Goal: Information Seeking & Learning: Find specific fact

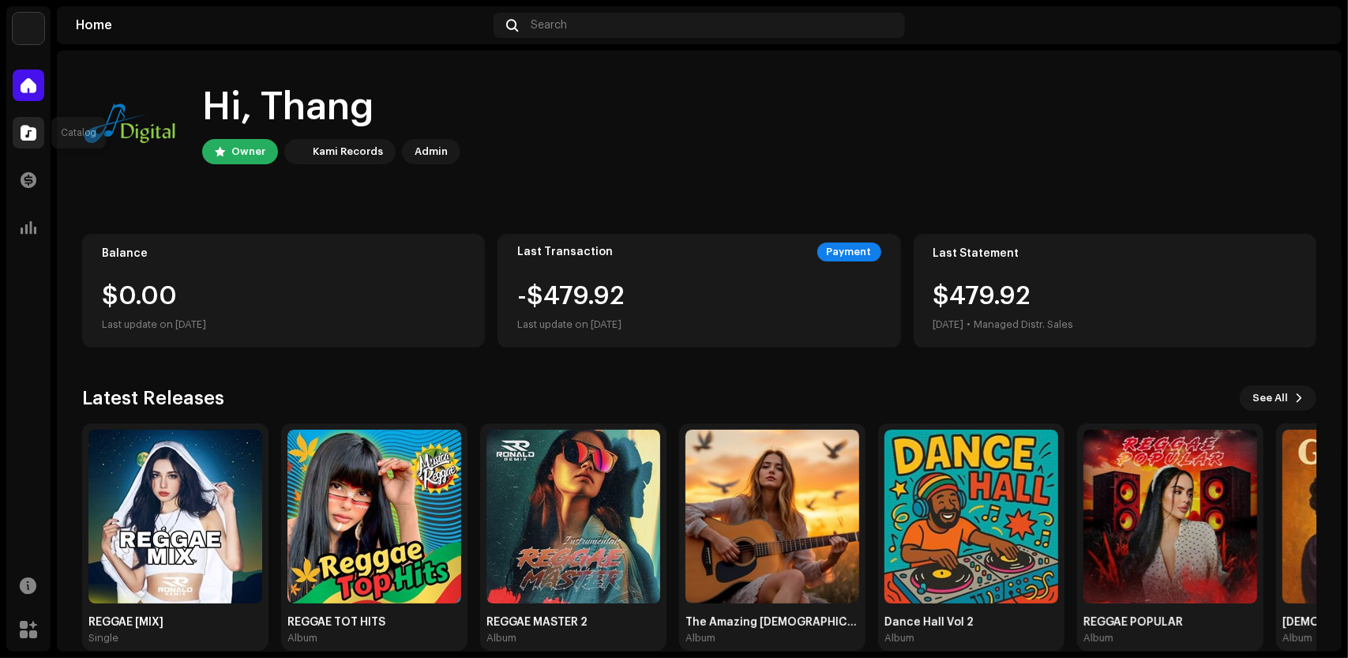
click at [28, 138] on span at bounding box center [29, 132] width 16 height 13
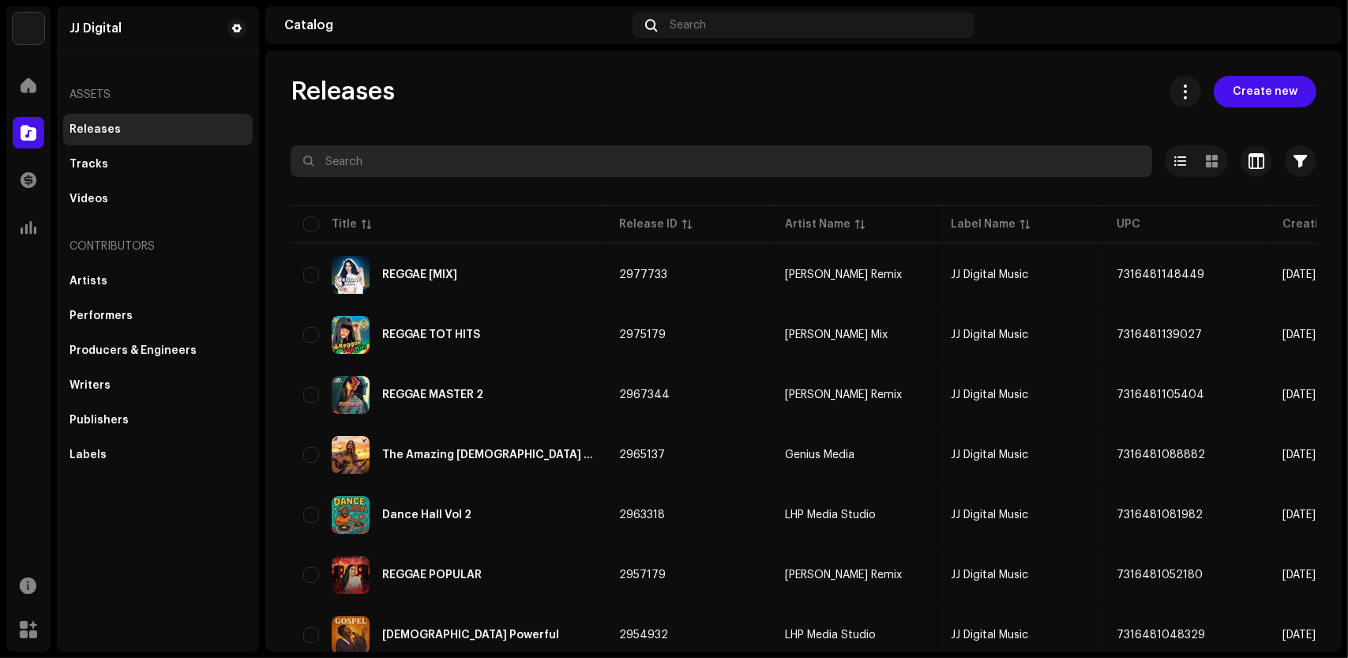
click at [365, 162] on input "text" at bounding box center [722, 161] width 862 height 32
paste input "Broken String Praise"
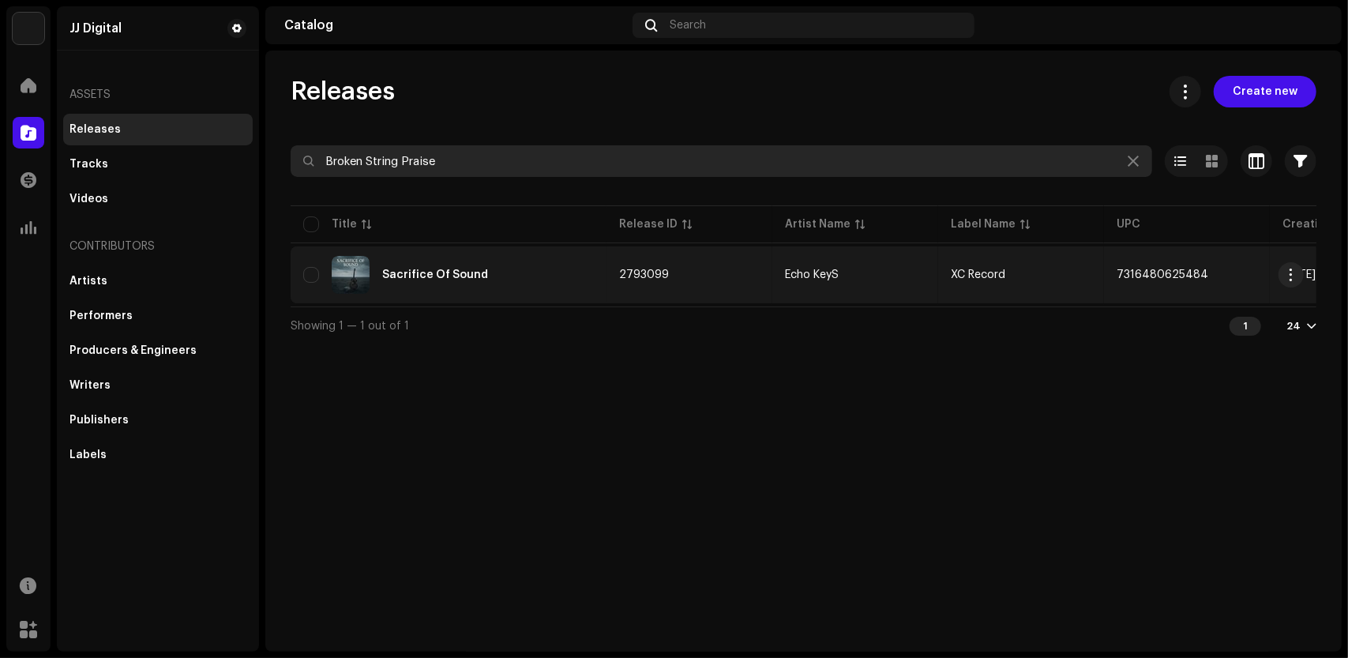
type input "Broken String Praise"
click at [494, 267] on div "Sacrifice Of Sound" at bounding box center [448, 275] width 291 height 38
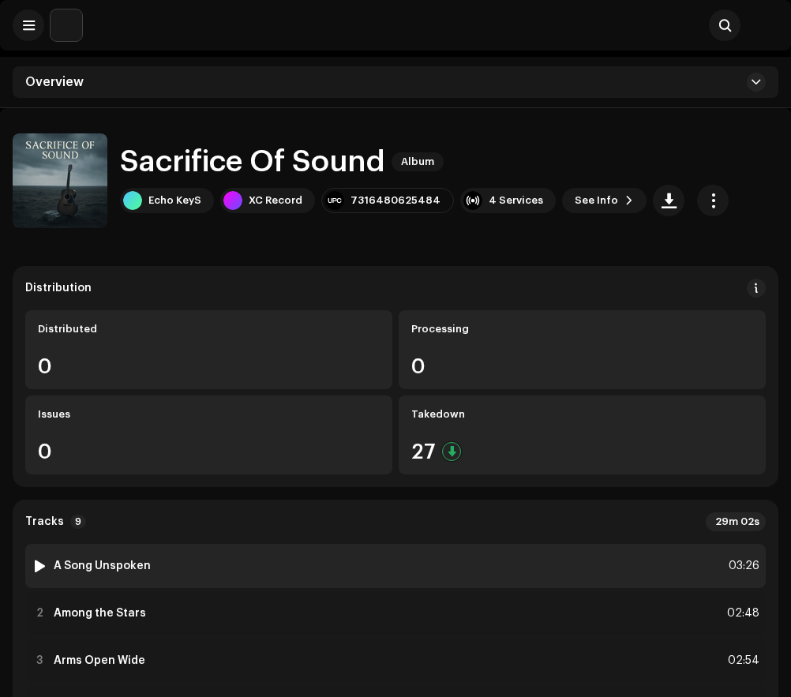
click at [171, 558] on div "1 A Song Unspoken 03:26" at bounding box center [395, 566] width 741 height 44
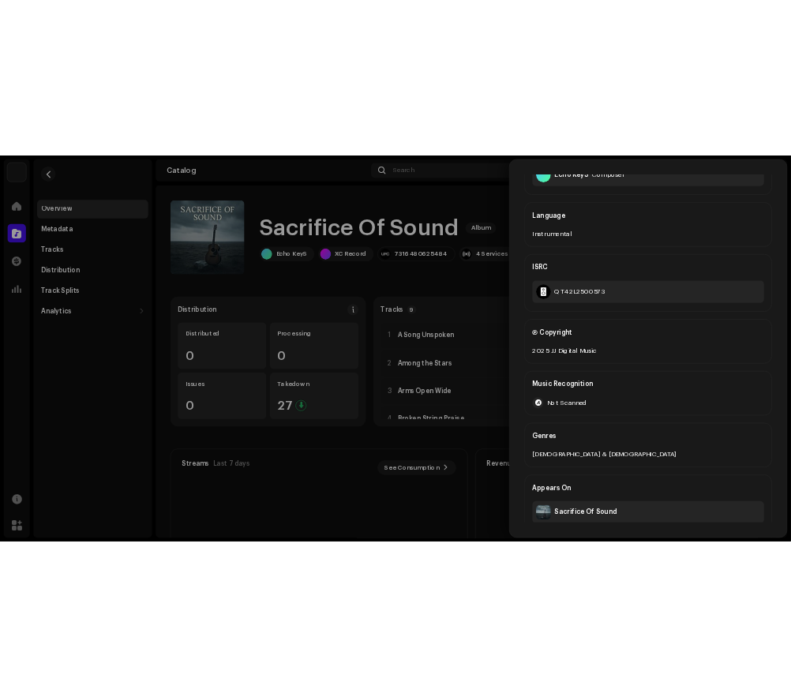
scroll to position [248, 0]
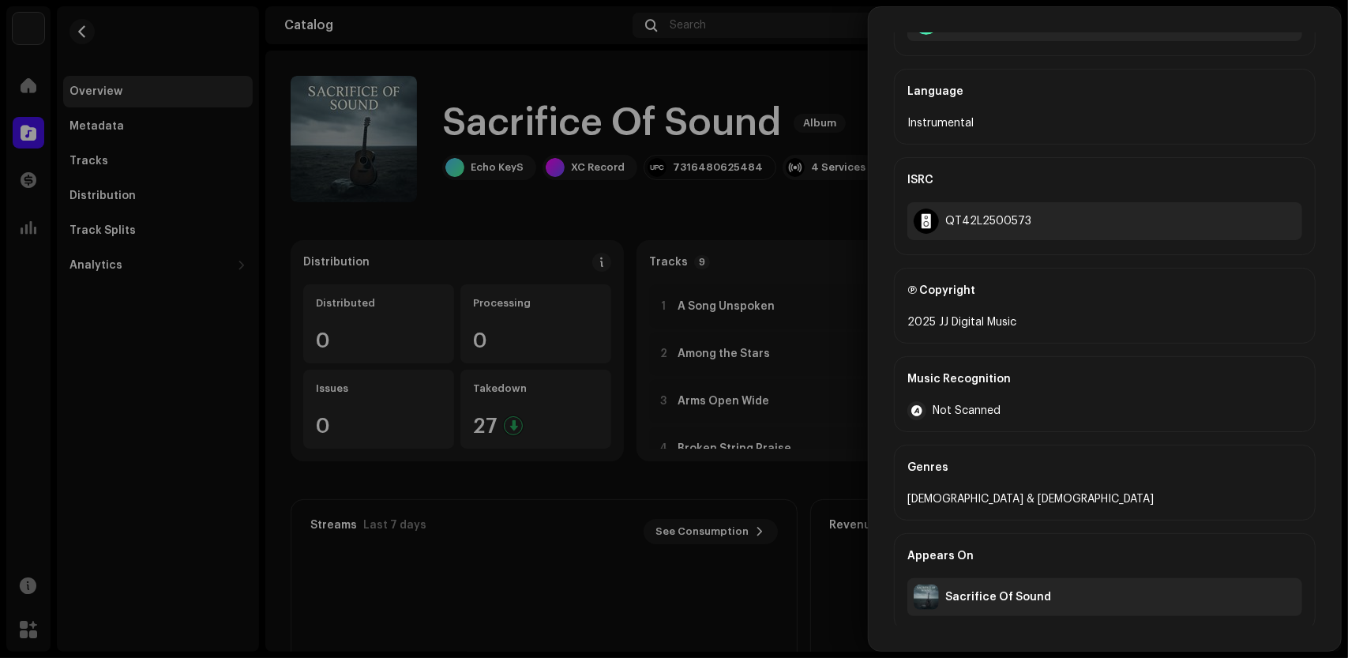
click at [589, 570] on div at bounding box center [674, 329] width 1348 height 658
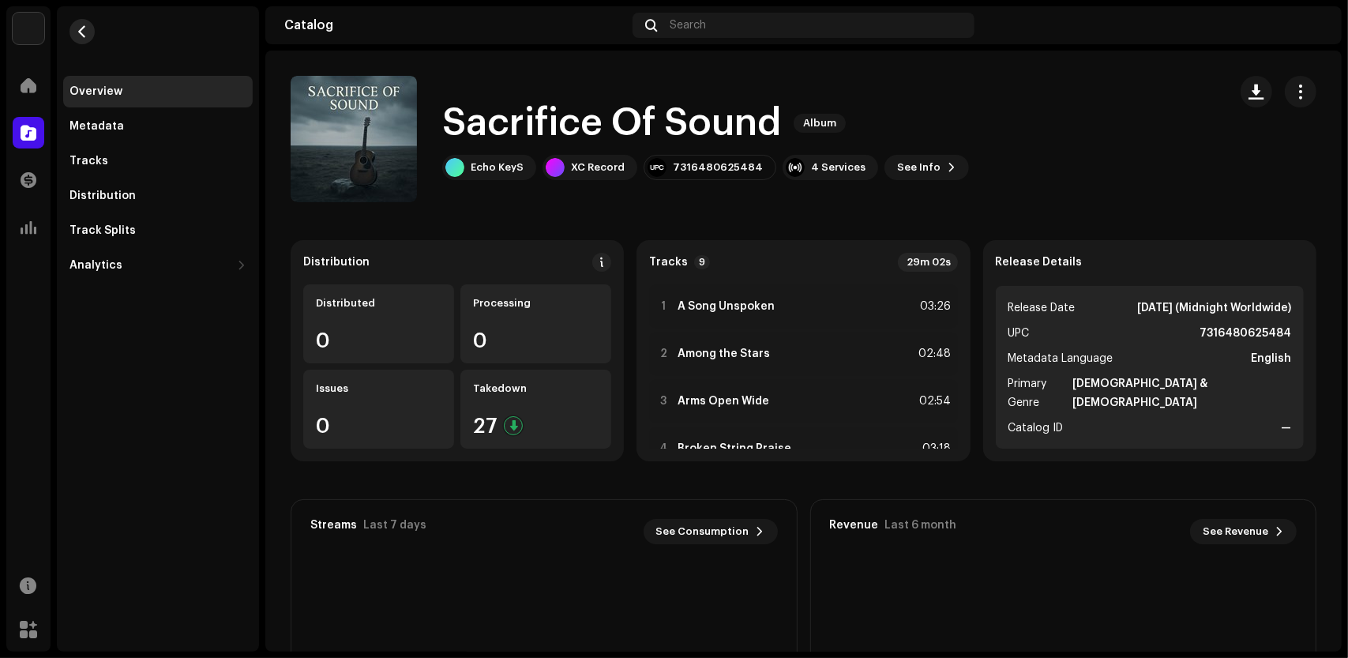
click at [80, 28] on span "button" at bounding box center [83, 31] width 12 height 13
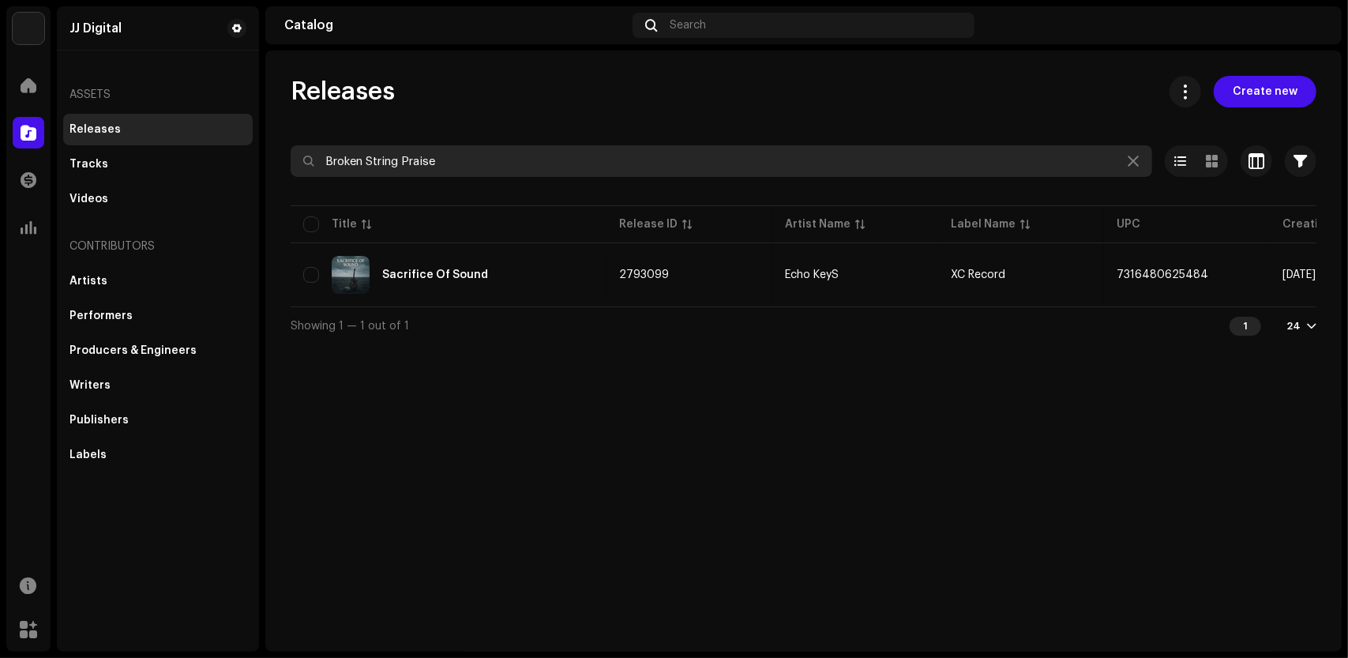
click at [665, 160] on input "Broken String Praise" at bounding box center [722, 161] width 862 height 32
drag, startPoint x: 565, startPoint y: 158, endPoint x: 300, endPoint y: 155, distance: 264.6
click at [300, 155] on input "Broken String Praise" at bounding box center [722, 161] width 862 height 32
paste input "A Song Unspoken"
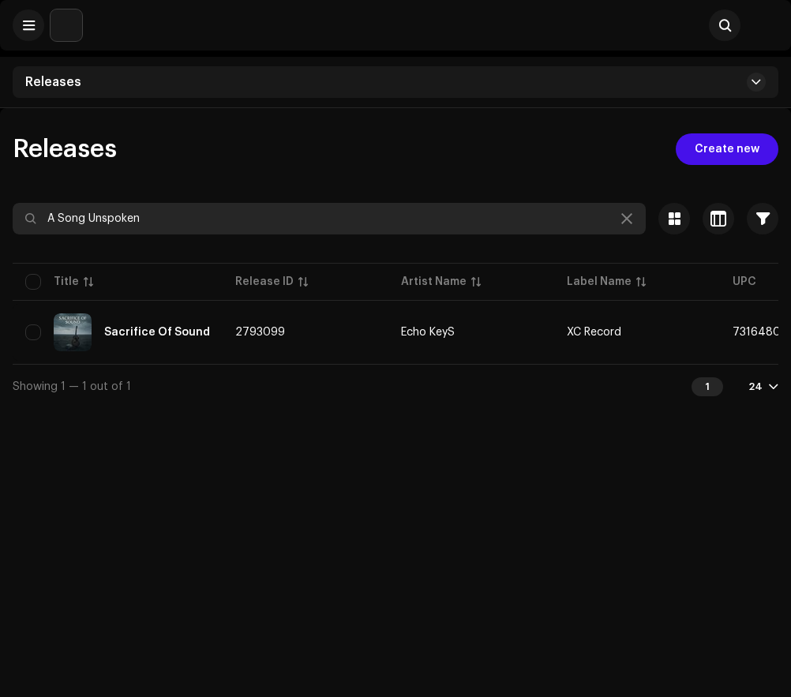
type input "A Song Unspoken"
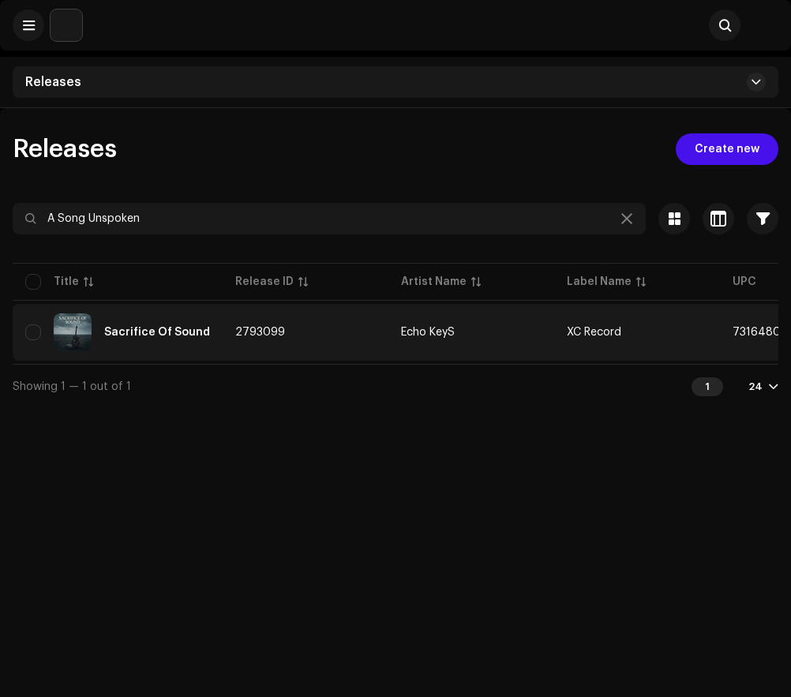
click at [131, 333] on div "Sacrifice Of Sound" at bounding box center [157, 332] width 106 height 11
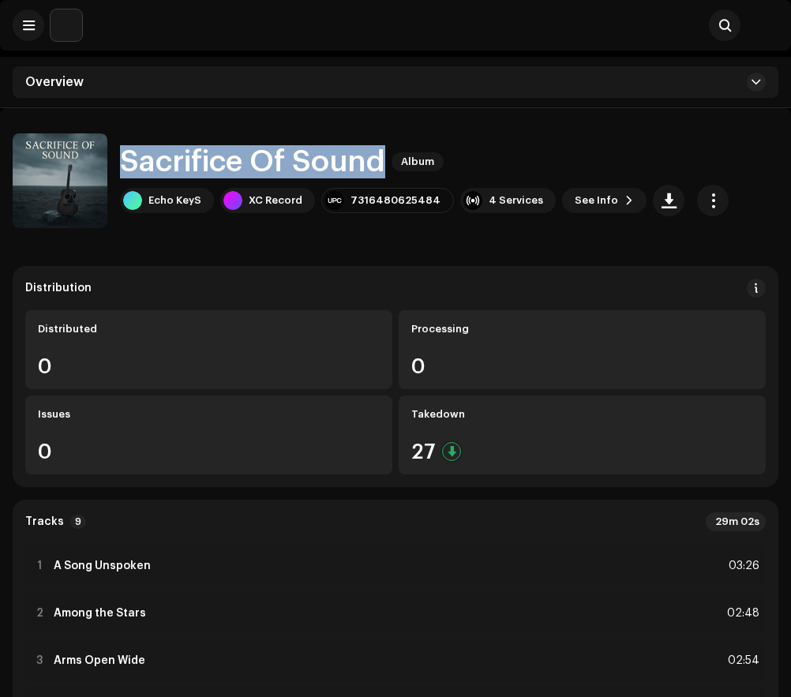
drag, startPoint x: 128, startPoint y: 160, endPoint x: 382, endPoint y: 165, distance: 254.4
click at [382, 164] on h1 "Sacrifice Of Sound" at bounding box center [252, 161] width 265 height 33
copy h1 "Sacrifice Of Sound"
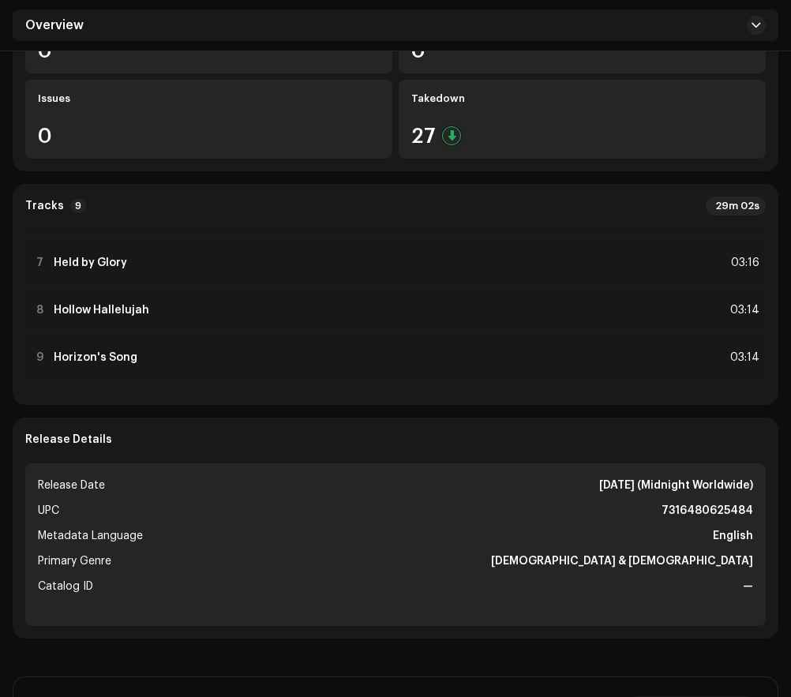
scroll to position [395, 0]
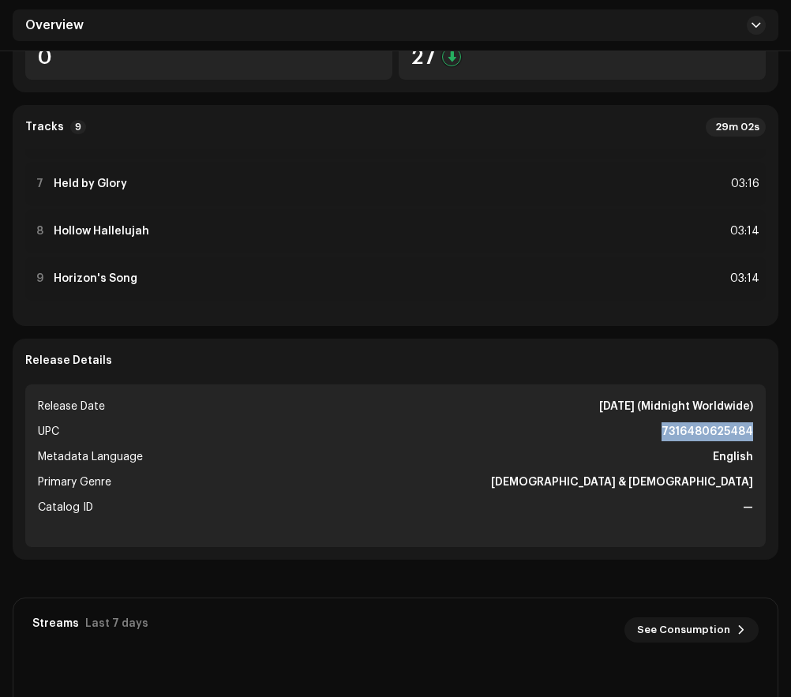
drag, startPoint x: 667, startPoint y: 430, endPoint x: 765, endPoint y: 438, distance: 97.5
click at [765, 438] on ul "Release Date [DATE] (Midnight Worldwide) UPC 7316480625484 Metadata Language En…" at bounding box center [395, 466] width 741 height 163
copy strong "7316480625484"
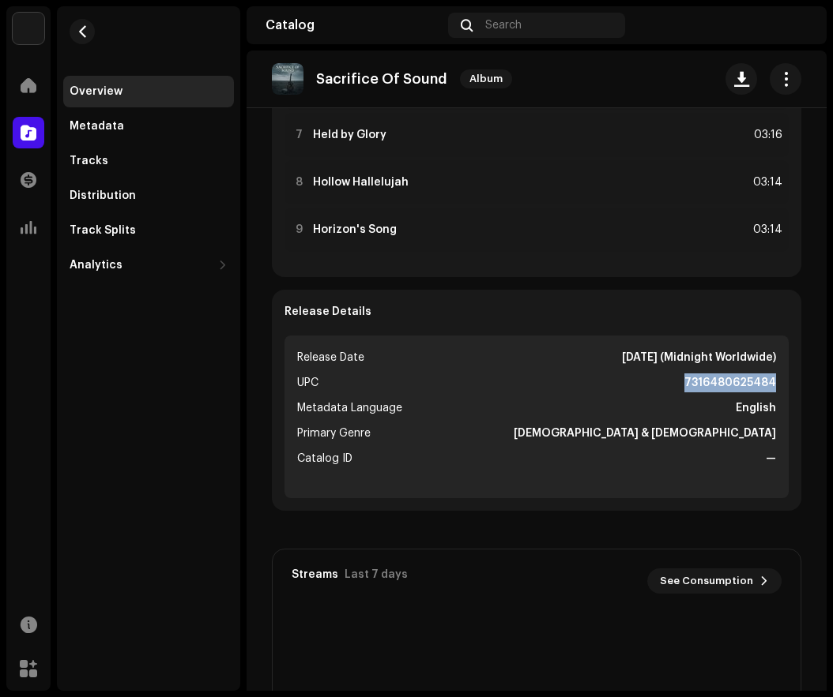
scroll to position [449, 0]
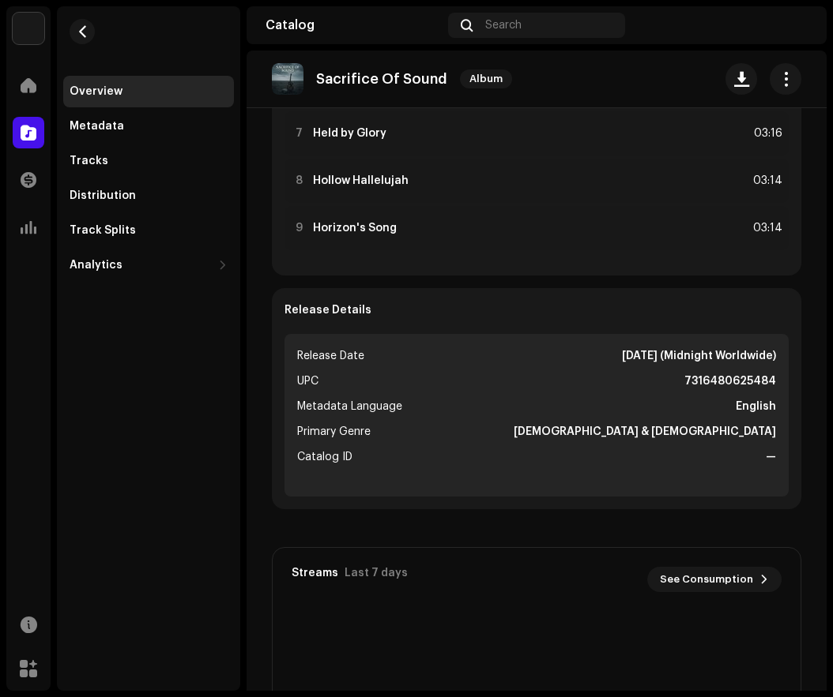
click at [670, 429] on li "Primary Genre [DEMOGRAPHIC_DATA] & [DEMOGRAPHIC_DATA]" at bounding box center [536, 432] width 479 height 19
drag, startPoint x: 670, startPoint y: 429, endPoint x: 768, endPoint y: 434, distance: 98.1
click at [768, 434] on ul "Release Date [DATE] (Midnight Worldwide) UPC 7316480625484 Metadata Language En…" at bounding box center [536, 415] width 504 height 163
copy strong "[DEMOGRAPHIC_DATA] & [DEMOGRAPHIC_DATA]"
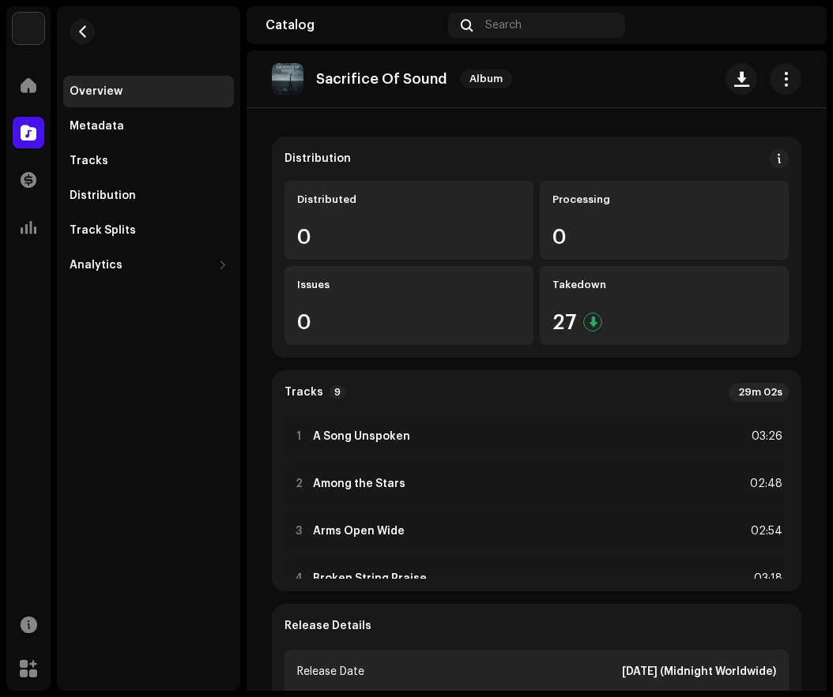
scroll to position [0, 0]
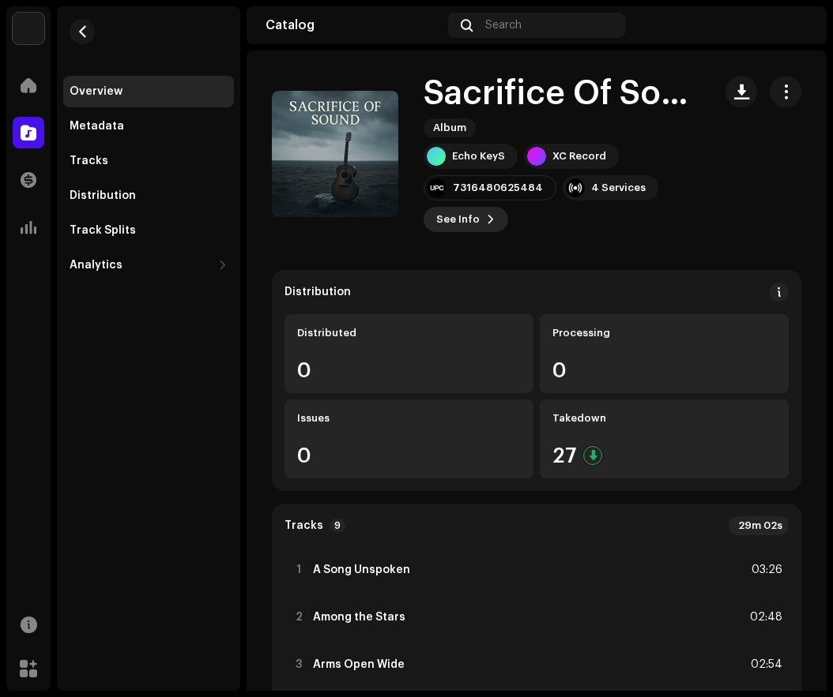
click at [478, 220] on button "See Info" at bounding box center [465, 219] width 85 height 25
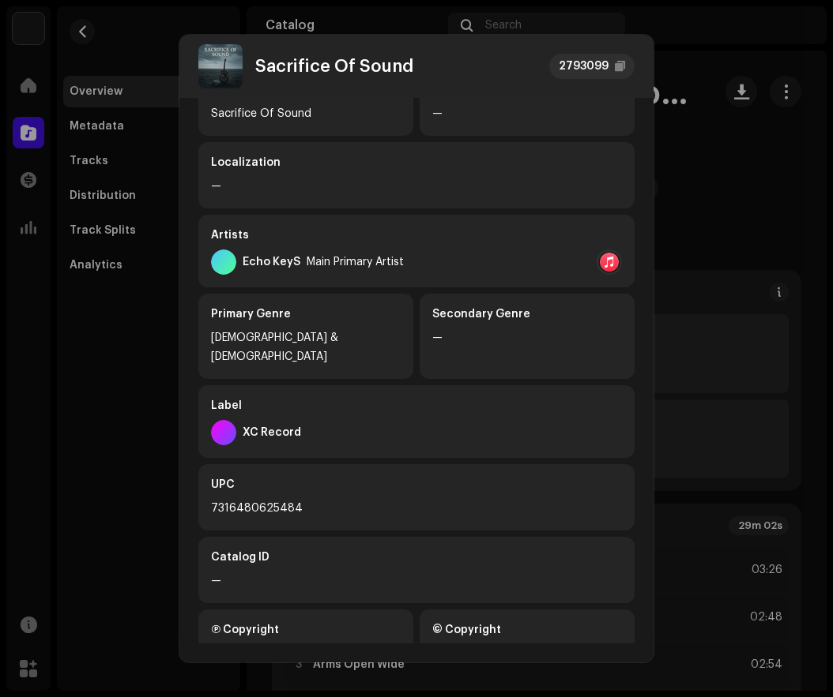
scroll to position [202, 0]
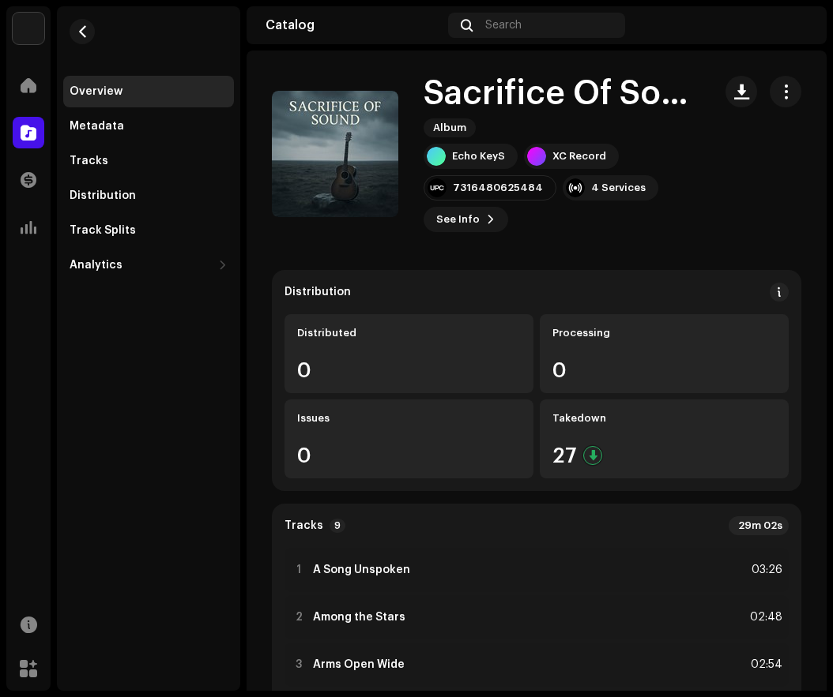
click at [712, 77] on div "Sacrifice Of Sound 2793099 Metadata Distribution Metadata Language English Rele…" at bounding box center [416, 348] width 833 height 697
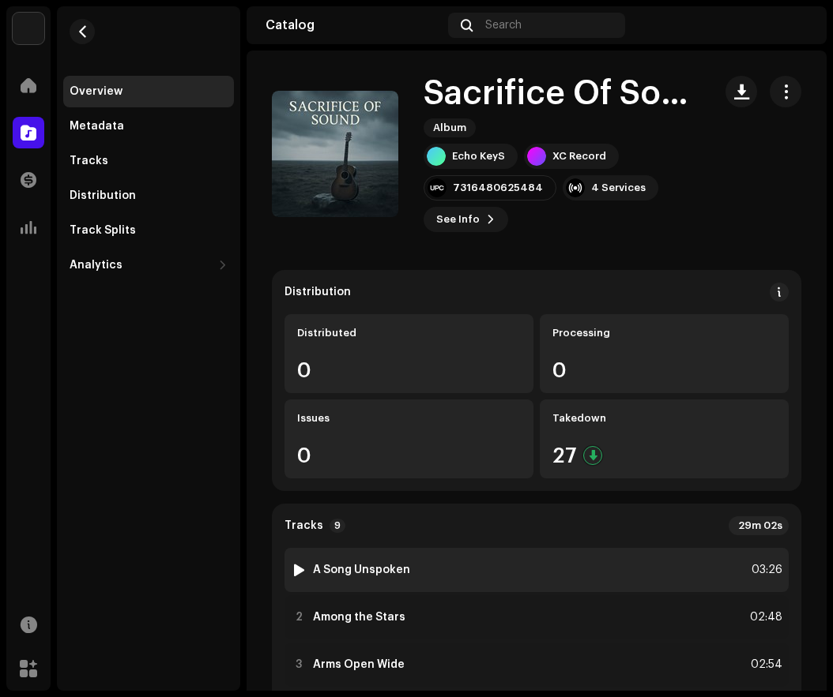
click at [363, 566] on strong "A Song Unspoken" at bounding box center [361, 570] width 97 height 13
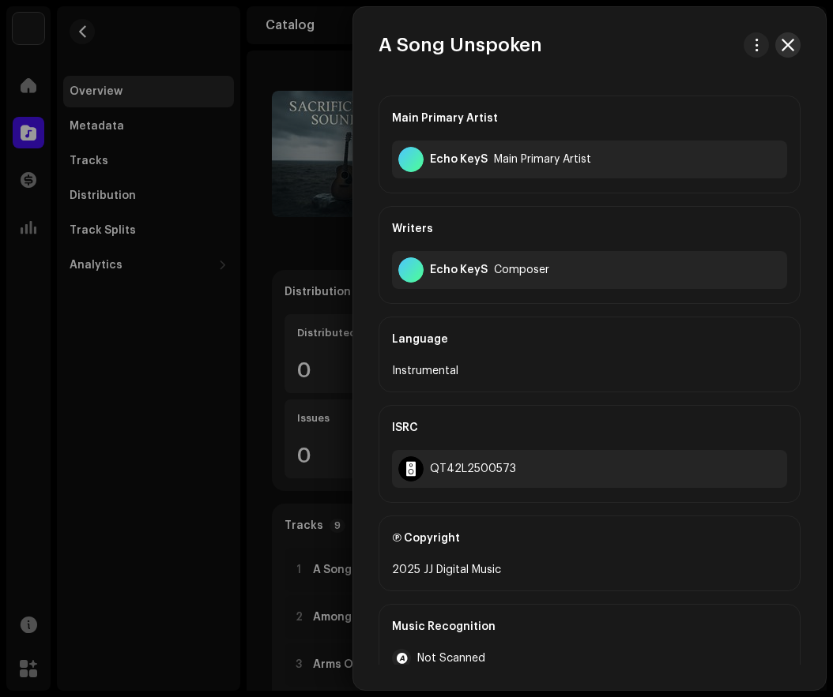
click at [785, 43] on span "button" at bounding box center [787, 45] width 13 height 13
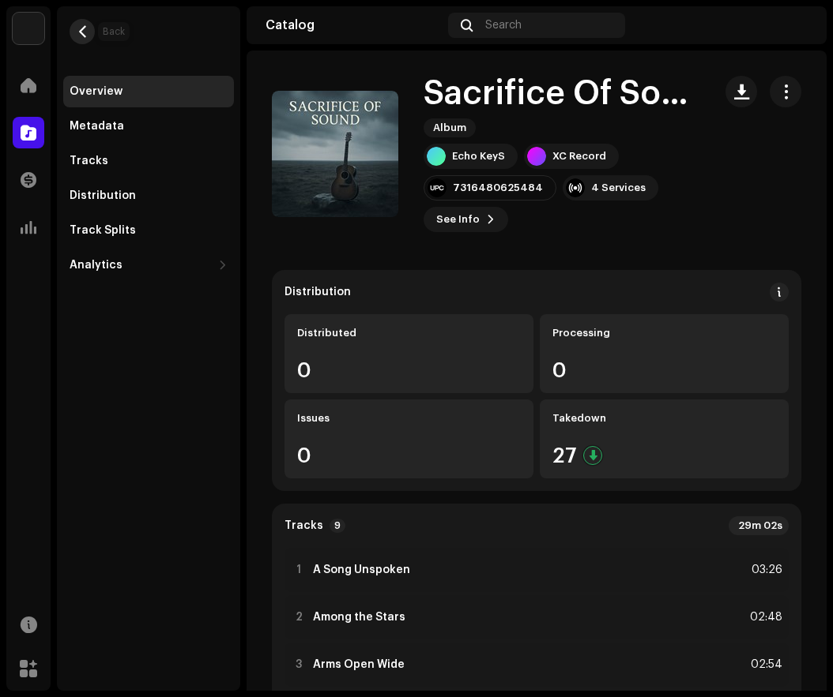
click at [78, 27] on span "button" at bounding box center [83, 31] width 12 height 13
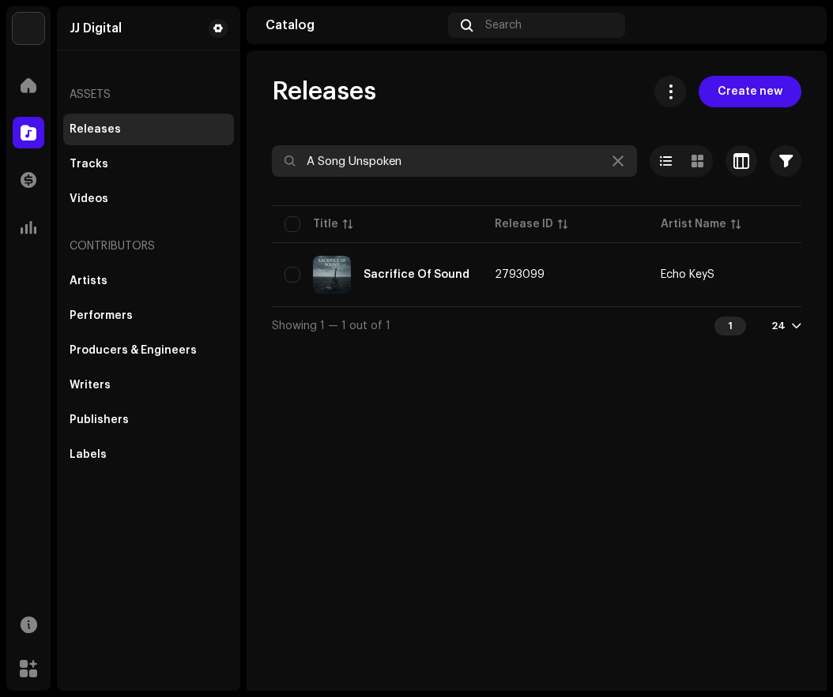
drag, startPoint x: 431, startPoint y: 161, endPoint x: 288, endPoint y: 177, distance: 144.6
click at [288, 177] on re-o-filter-bar "A Song Unspoken Selected 0 Options Filters Distribution status Never Distribute…" at bounding box center [536, 173] width 529 height 57
paste input "Someone You Loved Version 2"
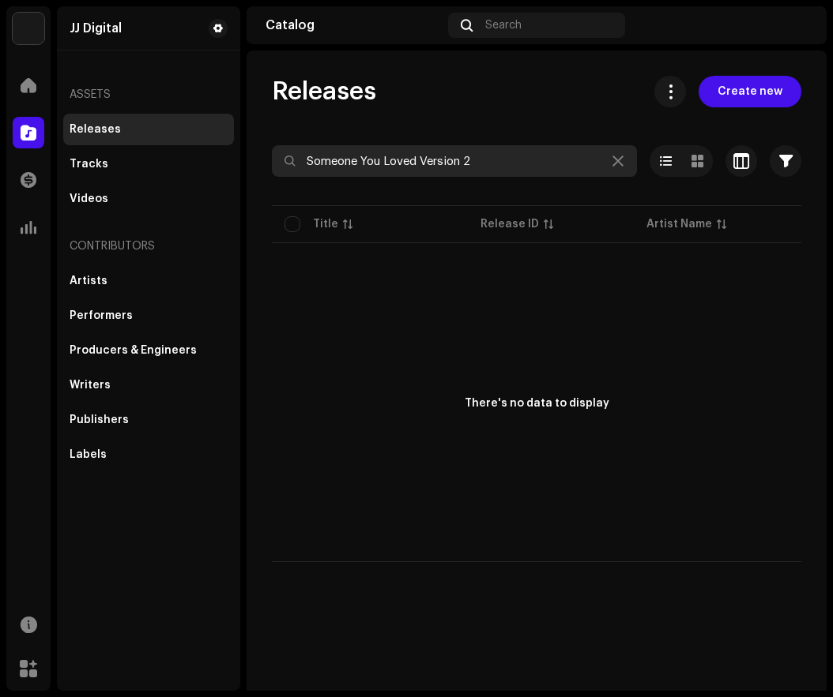
drag, startPoint x: 479, startPoint y: 163, endPoint x: 292, endPoint y: 171, distance: 187.4
click at [292, 171] on input "Someone You Loved Version 2" at bounding box center [454, 161] width 365 height 32
paste input "ummertime Sadness"
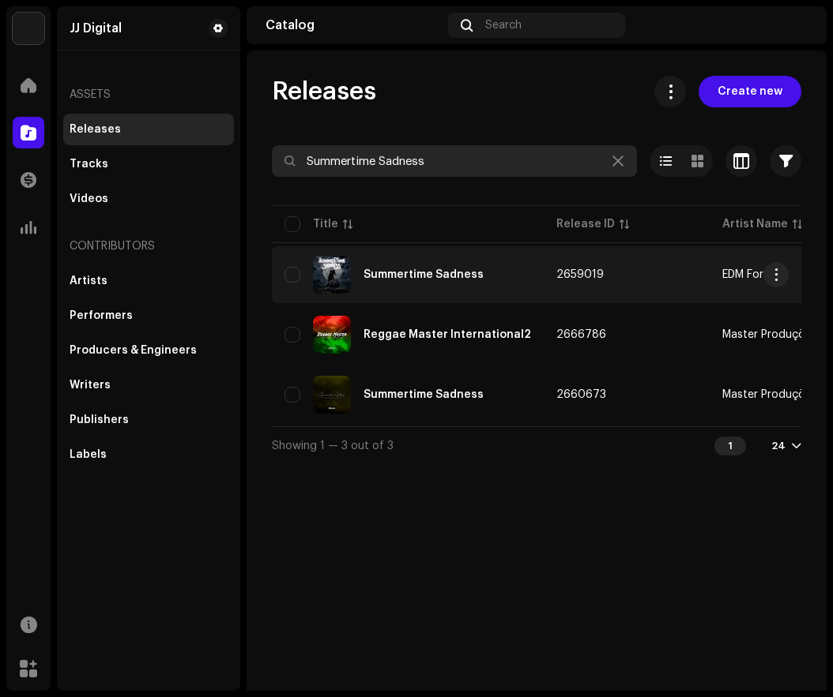
type input "Summertime Sadness"
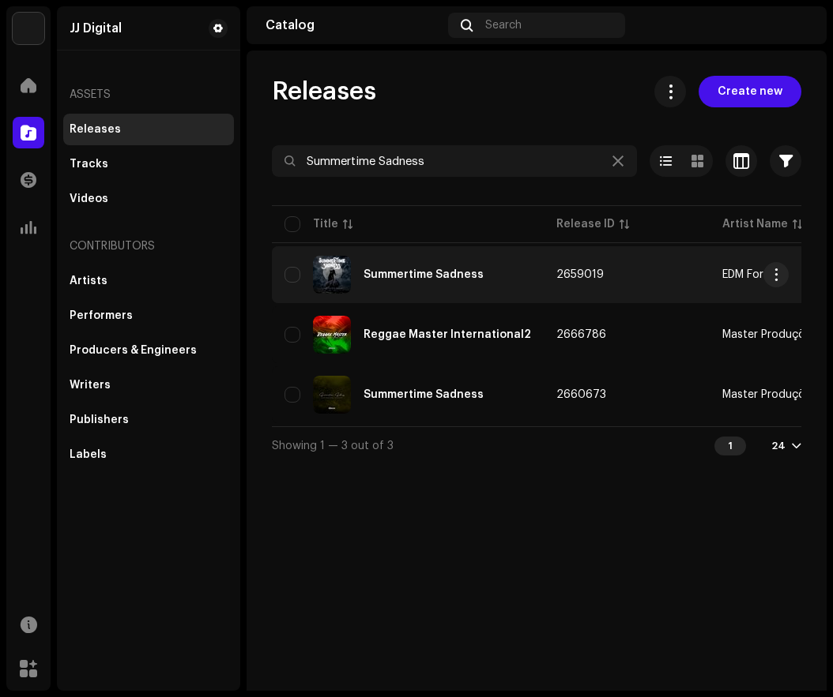
click at [421, 276] on div "Summertime Sadness" at bounding box center [423, 274] width 120 height 11
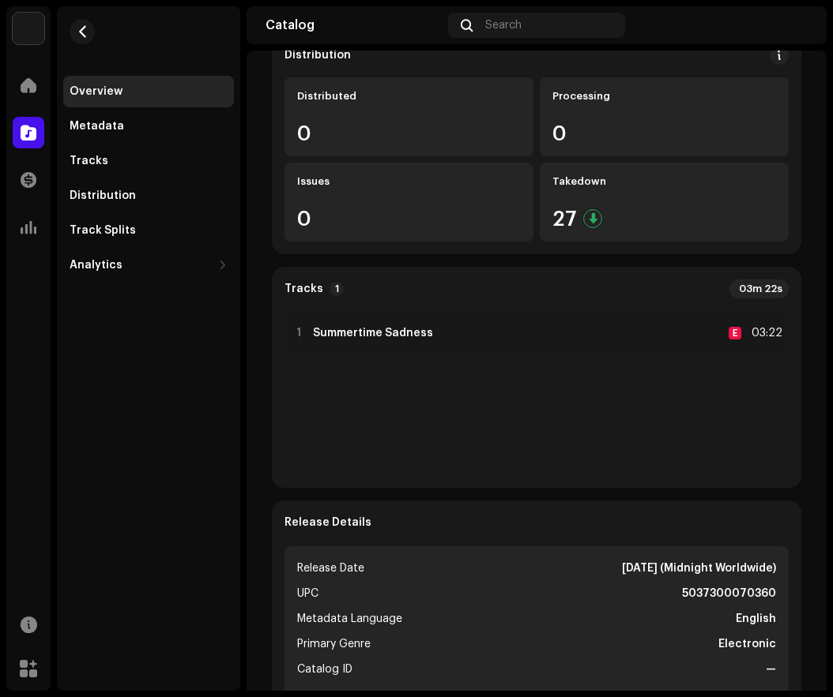
scroll to position [474, 0]
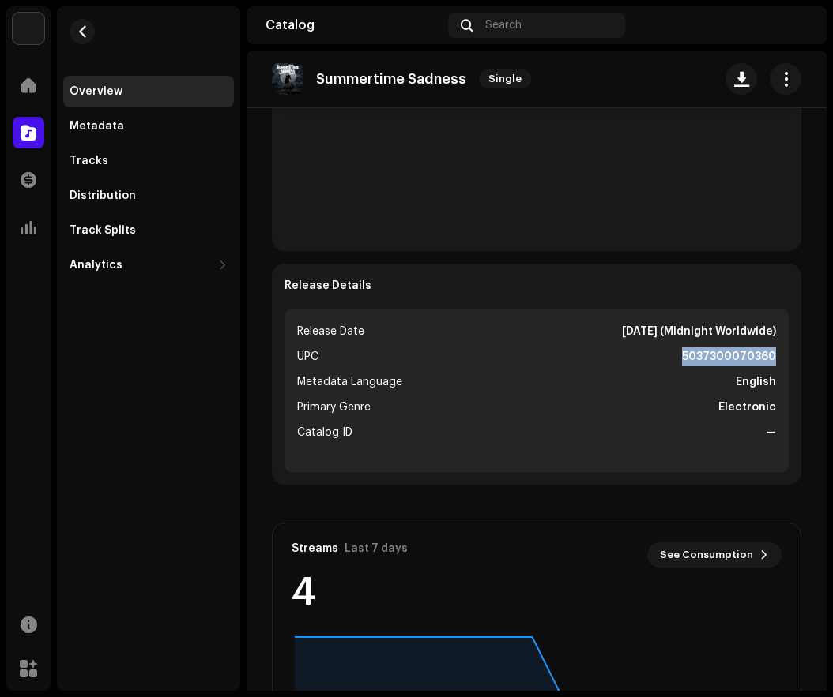
drag, startPoint x: 675, startPoint y: 355, endPoint x: 772, endPoint y: 359, distance: 97.3
click at [772, 359] on ul "Release Date [DATE] (Midnight Worldwide) UPC 5037300070360 Metadata Language En…" at bounding box center [536, 391] width 504 height 163
copy strong "5037300070360"
drag, startPoint x: 714, startPoint y: 404, endPoint x: 787, endPoint y: 412, distance: 73.1
click at [787, 412] on div "Release Details Release Date [DATE] (Midnight Worldwide) UPC 5037300070360 Meta…" at bounding box center [536, 374] width 529 height 221
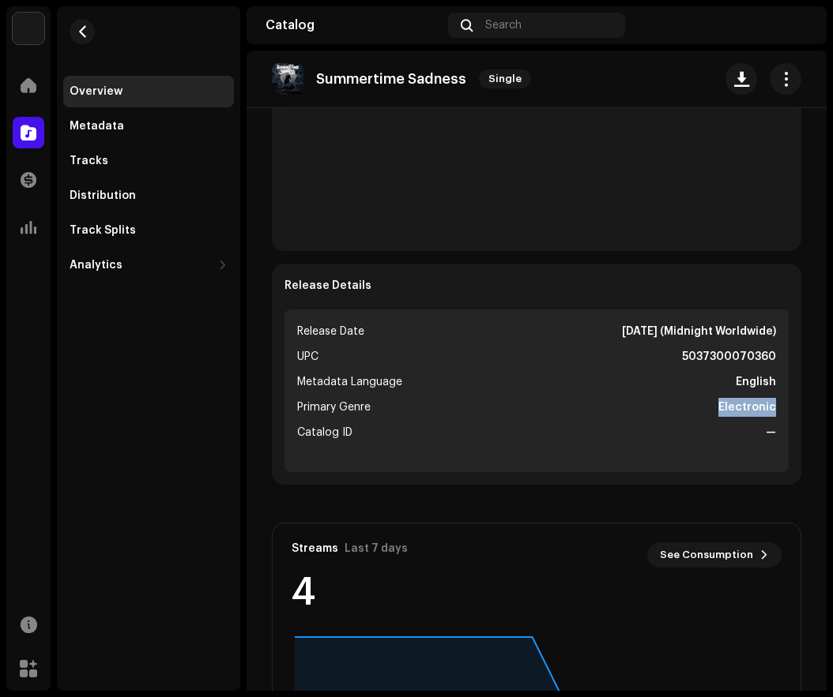
copy strong "Electronic"
drag, startPoint x: 587, startPoint y: 329, endPoint x: 649, endPoint y: 332, distance: 62.4
click at [649, 332] on strong "[DATE] (Midnight Worldwide)" at bounding box center [699, 331] width 154 height 19
copy strong "[DATE]"
click at [81, 34] on span "button" at bounding box center [83, 31] width 12 height 13
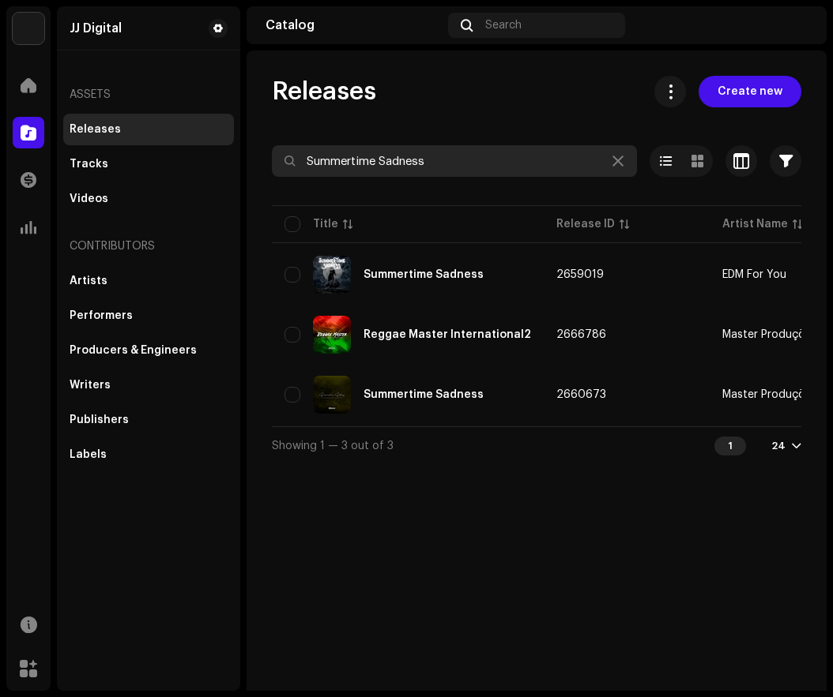
drag, startPoint x: 442, startPoint y: 160, endPoint x: 303, endPoint y: 164, distance: 139.9
click at [303, 164] on input "Summertime Sadness" at bounding box center [454, 161] width 365 height 32
paste input "omeone You Loved"
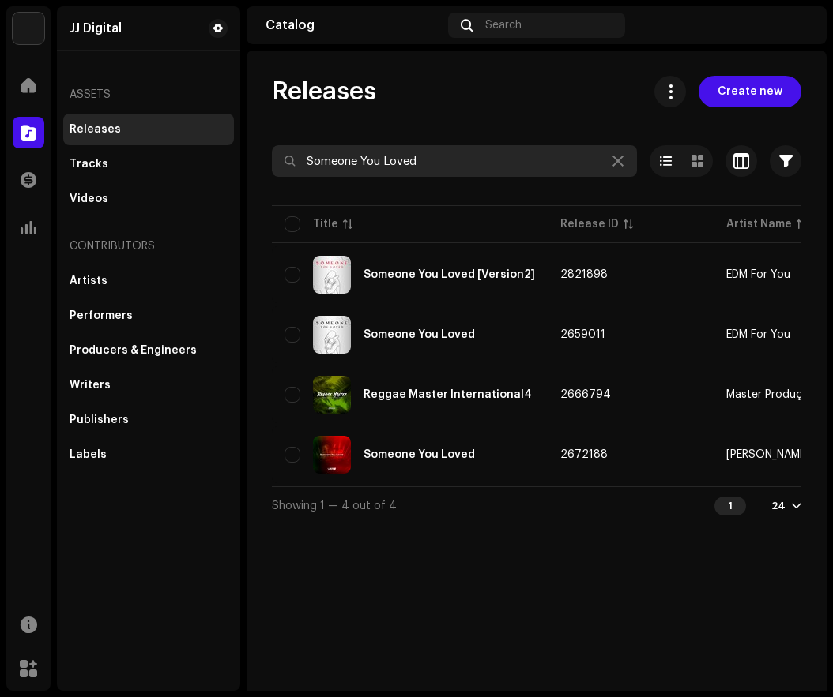
type input "Someone You Loved"
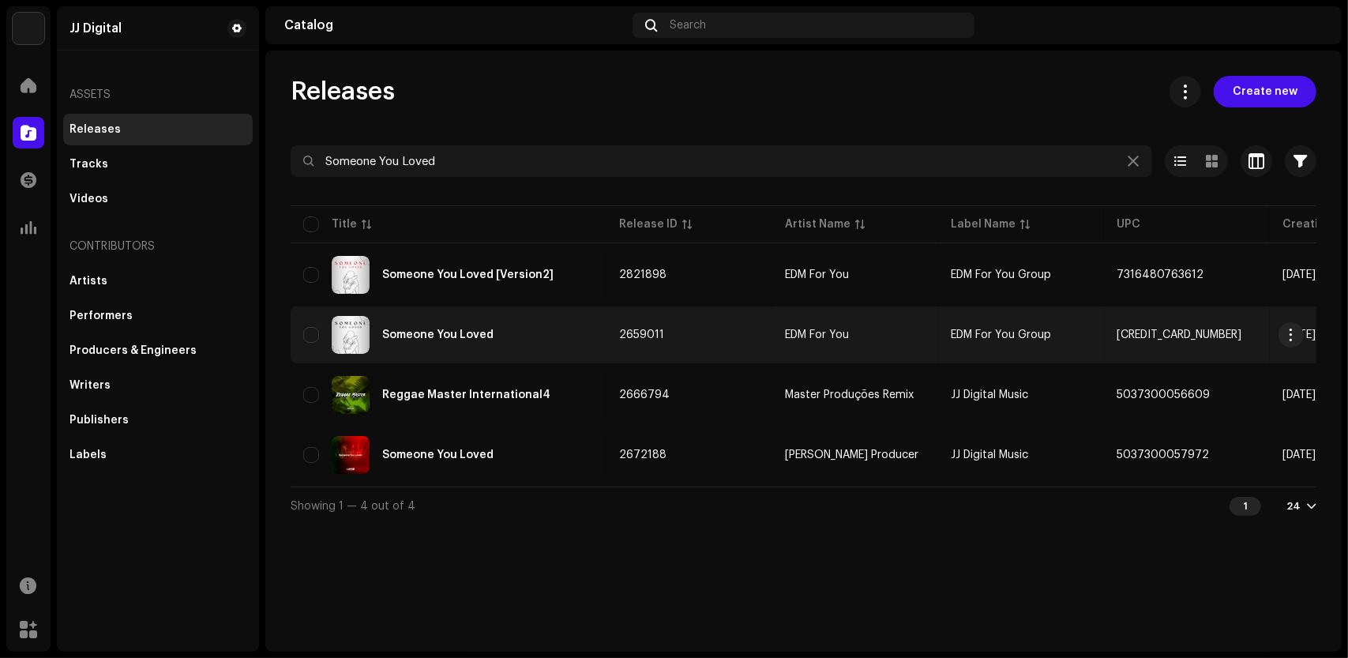
click at [528, 333] on div "Someone You Loved" at bounding box center [448, 335] width 291 height 38
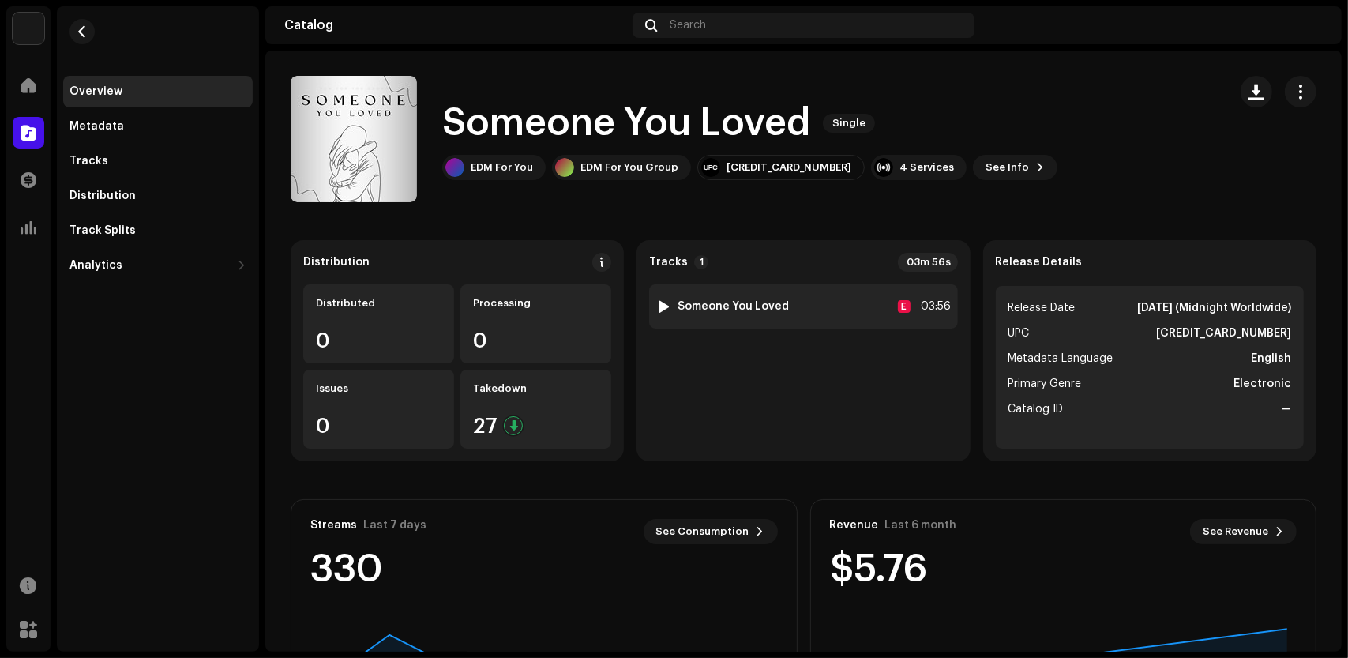
click at [777, 315] on div "1 Someone You Loved E 03:56" at bounding box center [803, 306] width 308 height 44
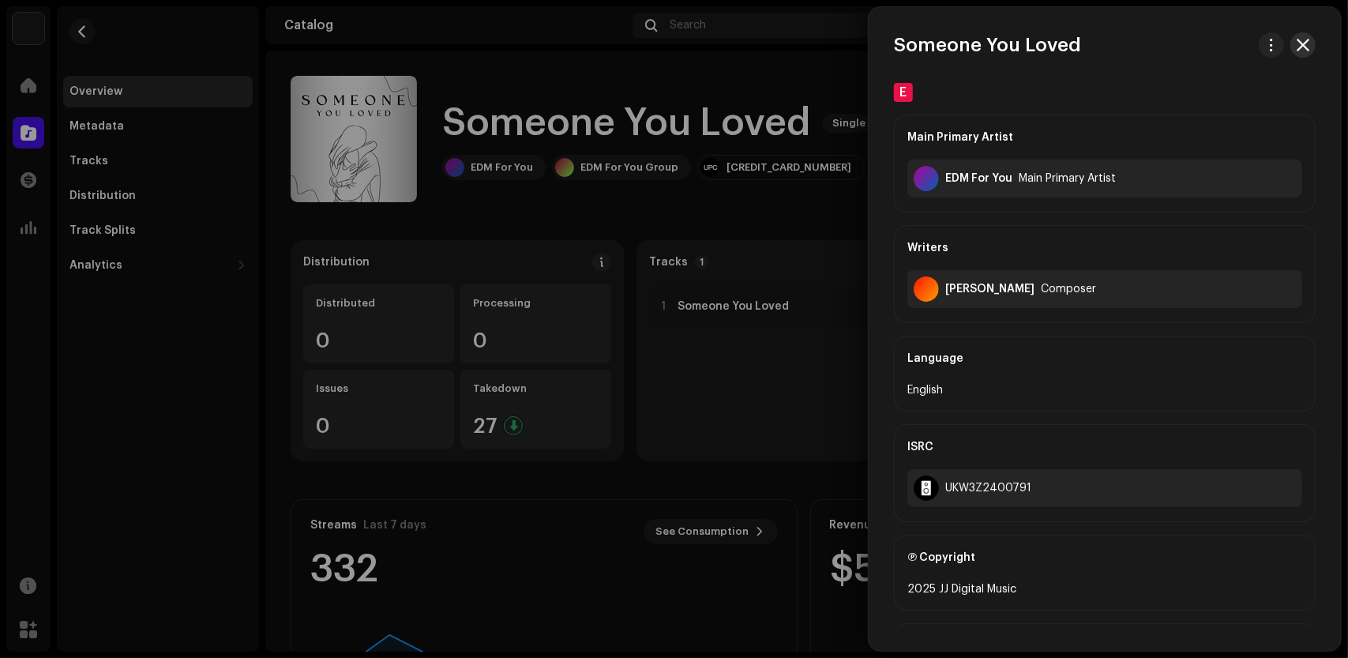
click at [1306, 44] on button "button" at bounding box center [1303, 44] width 25 height 25
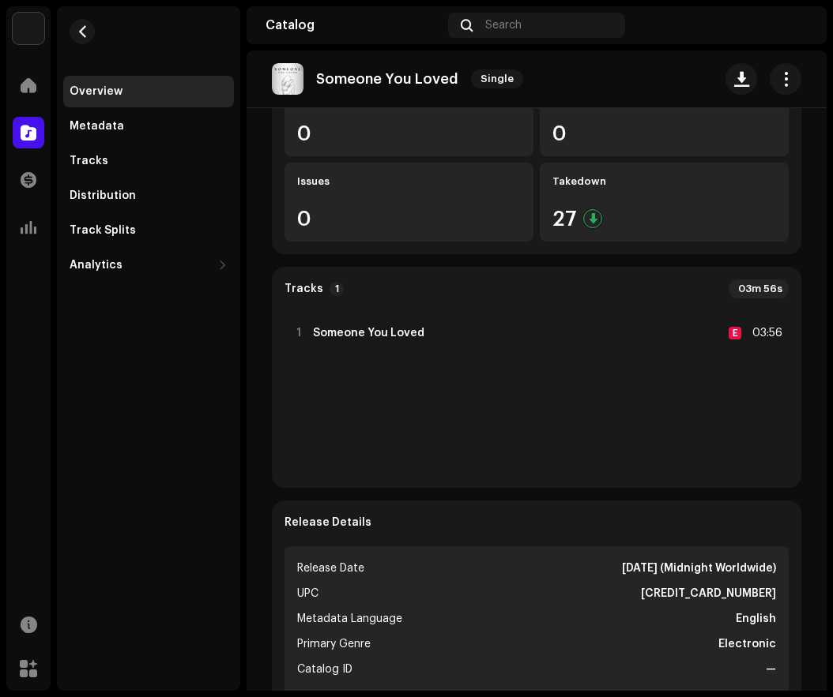
scroll to position [316, 0]
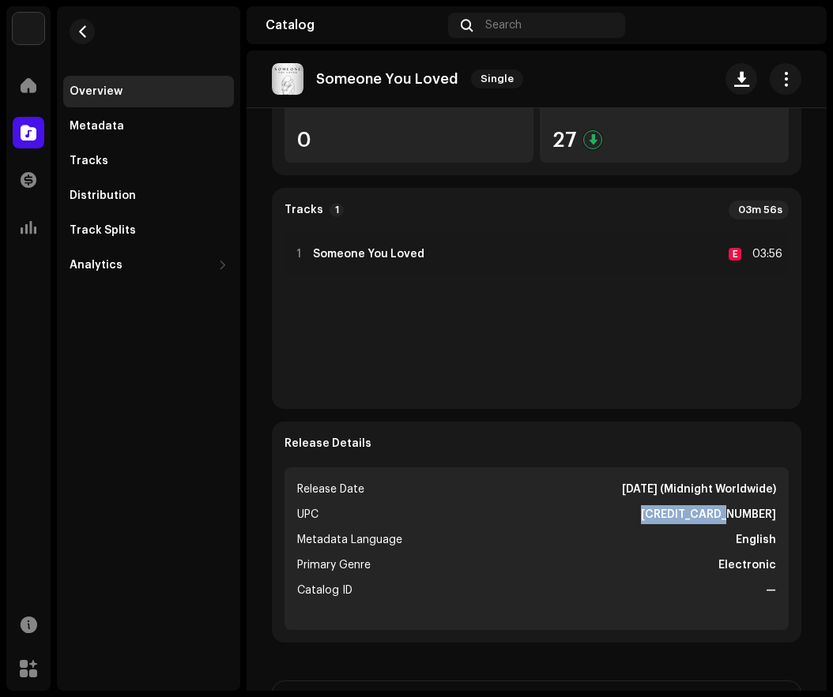
drag, startPoint x: 676, startPoint y: 519, endPoint x: 770, endPoint y: 516, distance: 94.0
click at [770, 516] on ul "Release Date [DATE] (Midnight Worldwide) UPC [CREDIT_CARD_NUMBER] Metadata Lang…" at bounding box center [536, 549] width 504 height 163
copy strong "[CREDIT_CARD_NUMBER]"
click at [719, 568] on strong "Electronic" at bounding box center [747, 565] width 58 height 19
click at [708, 564] on li "Primary Genre Electronic" at bounding box center [536, 565] width 479 height 19
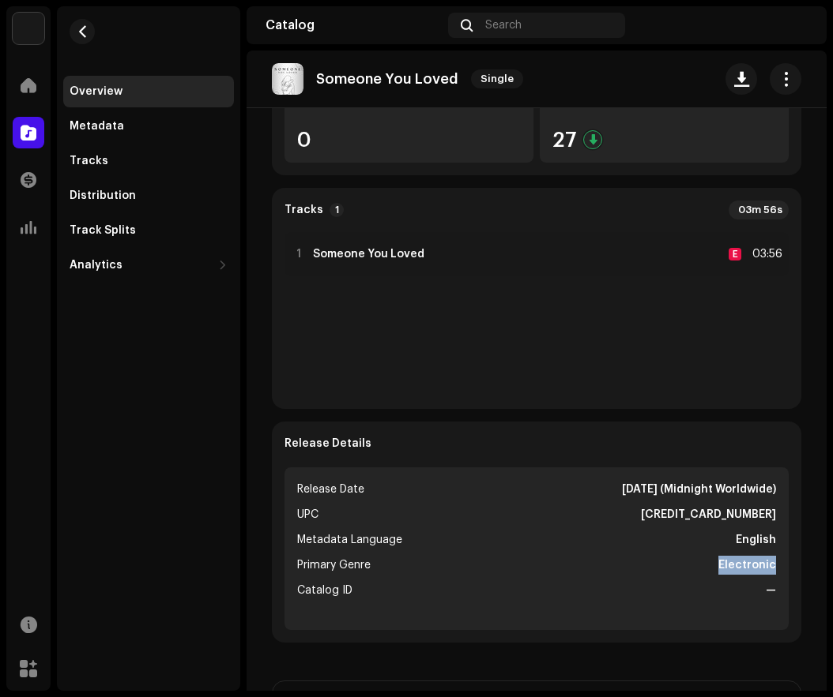
drag, startPoint x: 712, startPoint y: 565, endPoint x: 765, endPoint y: 565, distance: 52.1
click at [765, 565] on strong "Electronic" at bounding box center [747, 565] width 58 height 19
copy strong "Electronic"
click at [90, 31] on button "button" at bounding box center [82, 31] width 25 height 25
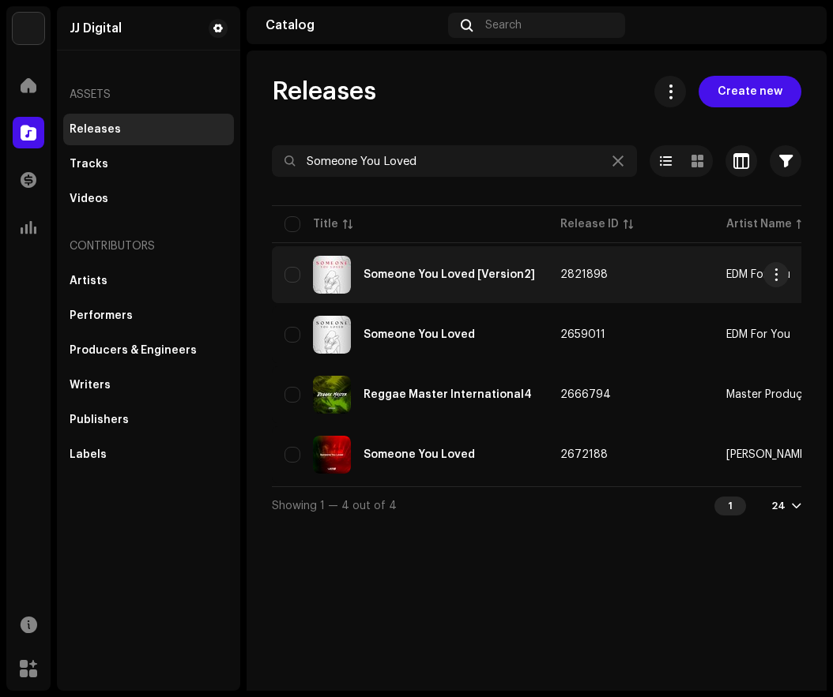
click at [425, 280] on div "Someone You Loved [Version2]" at bounding box center [409, 275] width 250 height 38
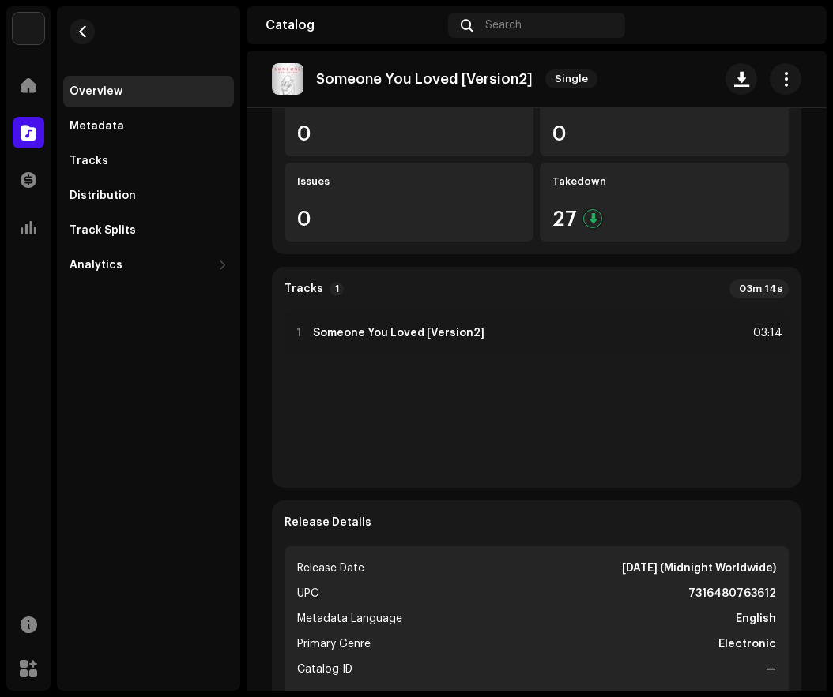
scroll to position [395, 0]
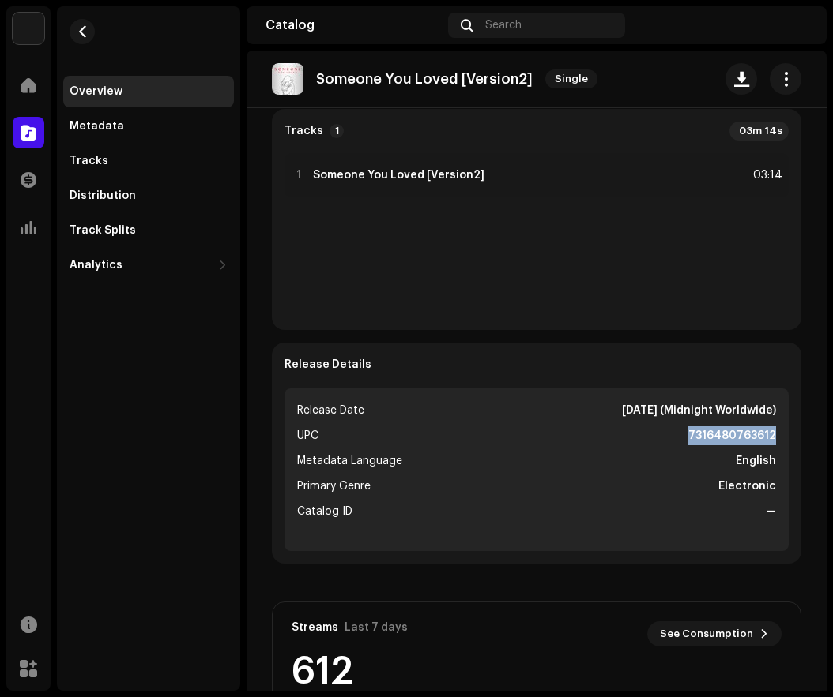
drag, startPoint x: 684, startPoint y: 437, endPoint x: 793, endPoint y: 434, distance: 109.0
click at [793, 434] on div "Distribution Distributed 0 Processing 0 Issues 0 Takedown 27 Tracks 1 03m 14s 1…" at bounding box center [536, 560] width 580 height 1371
copy strong "7316480763612"
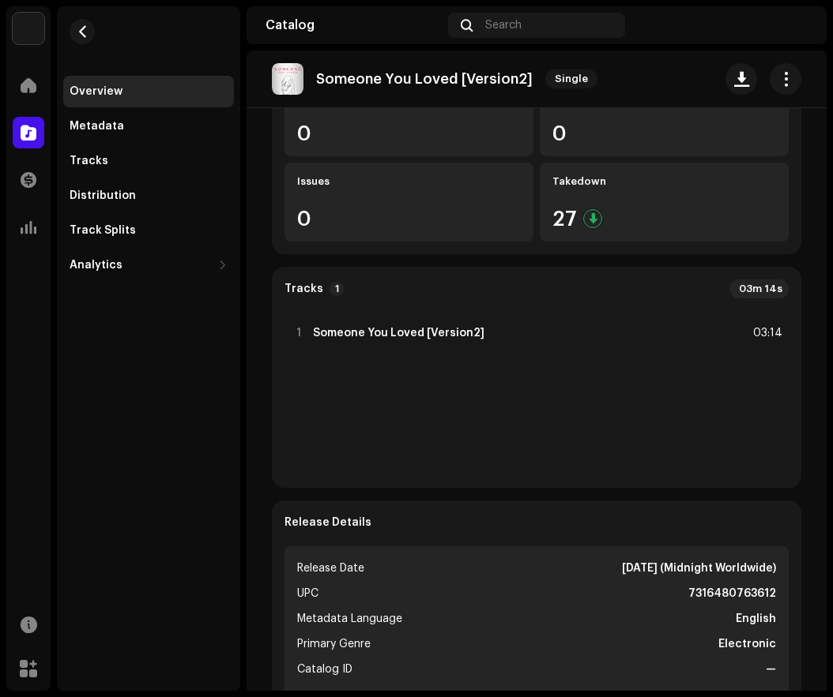
scroll to position [316, 0]
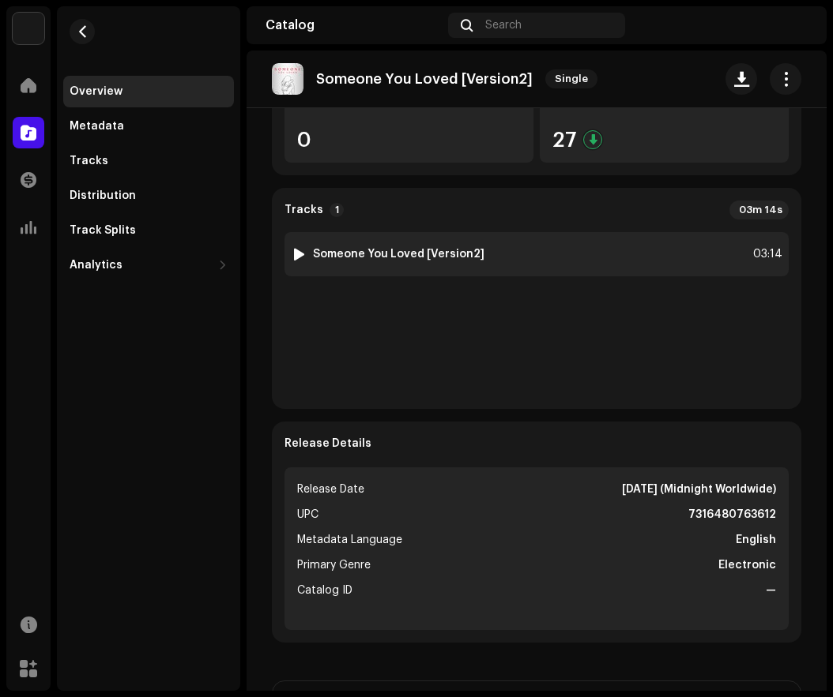
click at [411, 248] on strong "Someone You Loved [Version2]" at bounding box center [398, 254] width 171 height 13
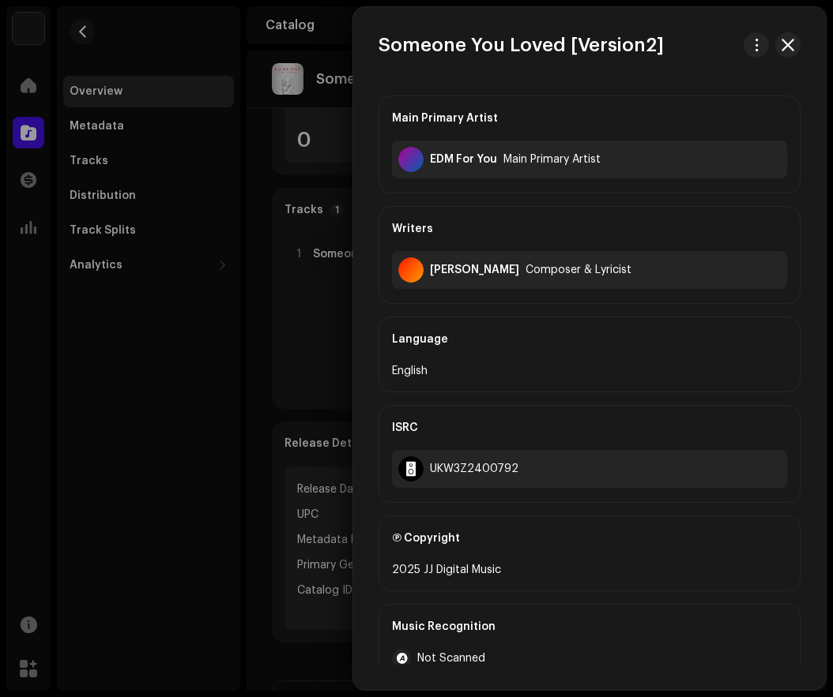
scroll to position [209, 0]
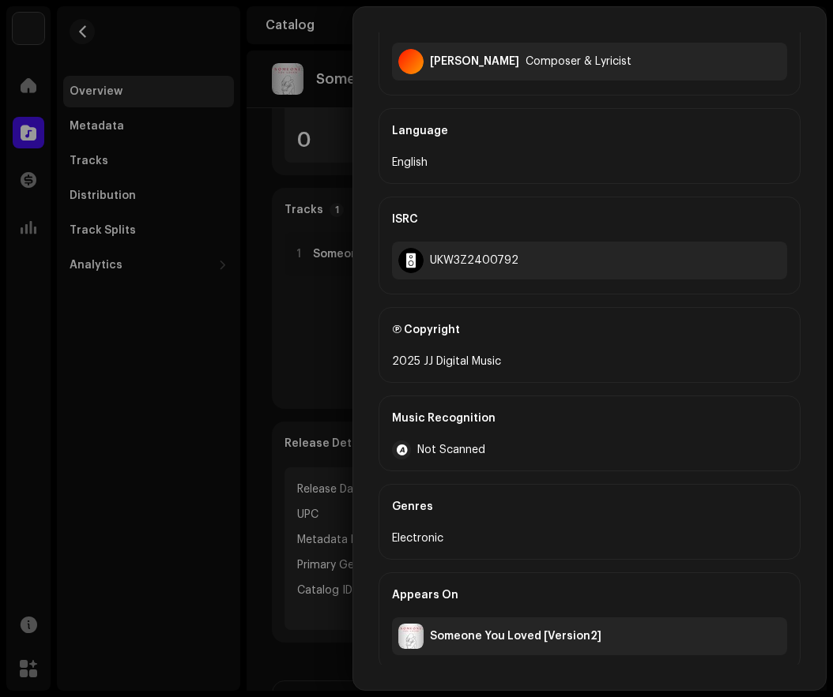
click at [599, 630] on div "Someone You Loved [Version2]" at bounding box center [589, 637] width 395 height 38
click at [771, 26] on div "Someone You Loved [Version2] Main Primary Artist EDM For You Main Primary Artis…" at bounding box center [589, 348] width 472 height 683
click at [136, 397] on div at bounding box center [416, 348] width 833 height 697
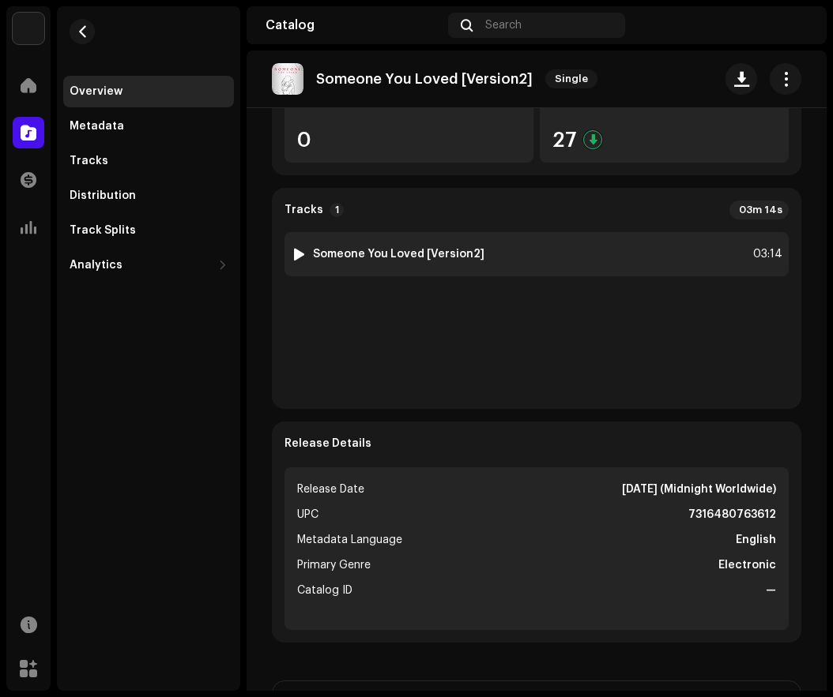
click at [431, 248] on strong "Someone You Loved [Version2]" at bounding box center [398, 254] width 171 height 13
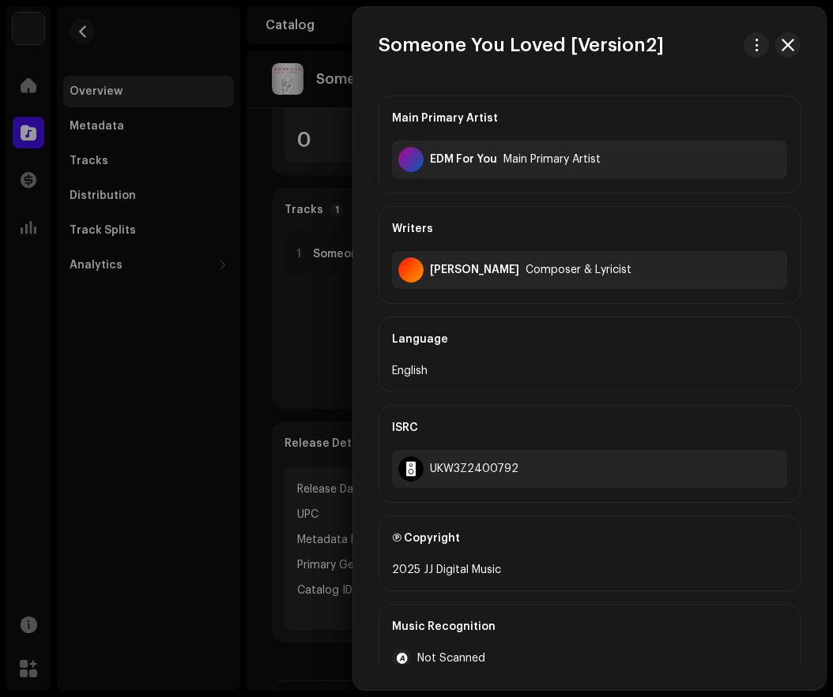
click at [156, 384] on div at bounding box center [416, 348] width 833 height 697
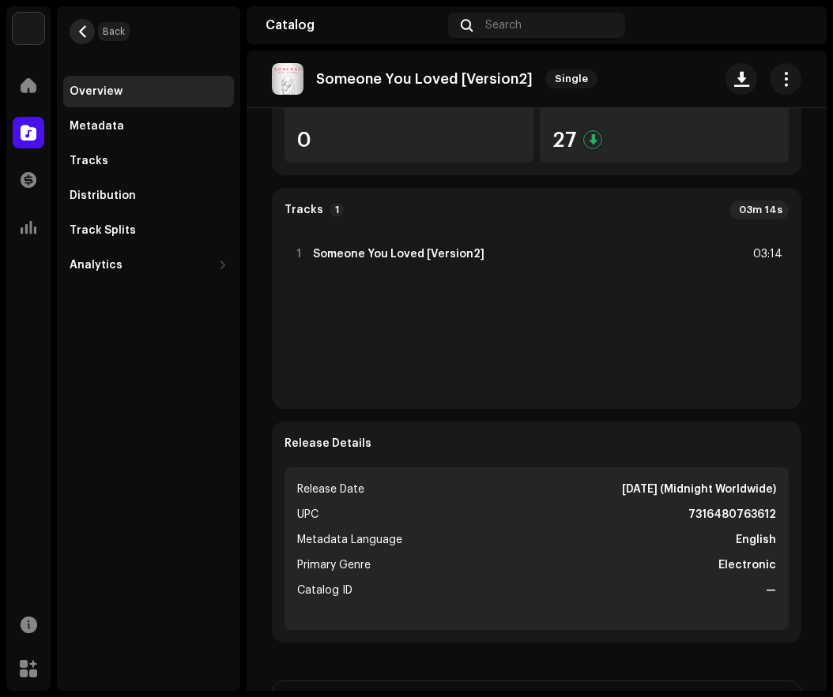
click at [85, 38] on button "button" at bounding box center [82, 31] width 25 height 25
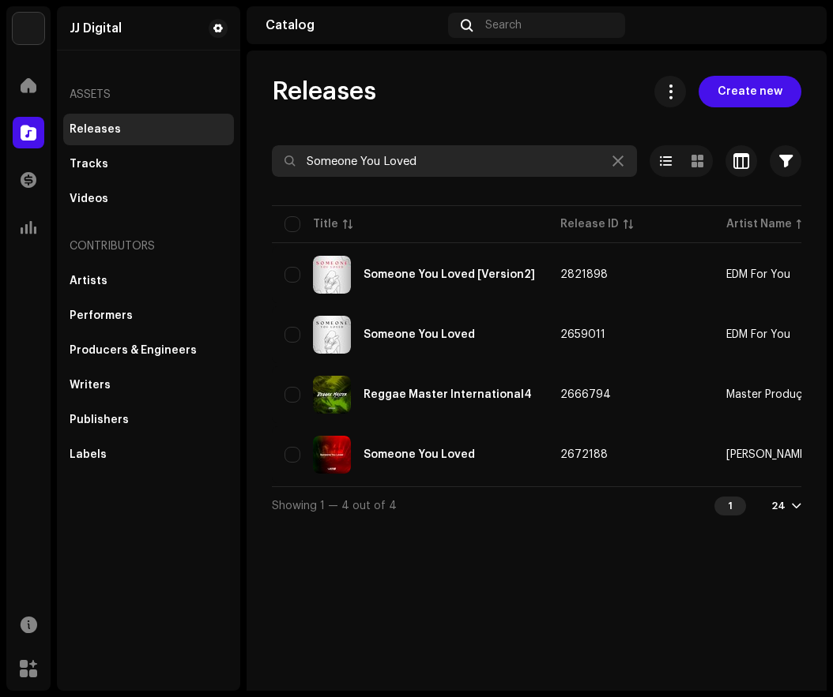
drag, startPoint x: 439, startPoint y: 157, endPoint x: 262, endPoint y: 168, distance: 177.3
click at [262, 168] on div "Releases Create new Someone You Loved Selected 0 Options Filters Distribution s…" at bounding box center [536, 300] width 580 height 449
click at [454, 161] on input "Someone You Loved" at bounding box center [454, 161] width 365 height 32
drag, startPoint x: 454, startPoint y: 161, endPoint x: 283, endPoint y: 164, distance: 171.4
click at [283, 164] on input "Someone You Loved" at bounding box center [454, 161] width 365 height 32
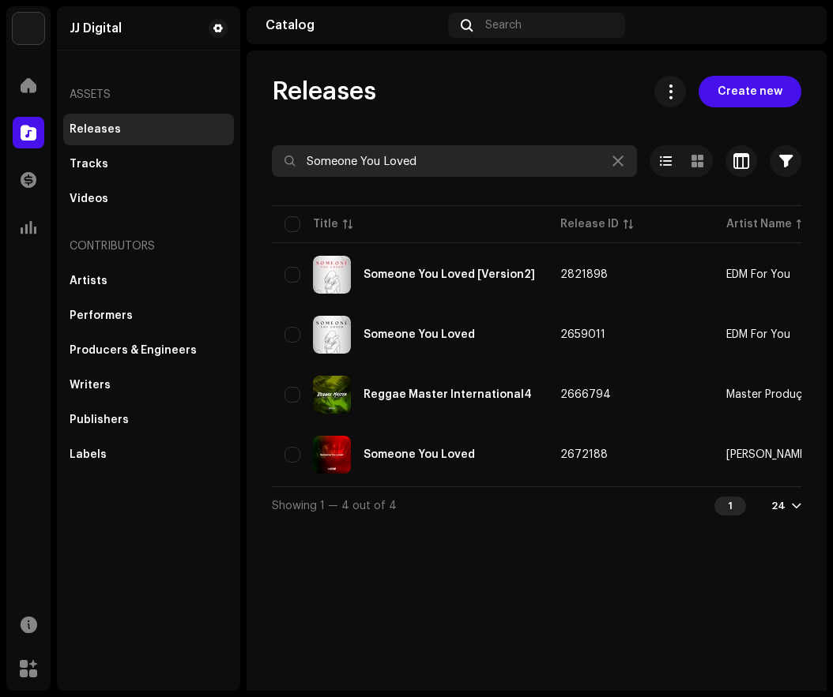
paste input "ummertime Sadness"
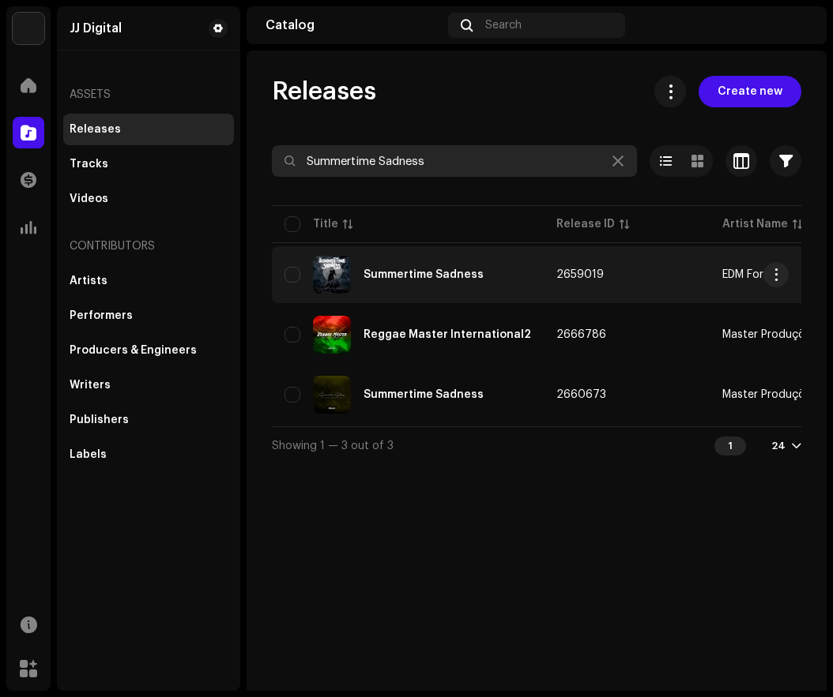
type input "Summertime Sadness"
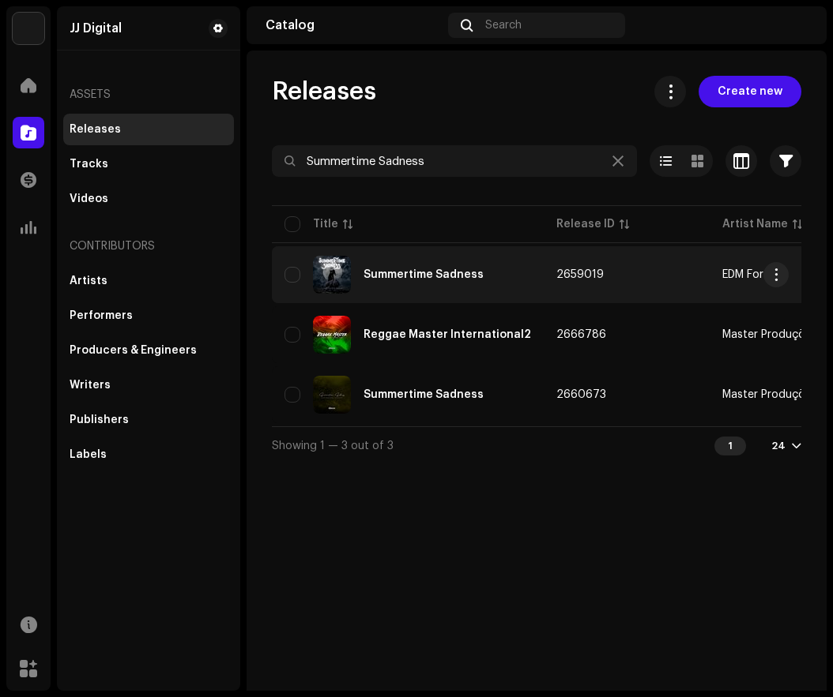
click at [400, 274] on div "Summertime Sadness" at bounding box center [423, 274] width 120 height 11
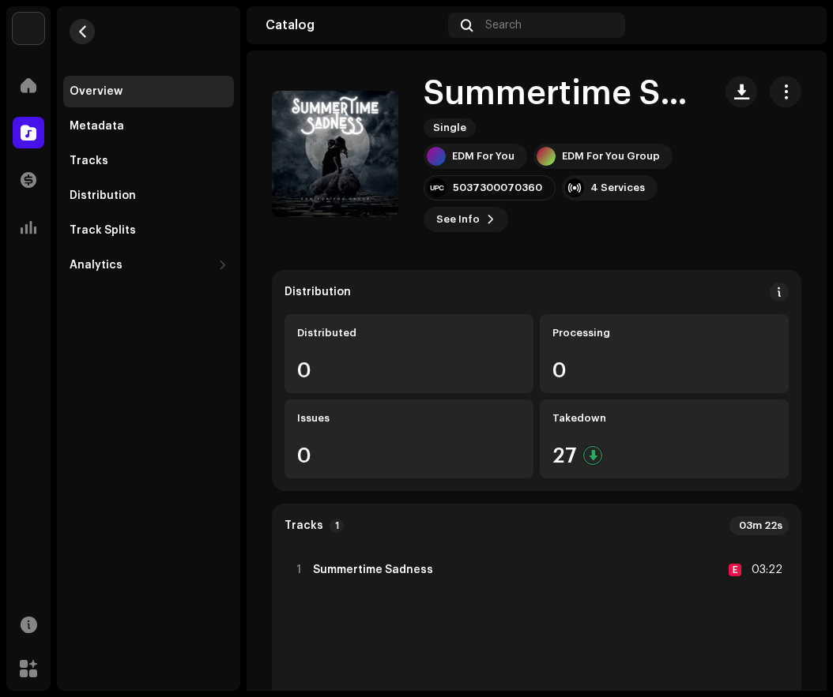
click at [85, 33] on span "button" at bounding box center [83, 31] width 12 height 13
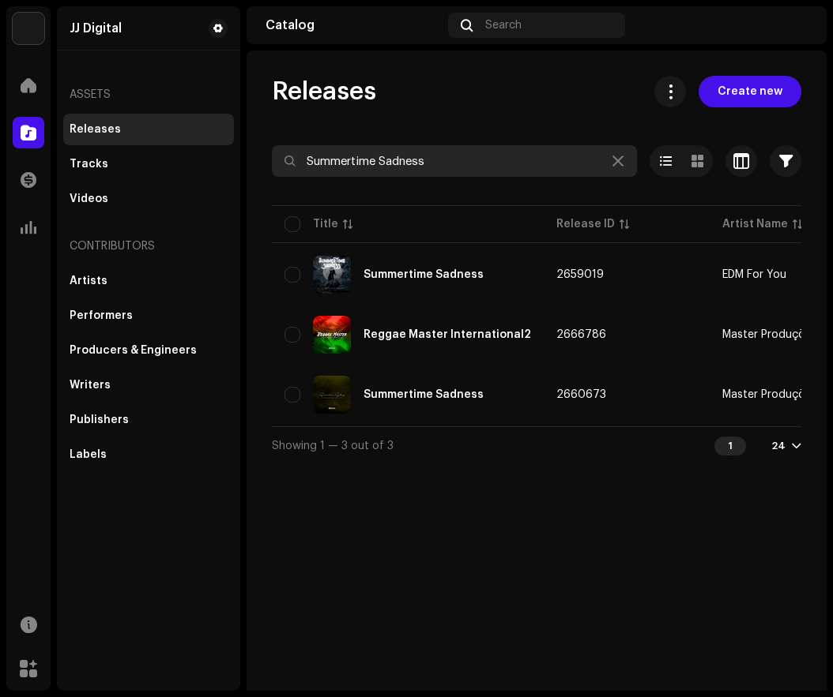
drag, startPoint x: 436, startPoint y: 162, endPoint x: 285, endPoint y: 171, distance: 151.2
click at [285, 171] on input "Summertime Sadness" at bounding box center [454, 161] width 365 height 32
paste input "omeone You Loved Version 2"
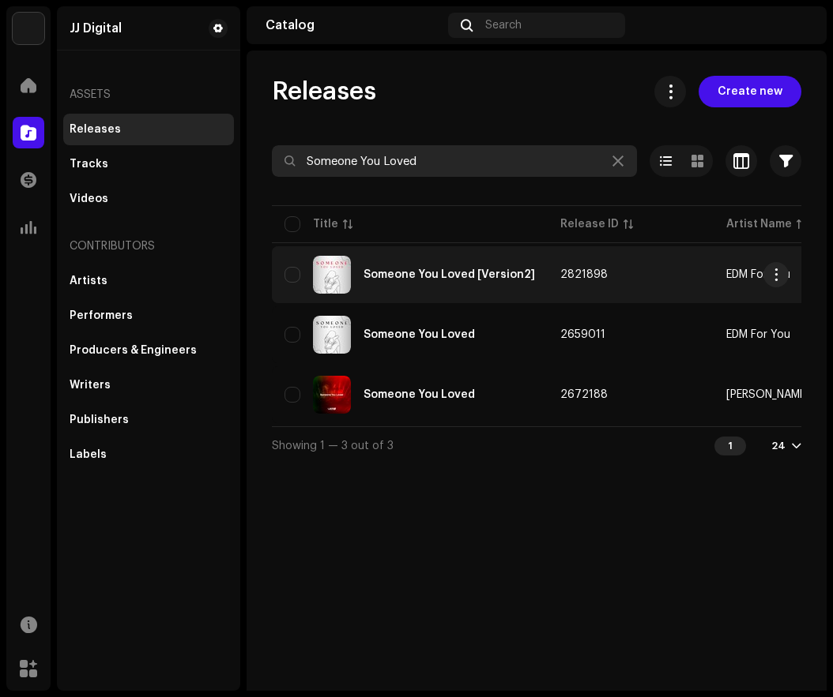
type input "Someone You Loved"
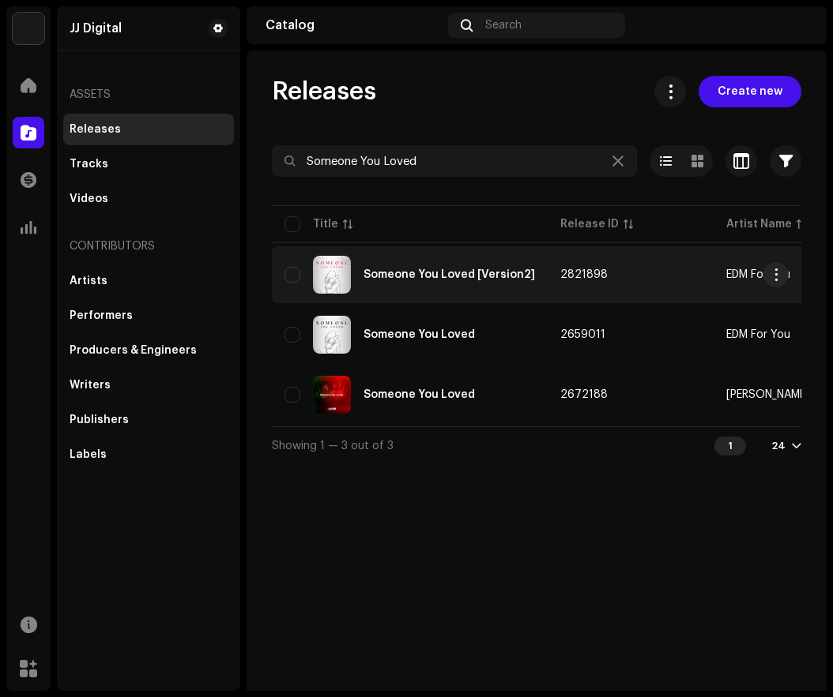
click at [444, 281] on div "Someone You Loved [Version2]" at bounding box center [409, 275] width 250 height 38
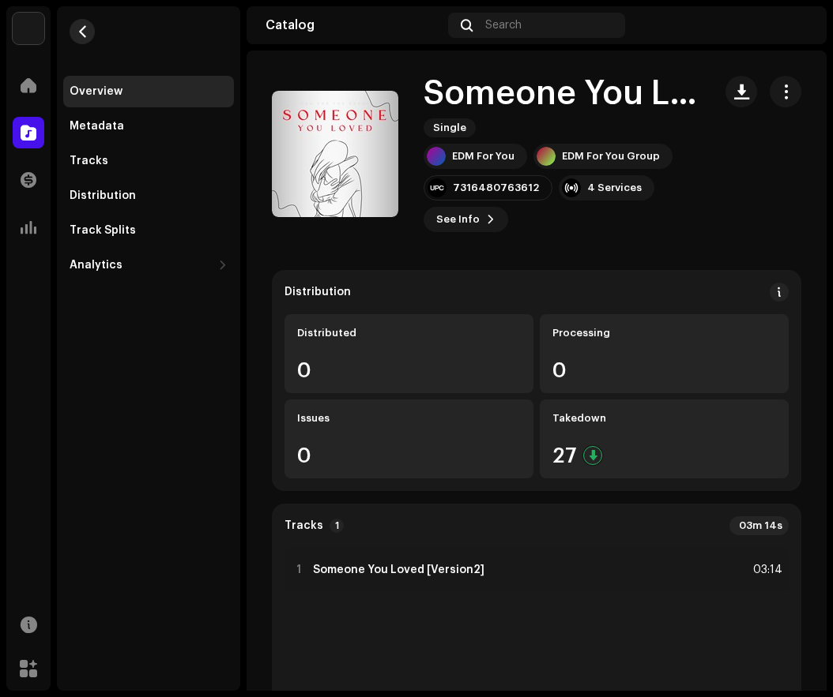
click at [84, 31] on span "button" at bounding box center [83, 31] width 12 height 13
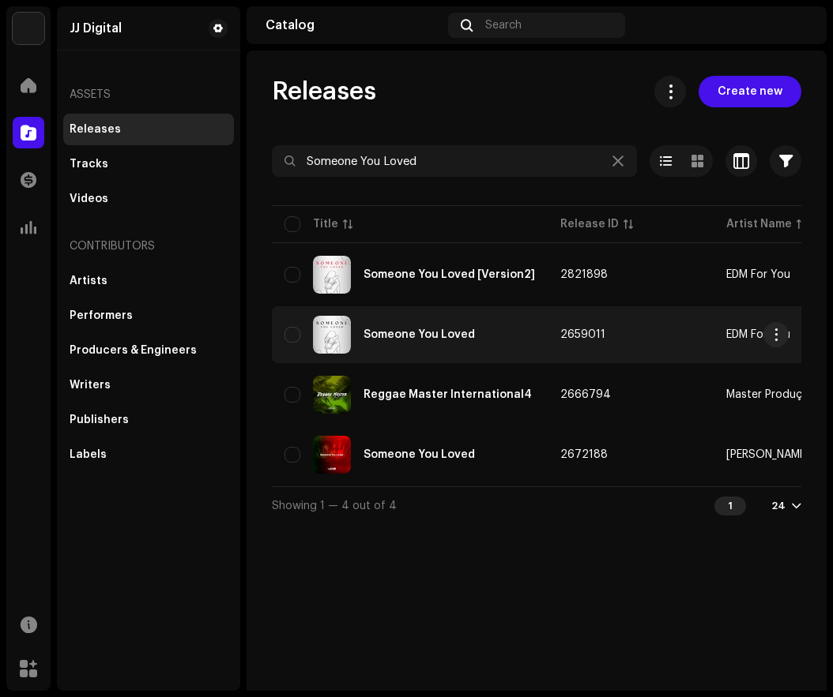
click at [413, 340] on div "Someone You Loved" at bounding box center [409, 335] width 250 height 38
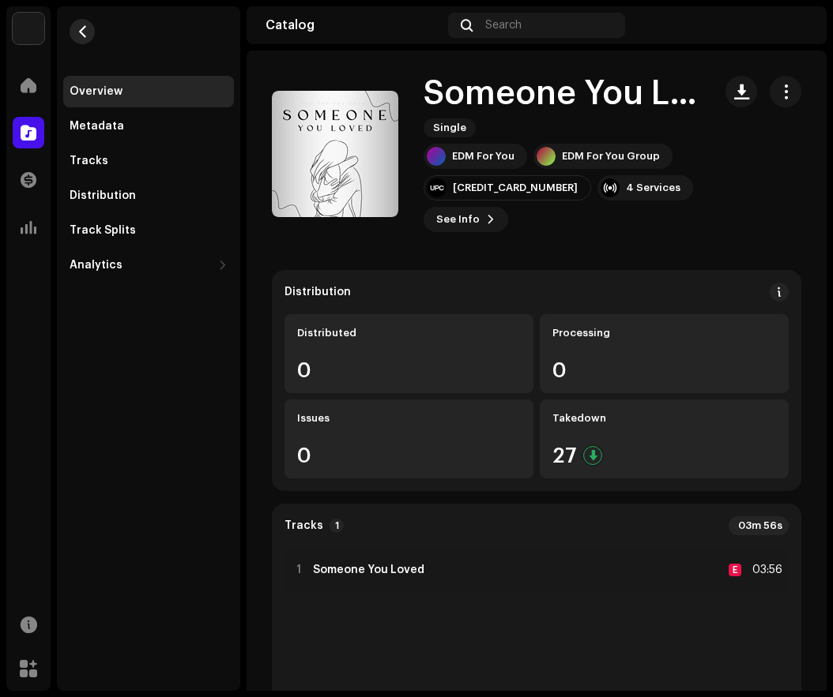
click at [85, 39] on button "button" at bounding box center [82, 31] width 25 height 25
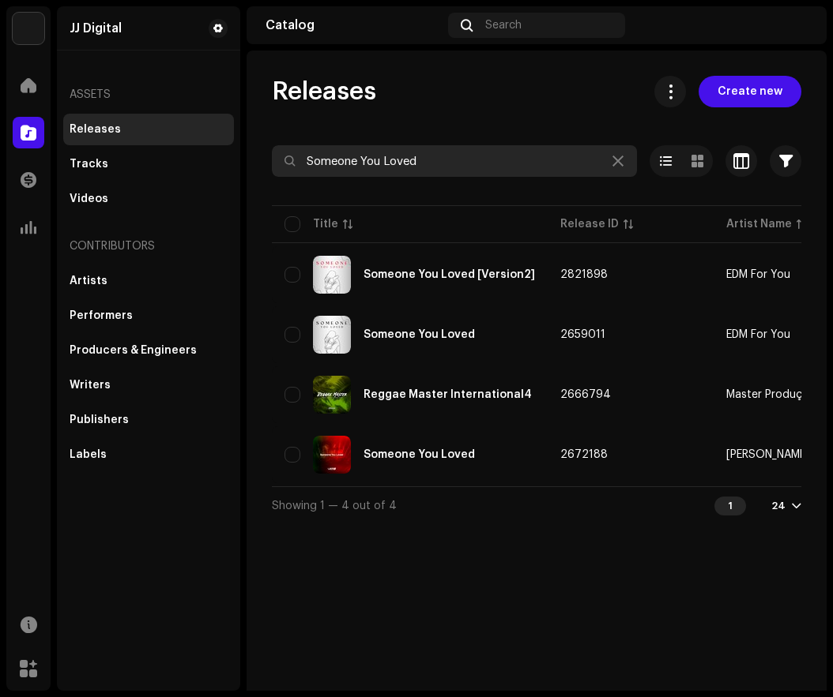
drag, startPoint x: 427, startPoint y: 156, endPoint x: 309, endPoint y: 162, distance: 117.9
click at [309, 162] on input "Someone You Loved" at bounding box center [454, 161] width 365 height 32
paste input "ơn [GEOGRAPHIC_DATA]"
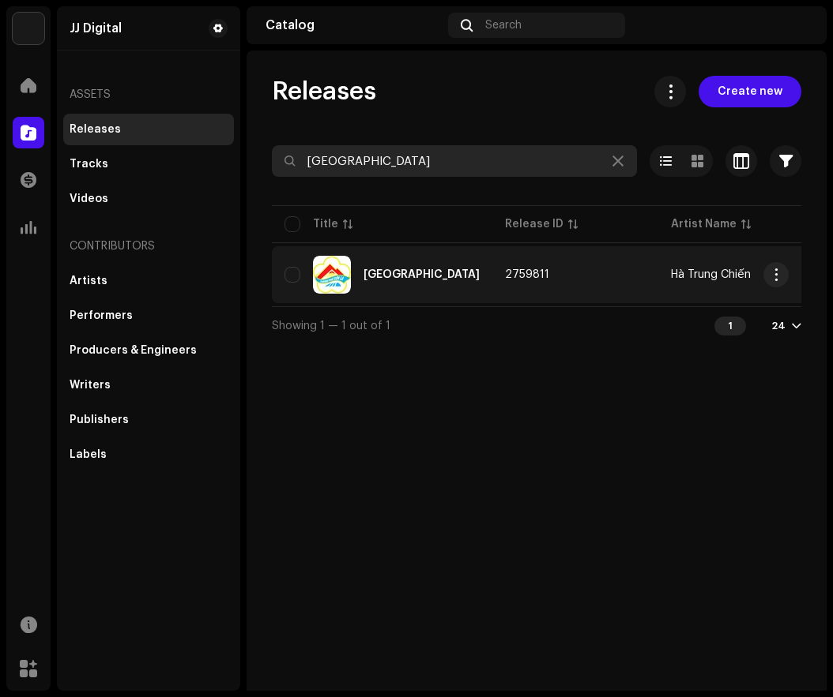
type input "[GEOGRAPHIC_DATA]"
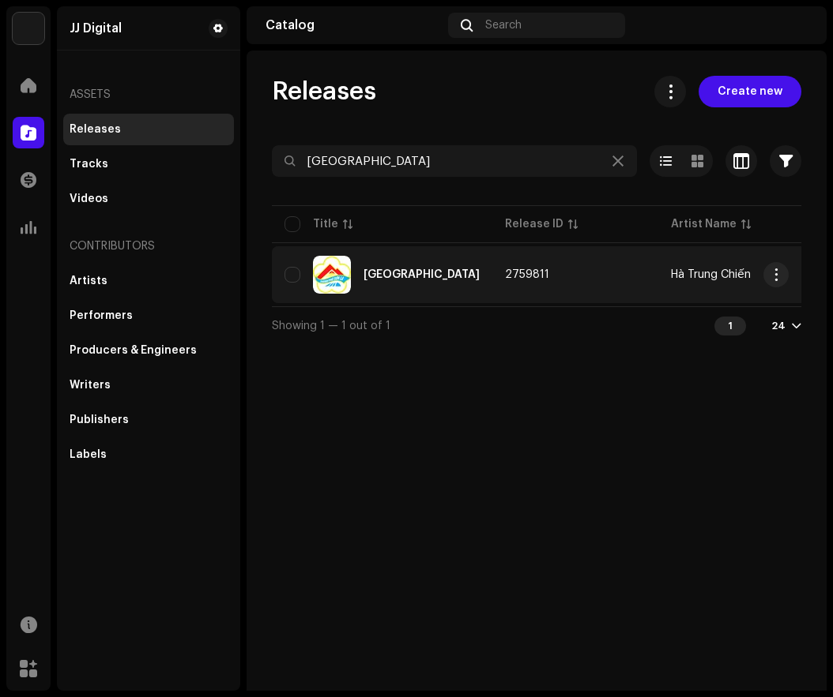
click at [450, 274] on div "[GEOGRAPHIC_DATA]" at bounding box center [381, 275] width 195 height 38
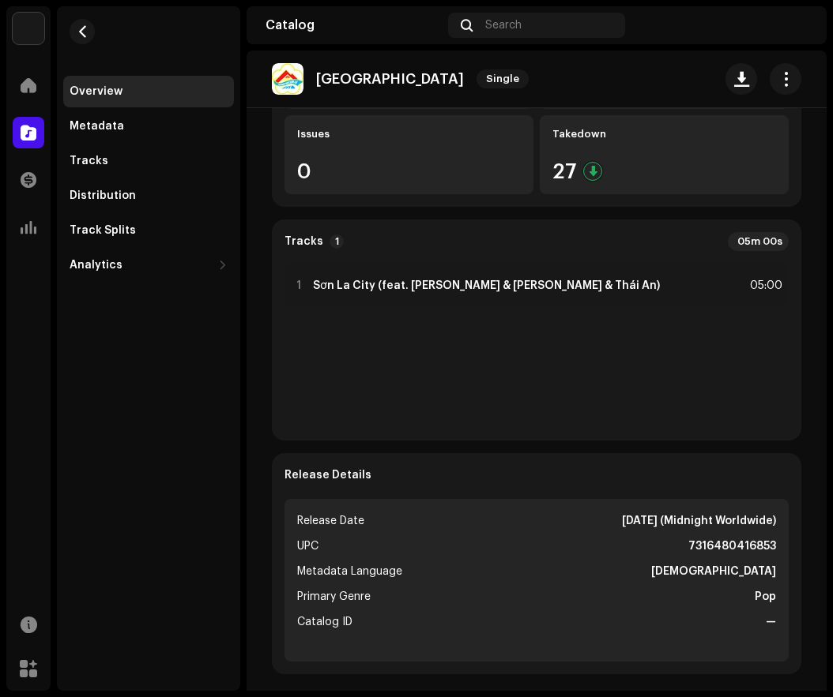
scroll to position [474, 0]
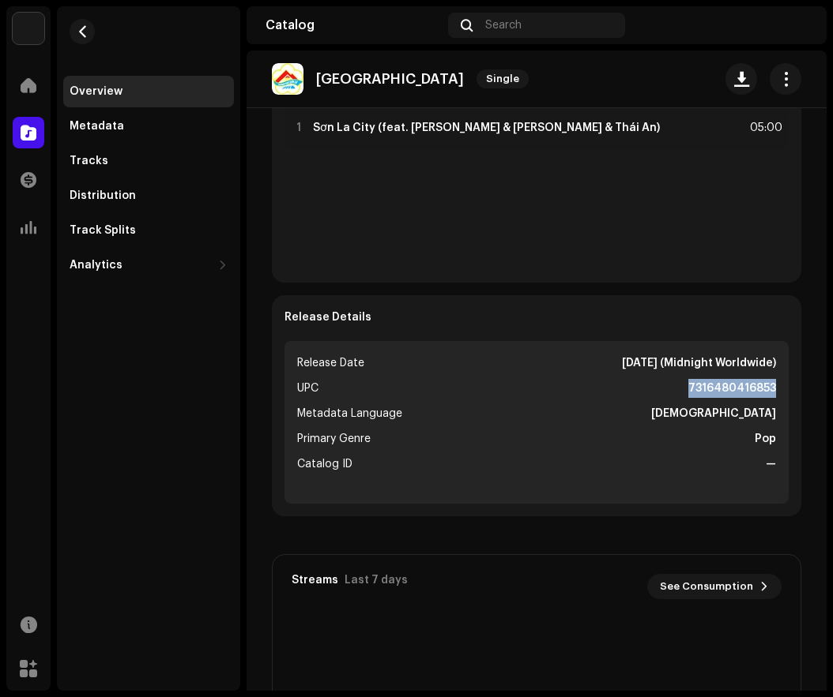
drag, startPoint x: 681, startPoint y: 328, endPoint x: 771, endPoint y: 329, distance: 90.1
click at [771, 341] on ul "Release Date [DATE] (Midnight Worldwide) UPC 7316480416853 Metadata Language Vi…" at bounding box center [536, 422] width 504 height 163
copy strong "7316480416853"
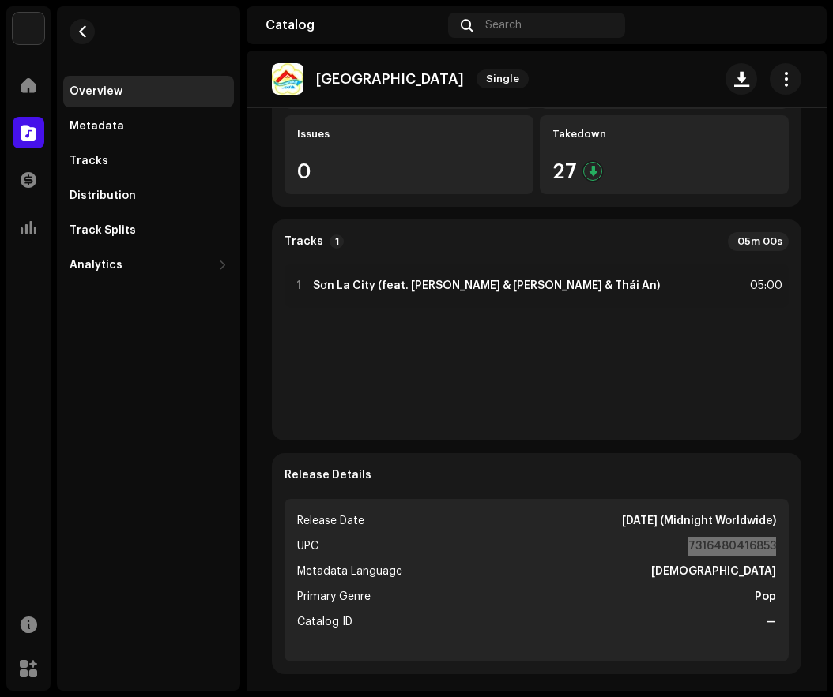
scroll to position [158, 0]
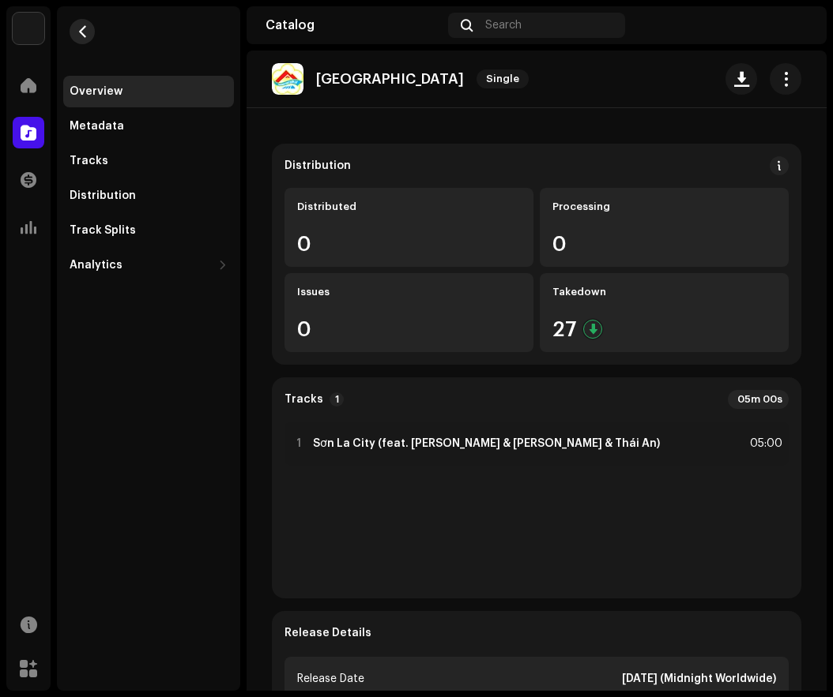
click at [85, 21] on button "button" at bounding box center [82, 31] width 25 height 25
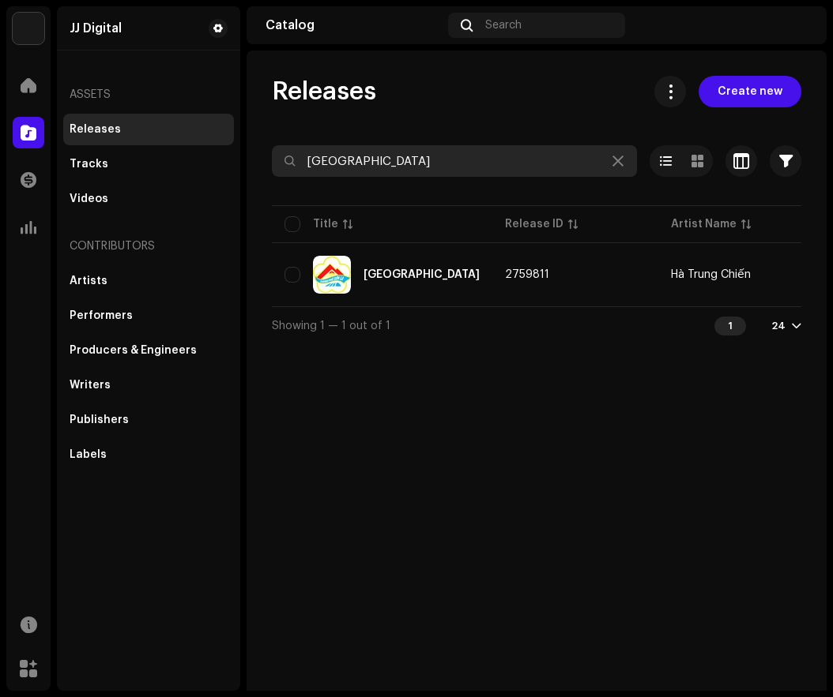
drag, startPoint x: 408, startPoint y: 156, endPoint x: 295, endPoint y: 167, distance: 113.6
click at [295, 167] on input "[GEOGRAPHIC_DATA]" at bounding box center [454, 161] width 365 height 32
paste input "Rise Up"
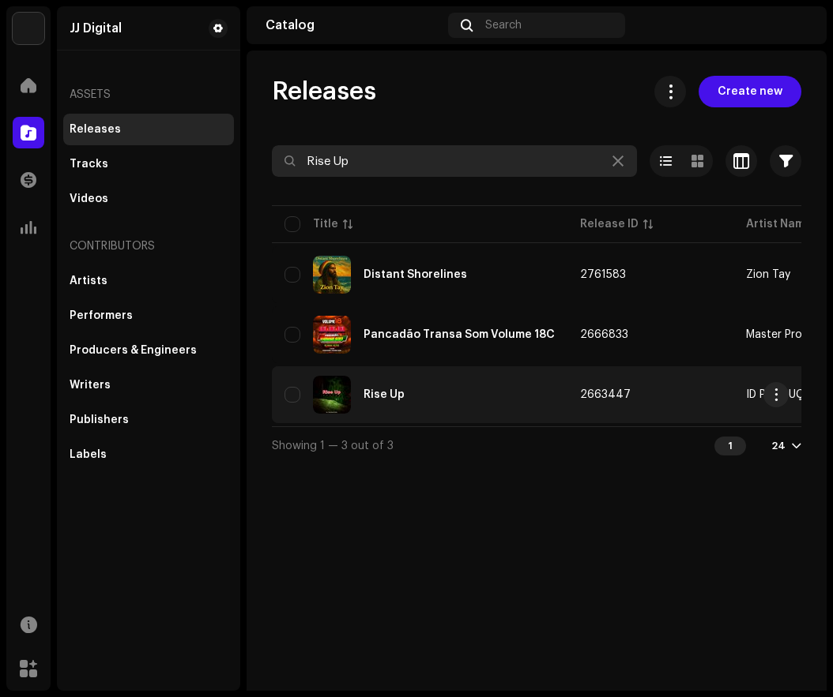
type input "Rise Up"
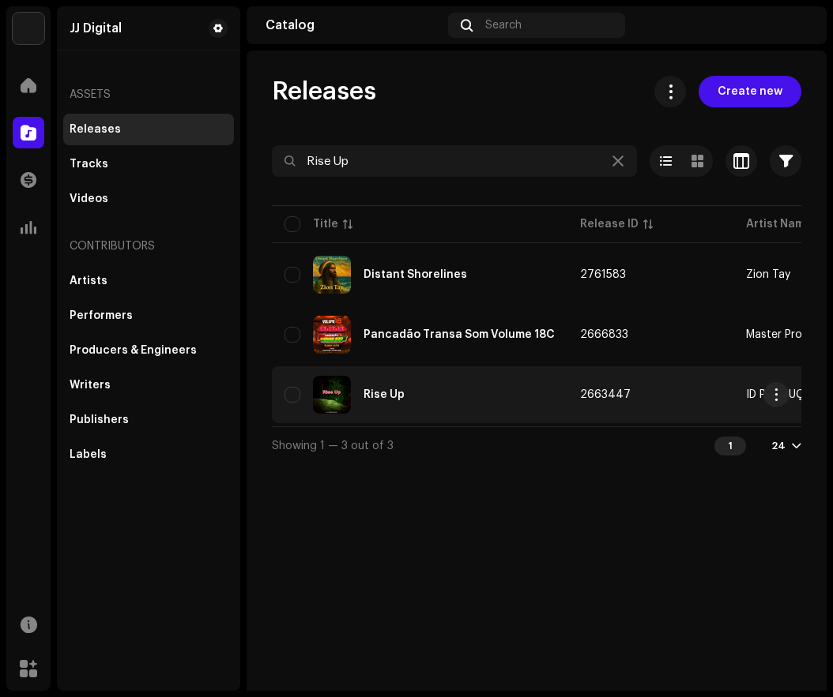
click at [463, 385] on div "Rise Up" at bounding box center [419, 395] width 270 height 38
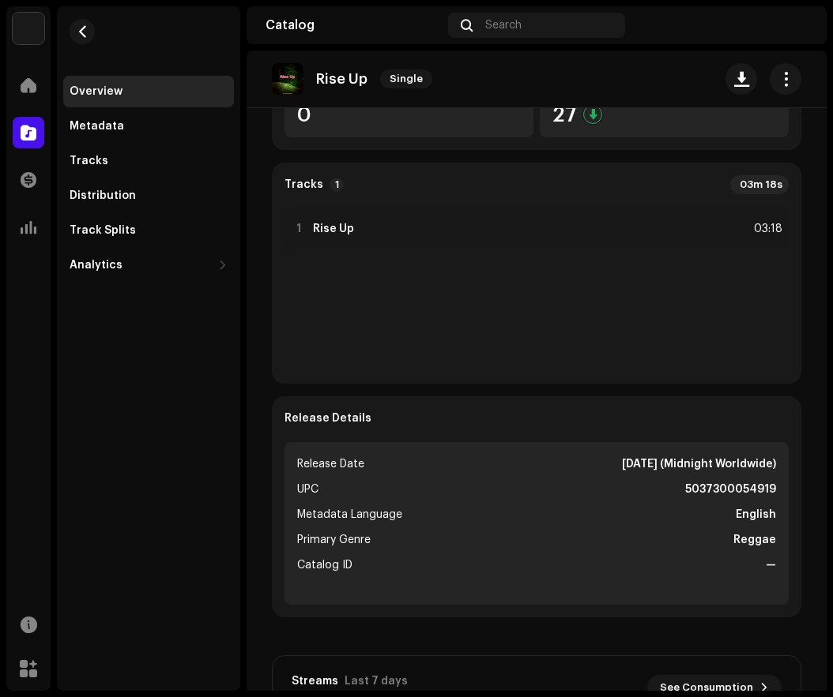
scroll to position [395, 0]
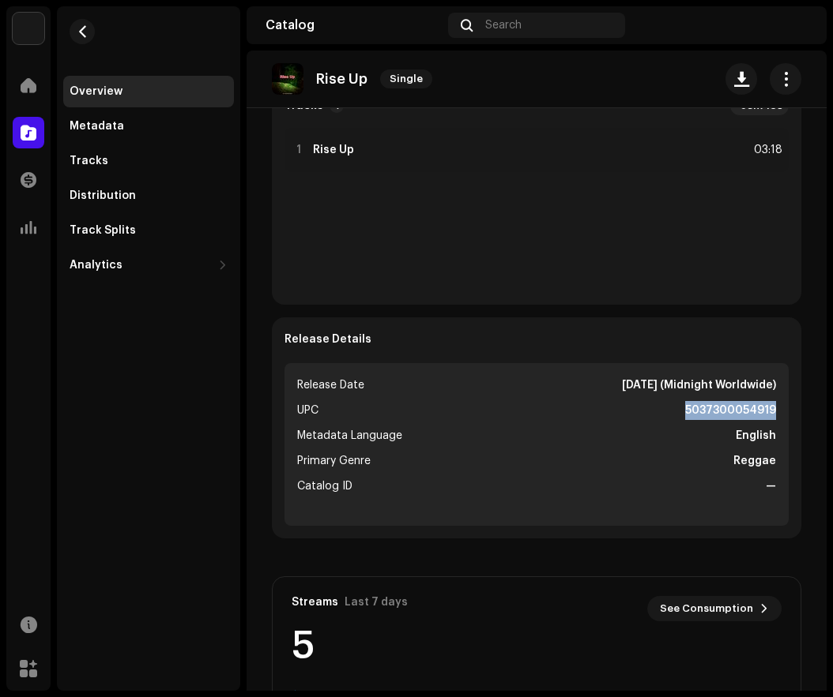
drag, startPoint x: 679, startPoint y: 407, endPoint x: 771, endPoint y: 410, distance: 91.7
click at [771, 410] on ul "Release Date [DATE] (Midnight Worldwide) UPC 5037300054919 Metadata Language En…" at bounding box center [536, 444] width 504 height 163
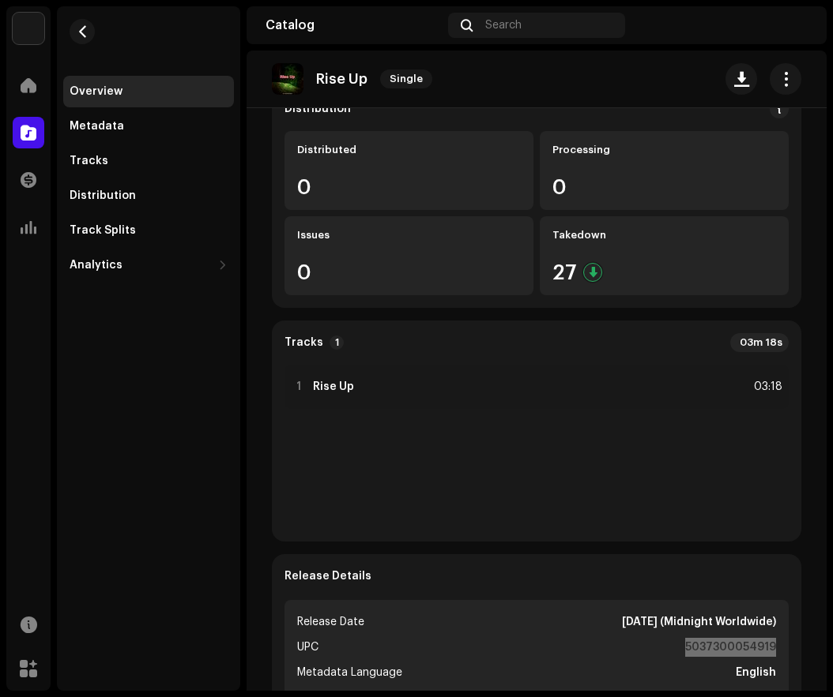
scroll to position [0, 0]
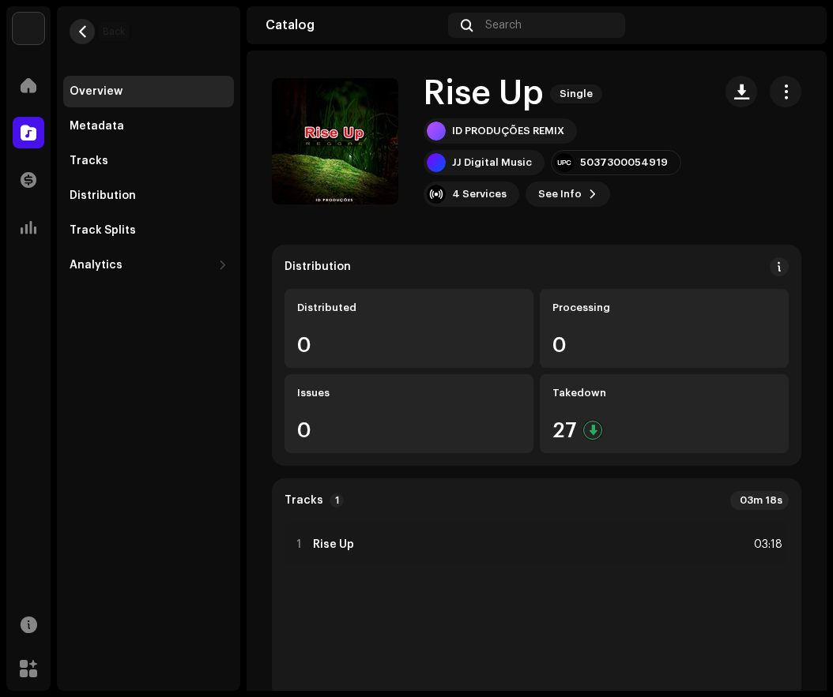
click at [83, 31] on span "button" at bounding box center [83, 31] width 12 height 13
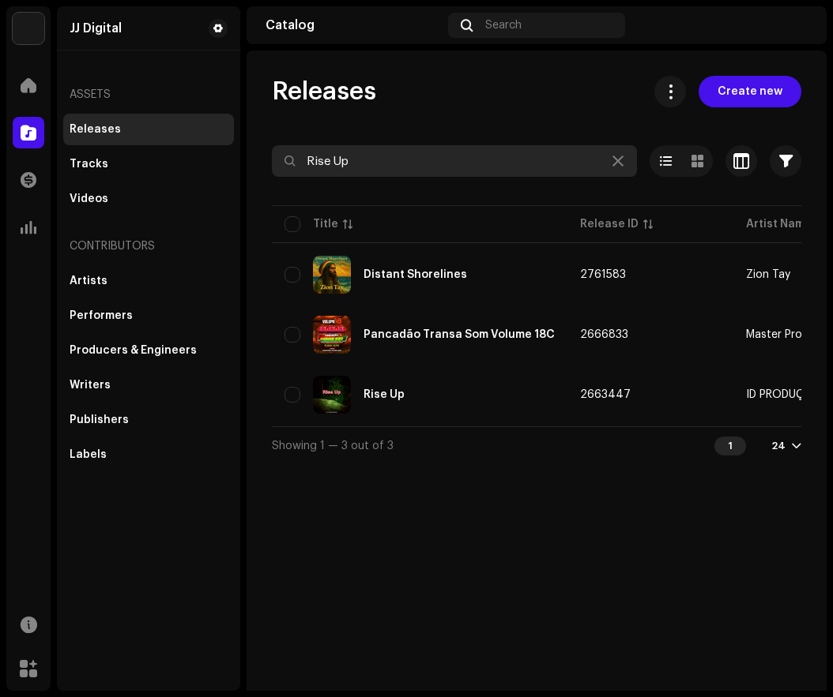
drag, startPoint x: 288, startPoint y: 171, endPoint x: 273, endPoint y: 172, distance: 14.2
click at [275, 171] on input "Rise Up" at bounding box center [454, 161] width 365 height 32
paste input "Sweet but Psycho"
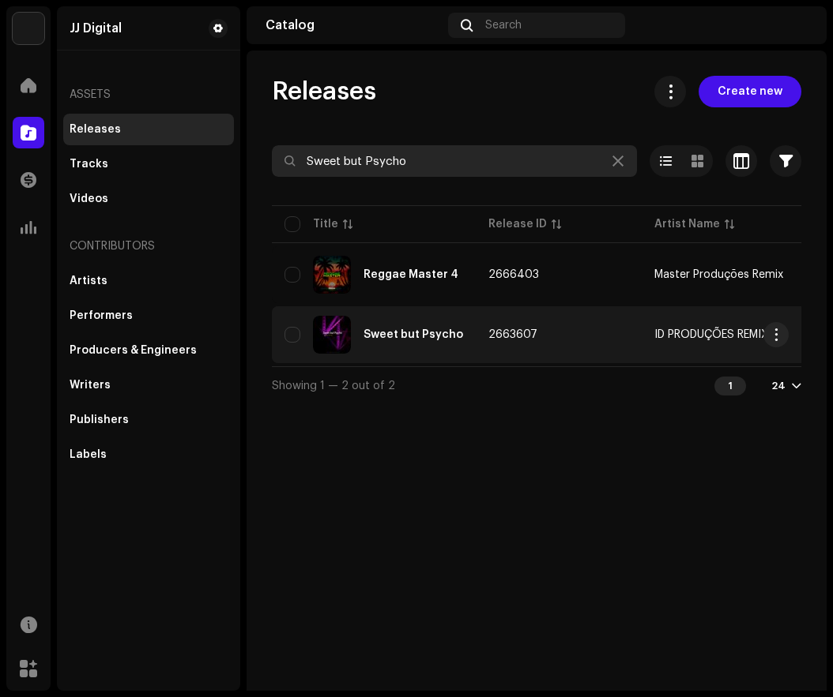
type input "Sweet but Psycho"
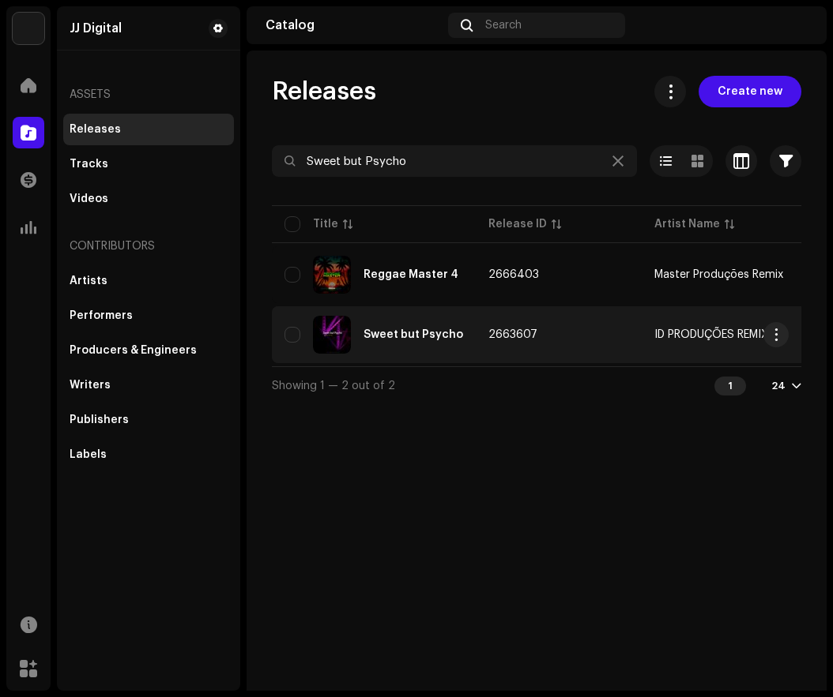
click at [425, 330] on div "Sweet but Psycho" at bounding box center [413, 334] width 100 height 11
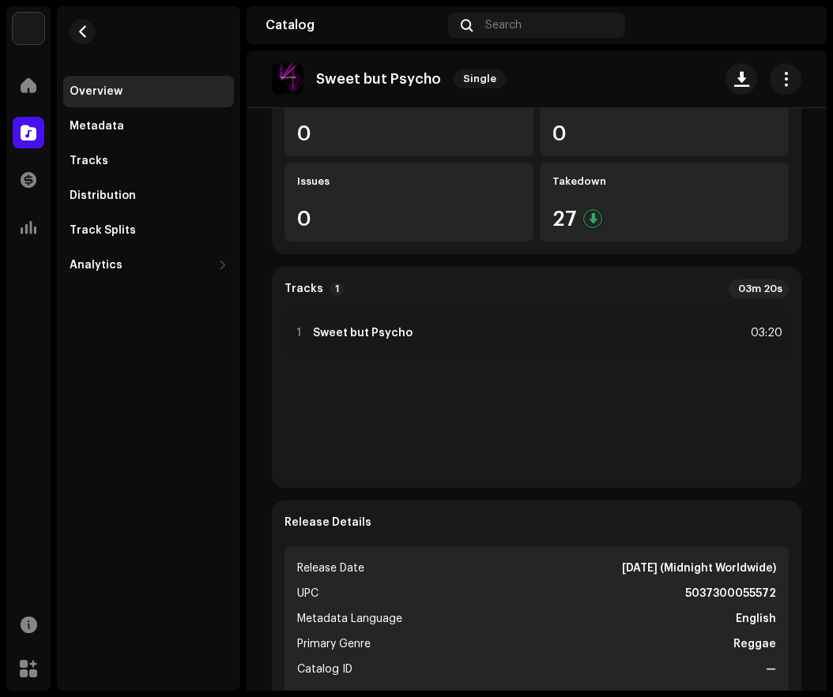
scroll to position [316, 0]
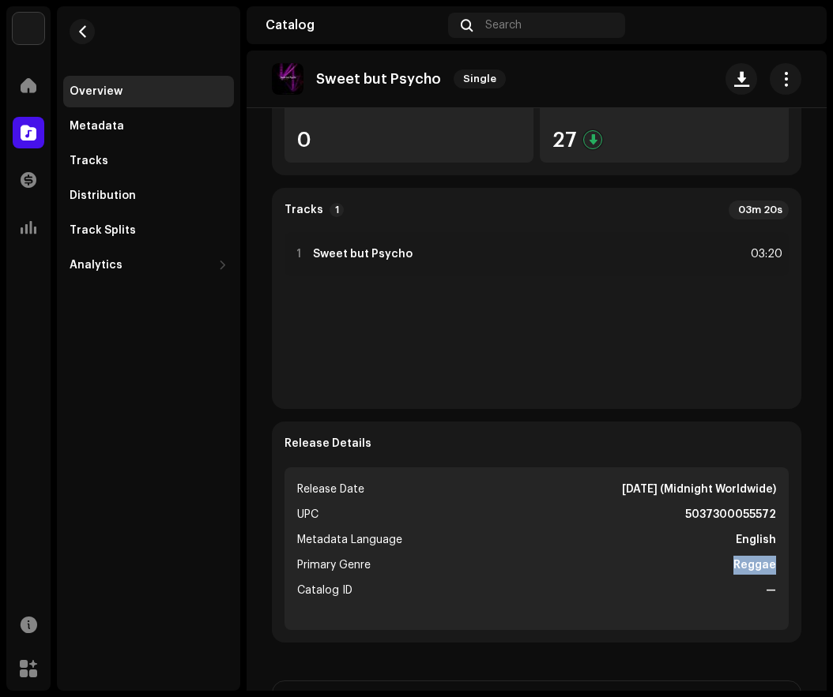
drag, startPoint x: 729, startPoint y: 563, endPoint x: 772, endPoint y: 562, distance: 43.5
click at [772, 562] on ul "Release Date [DATE] (Midnight Worldwide) UPC 5037300055572 Metadata Language En…" at bounding box center [536, 549] width 504 height 163
drag, startPoint x: 678, startPoint y: 513, endPoint x: 772, endPoint y: 517, distance: 94.1
click at [772, 517] on ul "Release Date [DATE] (Midnight Worldwide) UPC 5037300055572 Metadata Language En…" at bounding box center [536, 549] width 504 height 163
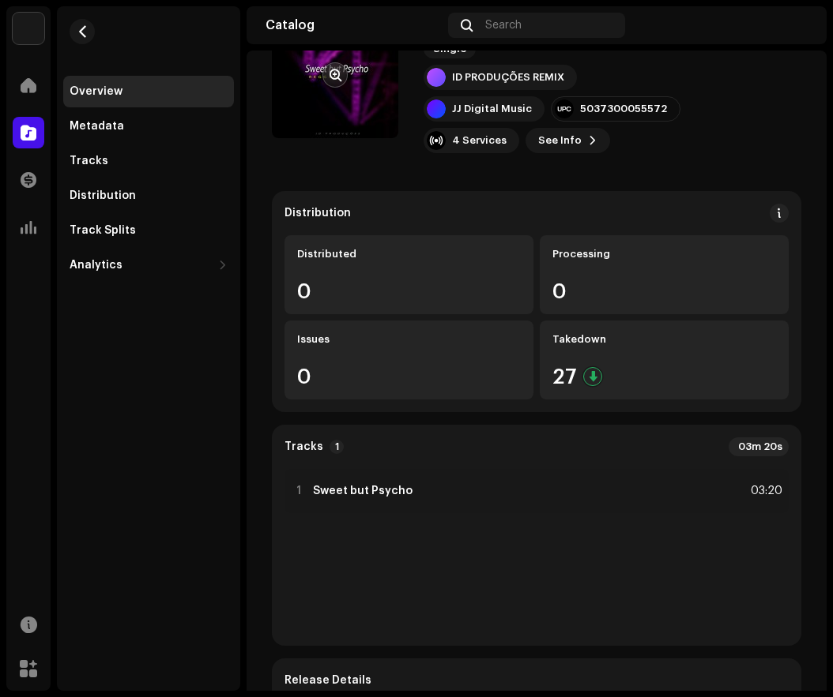
scroll to position [0, 0]
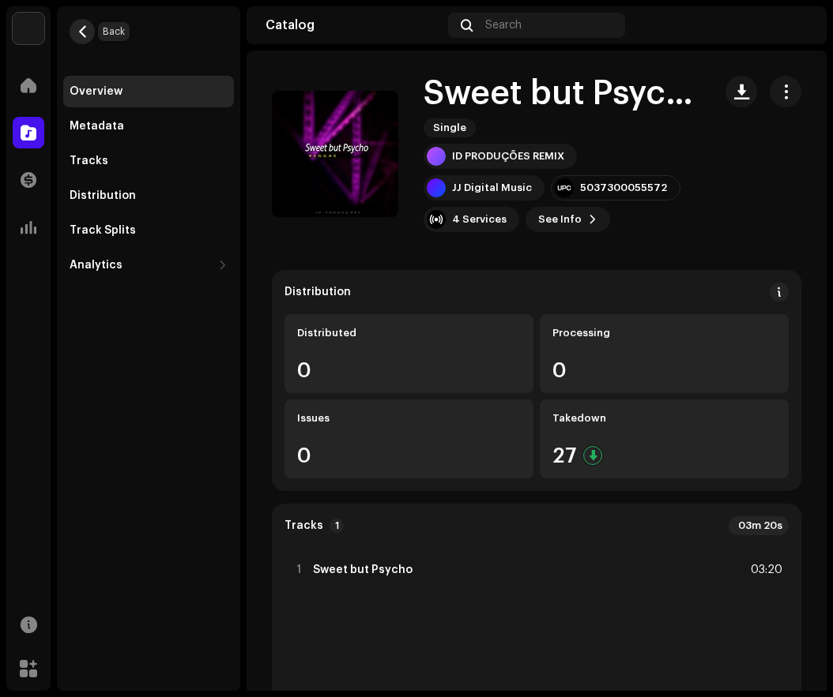
click at [85, 32] on span "button" at bounding box center [83, 31] width 12 height 13
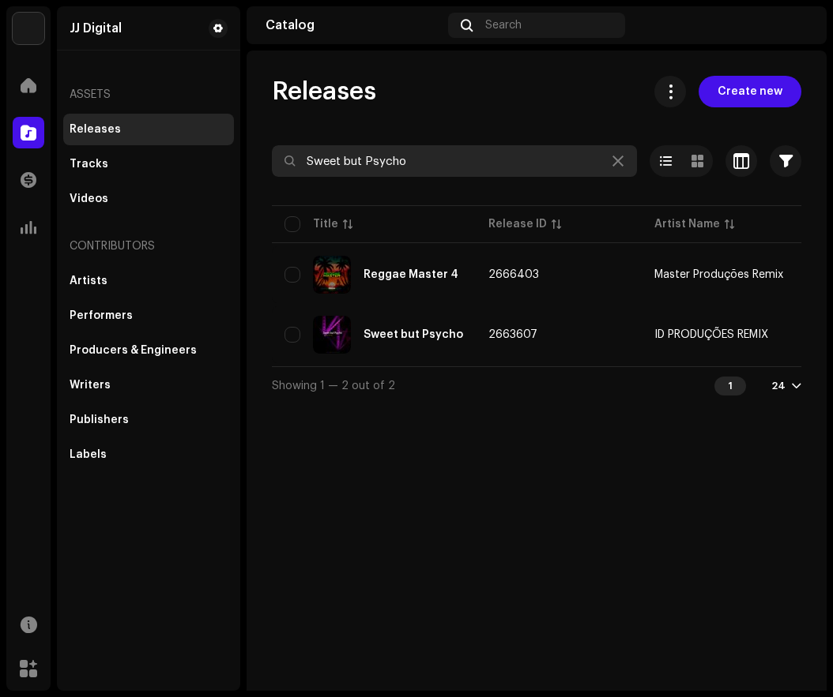
drag, startPoint x: 360, startPoint y: 164, endPoint x: 296, endPoint y: 171, distance: 64.5
click at [296, 171] on input "Sweet but Psycho" at bounding box center [454, 161] width 365 height 32
paste input "TAKE ON ME"
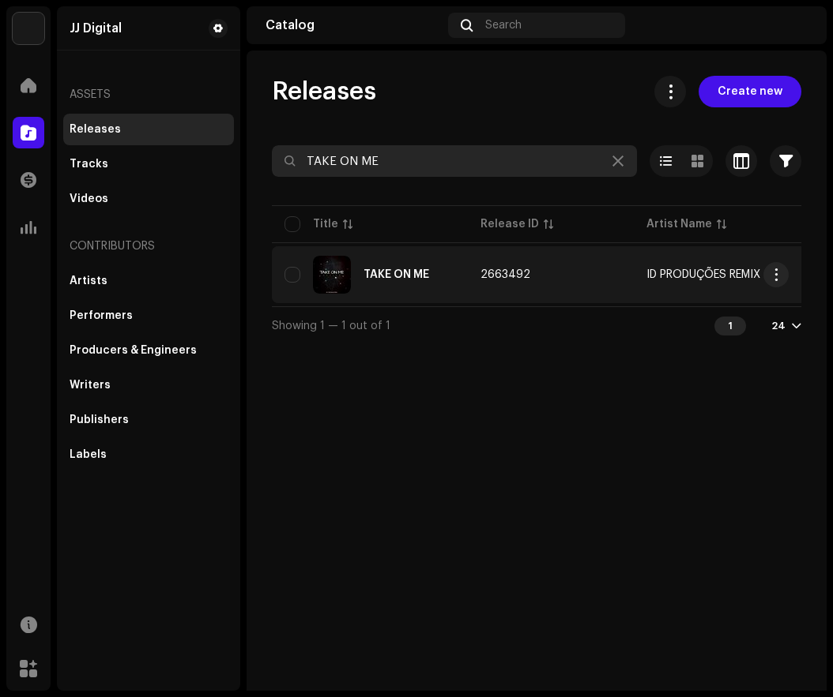
type input "TAKE ON ME"
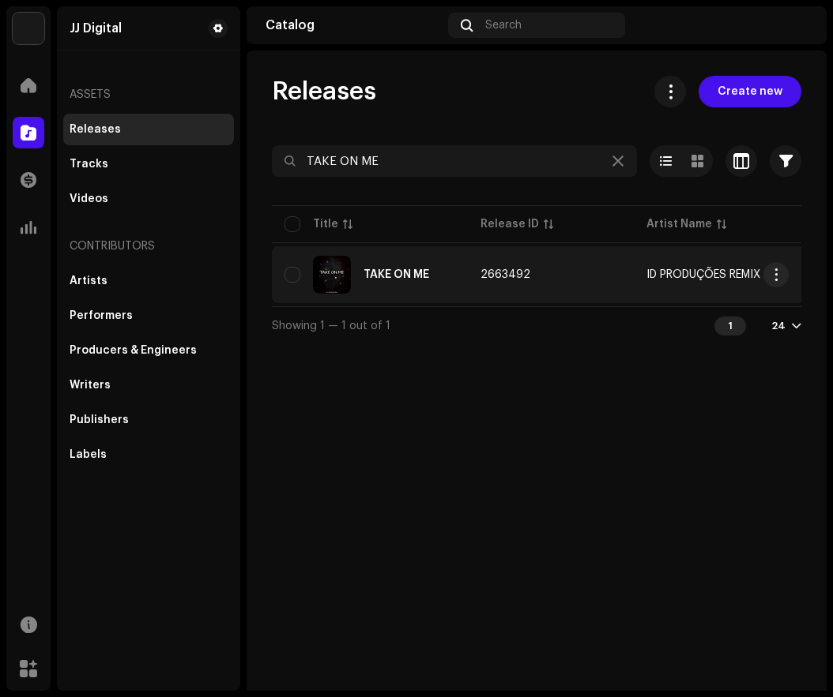
click at [444, 268] on div "TAKE ON ME" at bounding box center [369, 275] width 171 height 38
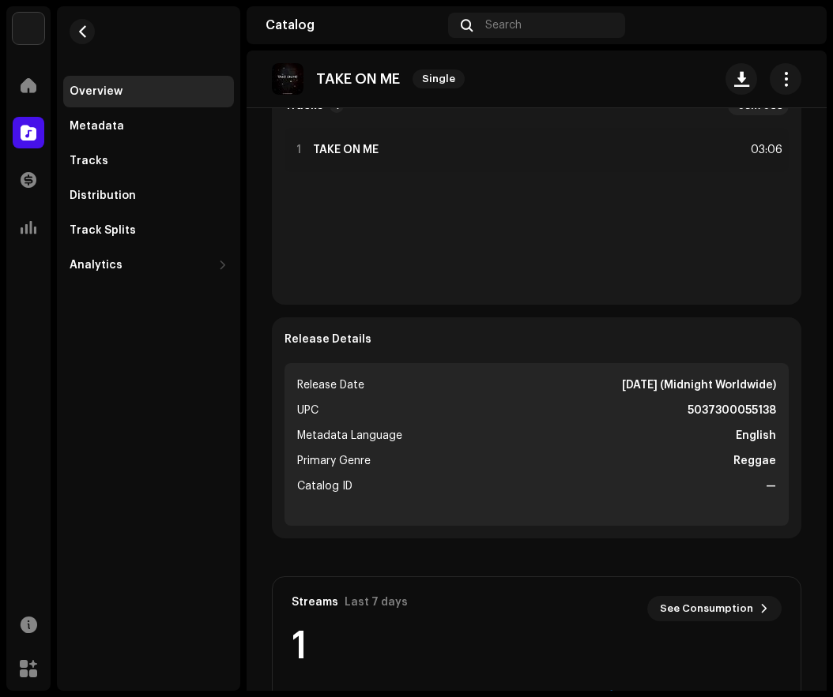
scroll to position [400, 0]
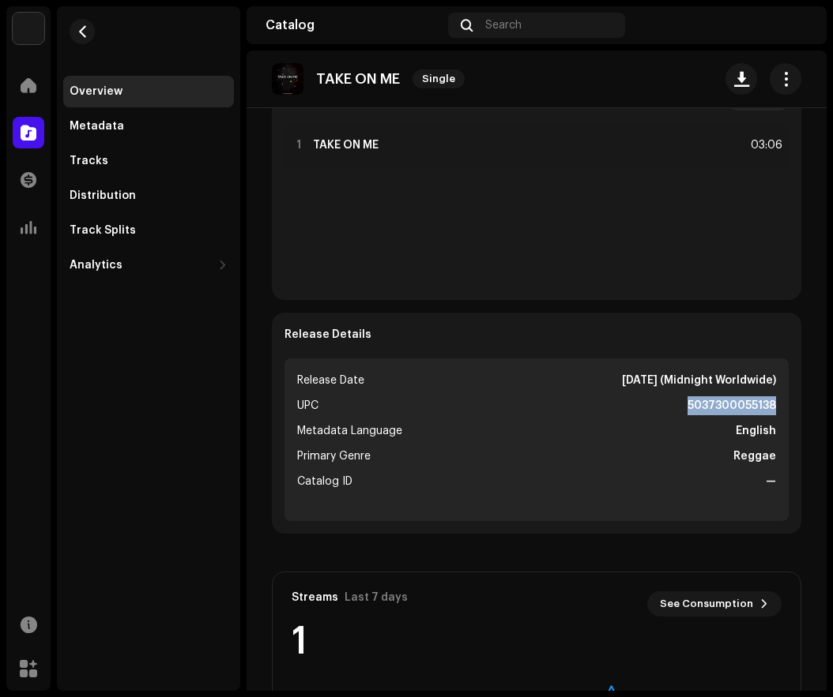
drag, startPoint x: 688, startPoint y: 404, endPoint x: 768, endPoint y: 407, distance: 79.8
click at [768, 407] on ul "Release Date [DATE] (Midnight Worldwide) UPC 5037300055138 Metadata Language En…" at bounding box center [536, 440] width 504 height 163
click at [84, 34] on span "button" at bounding box center [83, 31] width 12 height 13
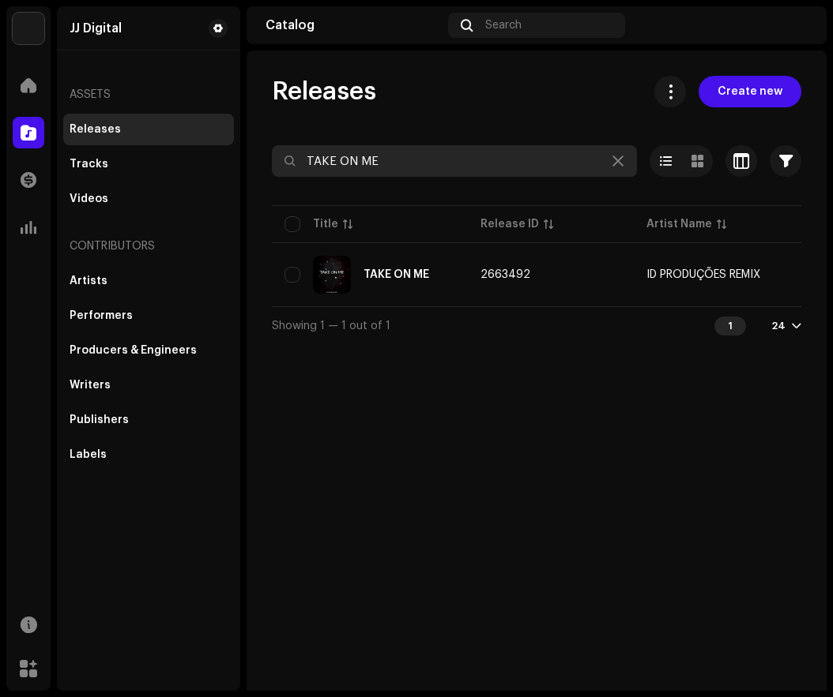
drag, startPoint x: 384, startPoint y: 156, endPoint x: 292, endPoint y: 165, distance: 92.0
click at [292, 165] on div "TAKE ON ME" at bounding box center [454, 161] width 365 height 32
paste input "Risk It All"
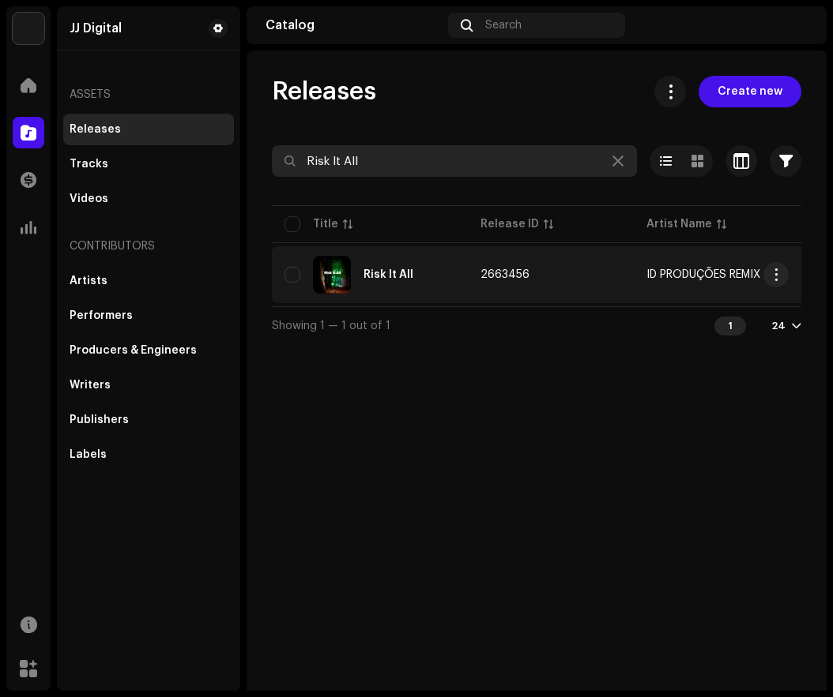
type input "Risk It All"
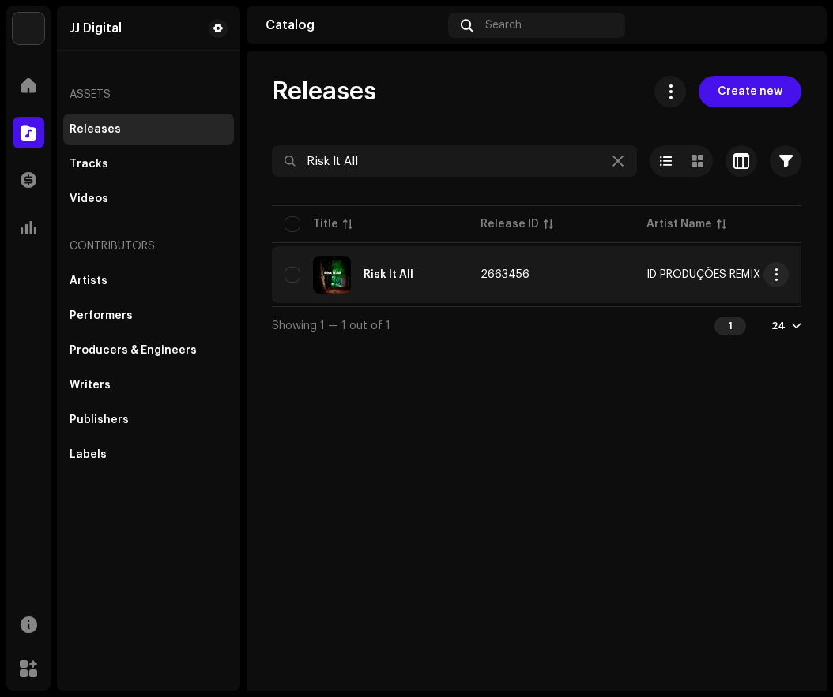
click at [451, 278] on div "Risk It All" at bounding box center [369, 275] width 171 height 38
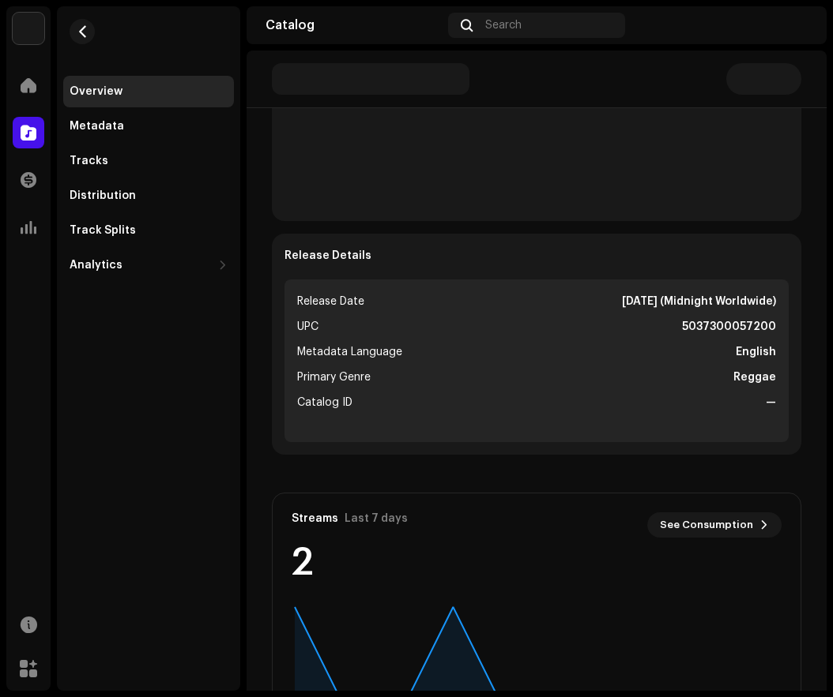
scroll to position [479, 0]
drag, startPoint x: 676, startPoint y: 323, endPoint x: 772, endPoint y: 337, distance: 97.4
click at [772, 337] on ul "Release Date [DATE] (Midnight Worldwide) UPC 5037300057200 Metadata Language En…" at bounding box center [536, 361] width 504 height 163
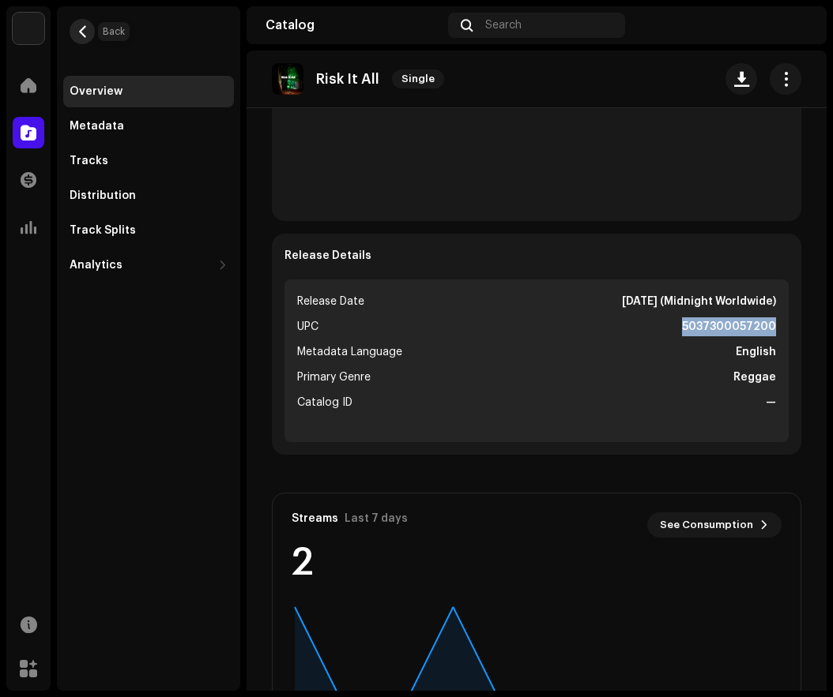
click at [83, 29] on span "button" at bounding box center [83, 31] width 12 height 13
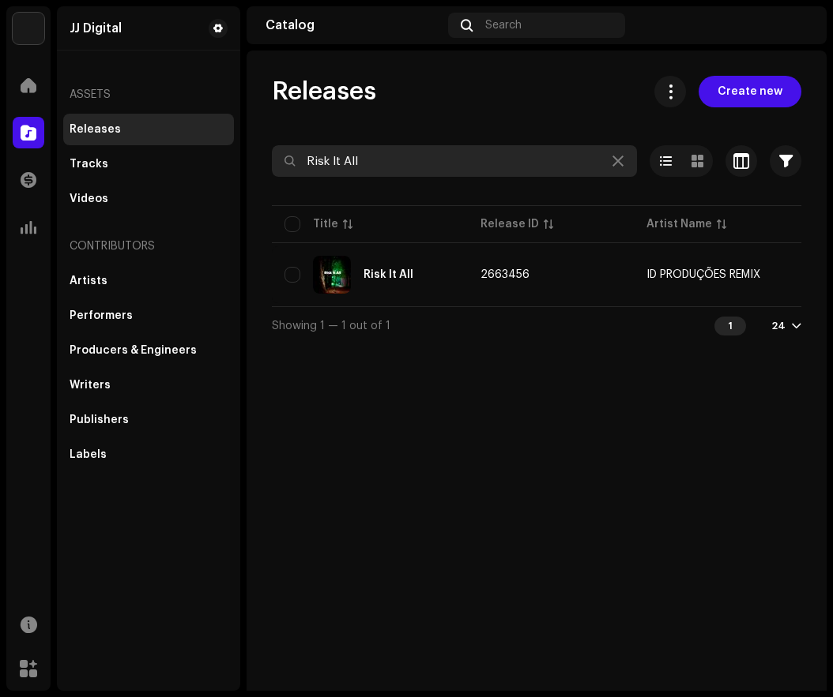
drag, startPoint x: 364, startPoint y: 155, endPoint x: 289, endPoint y: 161, distance: 75.3
click at [289, 161] on div "Risk It All" at bounding box center [454, 161] width 365 height 32
paste input "tua"
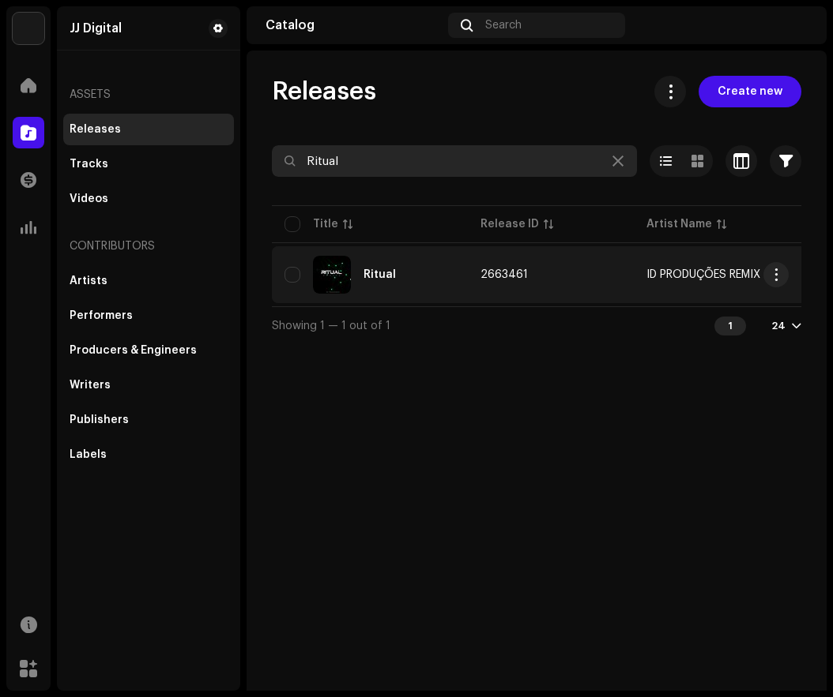
type input "Ritual"
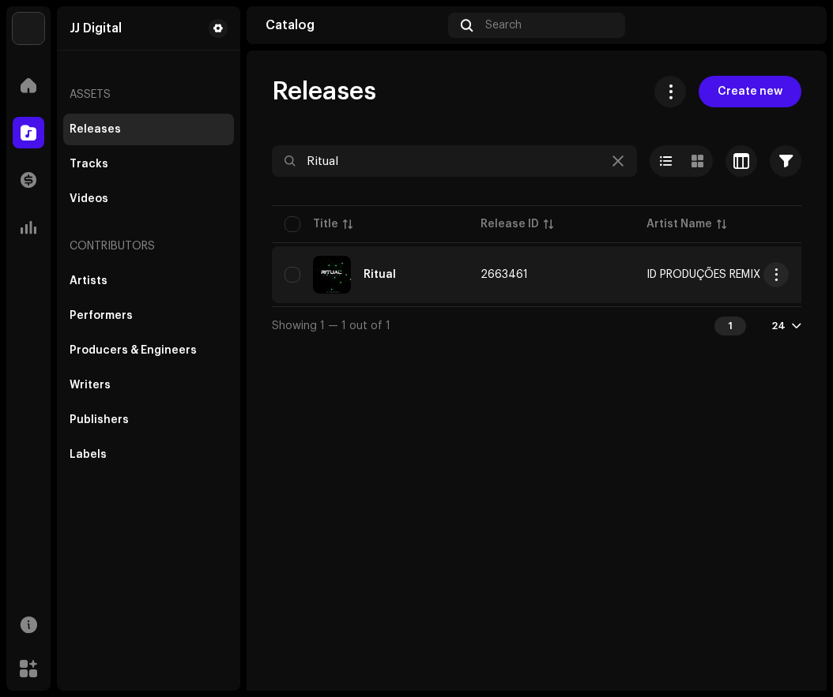
click at [431, 276] on div "Ritual" at bounding box center [369, 275] width 171 height 38
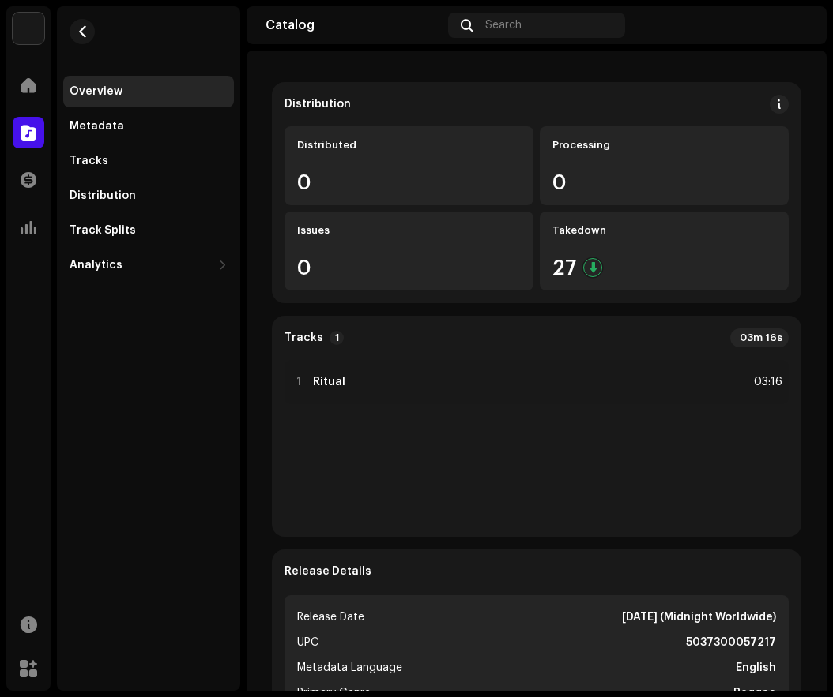
scroll to position [321, 0]
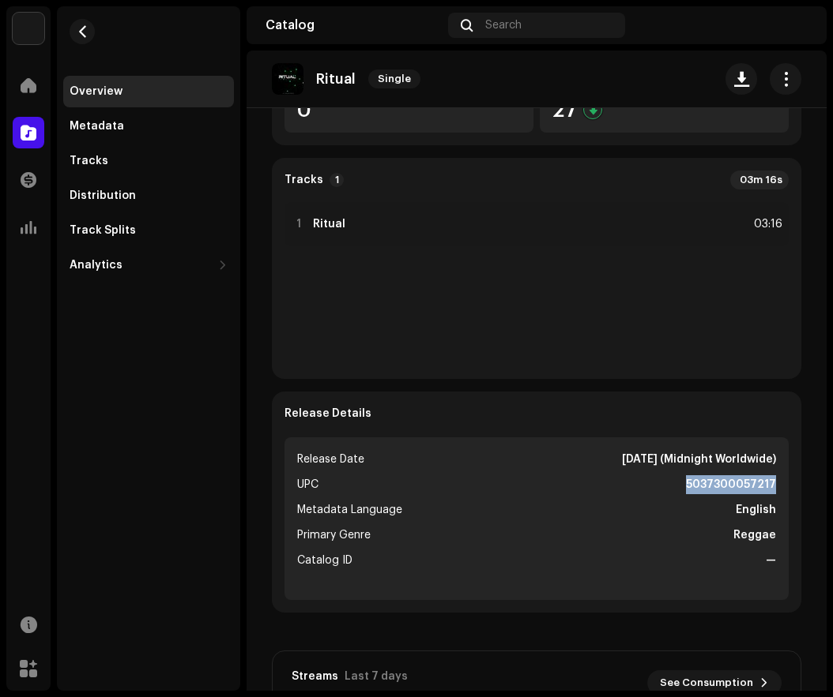
drag, startPoint x: 681, startPoint y: 483, endPoint x: 769, endPoint y: 478, distance: 88.6
click at [769, 478] on ul "Release Date [DATE] (Midnight Worldwide) UPC 5037300057217 Metadata Language En…" at bounding box center [536, 519] width 504 height 163
click at [77, 30] on span "button" at bounding box center [83, 31] width 12 height 13
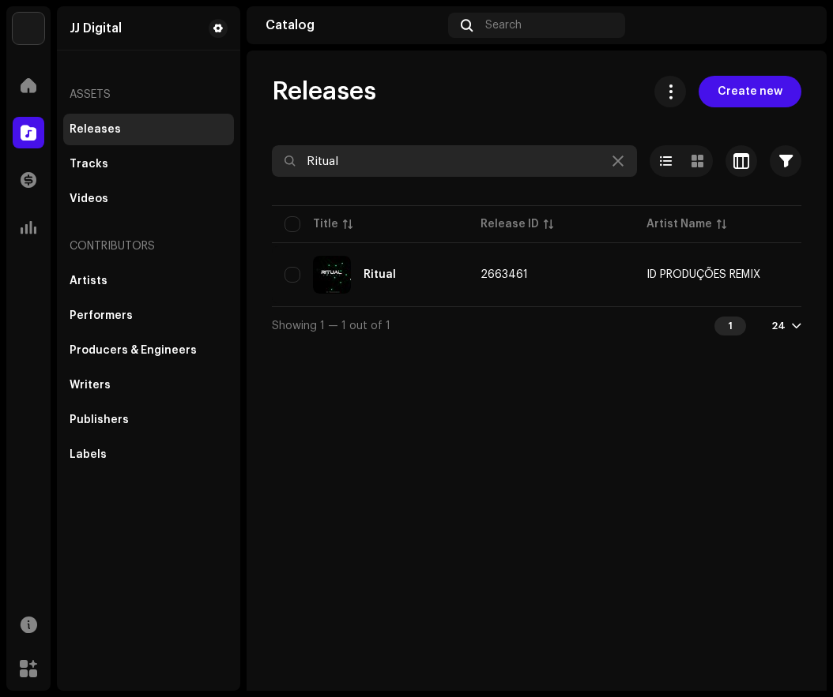
drag, startPoint x: 356, startPoint y: 157, endPoint x: 278, endPoint y: 149, distance: 78.6
click at [278, 149] on input "Ritual" at bounding box center [454, 161] width 365 height 32
paste input "Stronger"
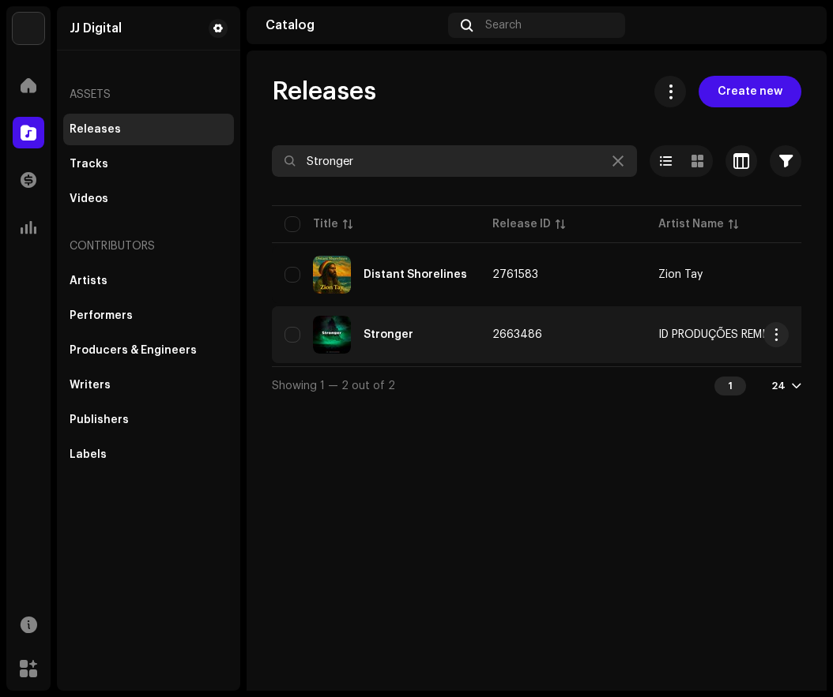
type input "Stronger"
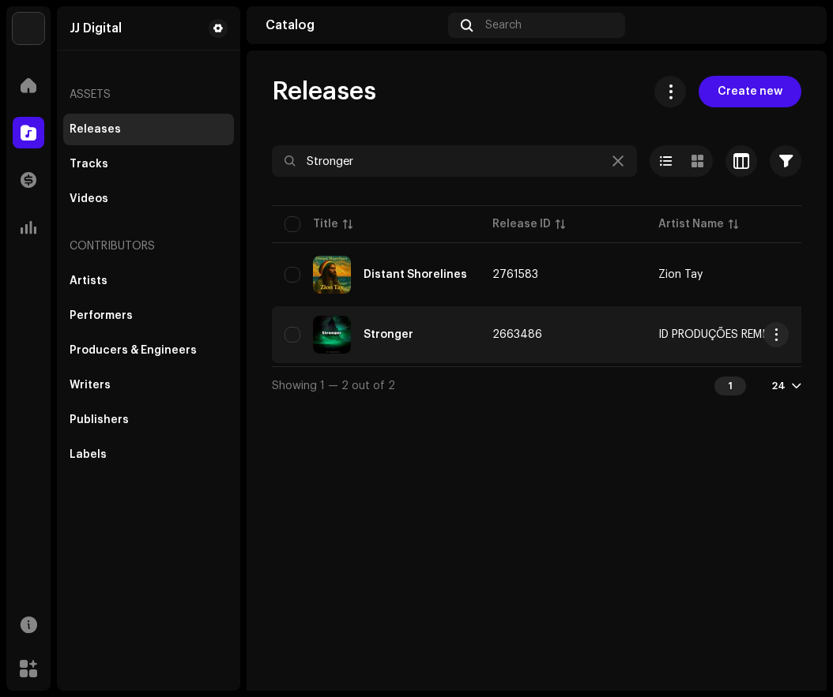
click at [418, 332] on div "Stronger" at bounding box center [375, 335] width 182 height 38
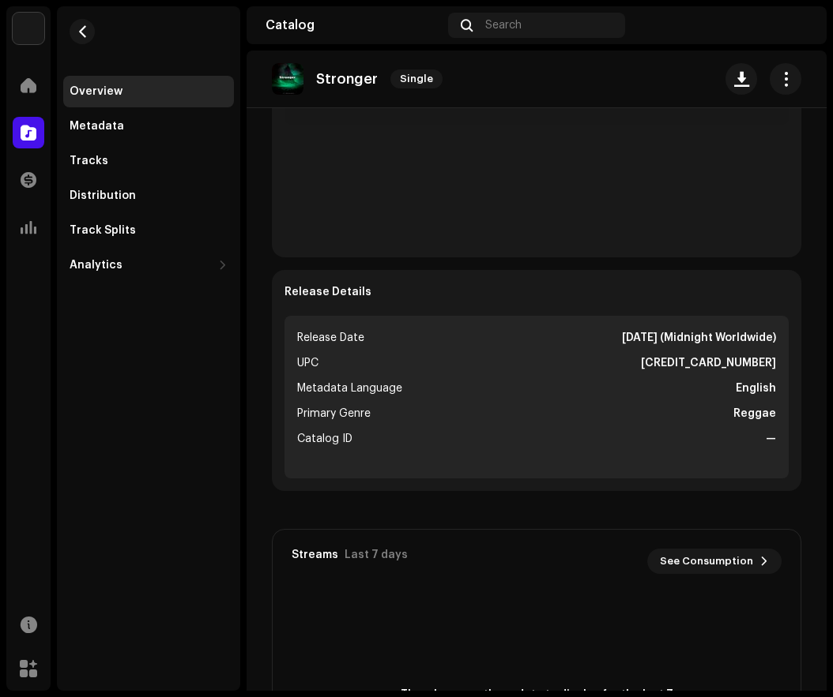
scroll to position [553, 0]
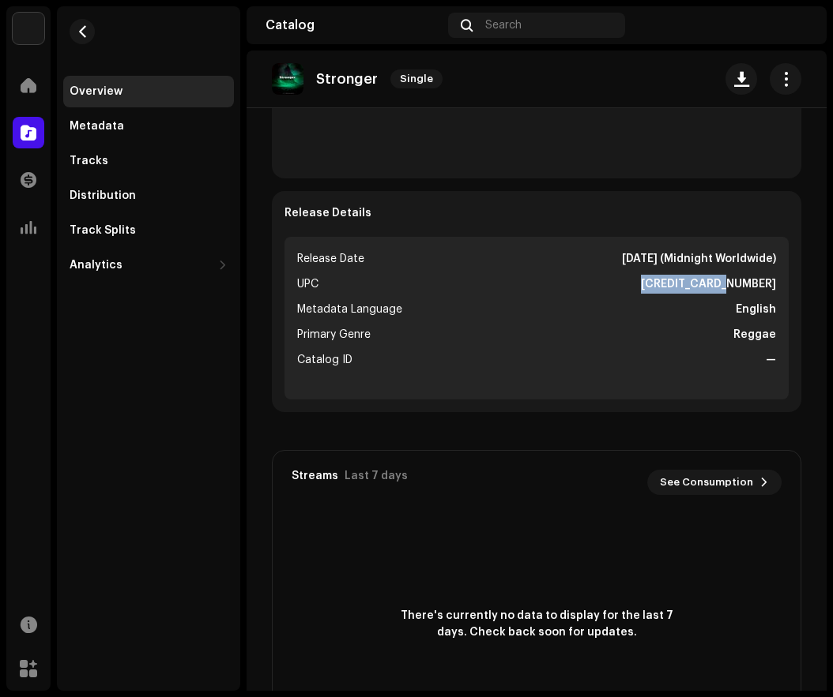
drag, startPoint x: 682, startPoint y: 247, endPoint x: 772, endPoint y: 252, distance: 90.2
click at [772, 252] on ul "Release Date [DATE] (Midnight Worldwide) UPC [CREDIT_CARD_NUMBER] Metadata Lang…" at bounding box center [536, 318] width 504 height 163
click at [21, 85] on span at bounding box center [29, 85] width 16 height 13
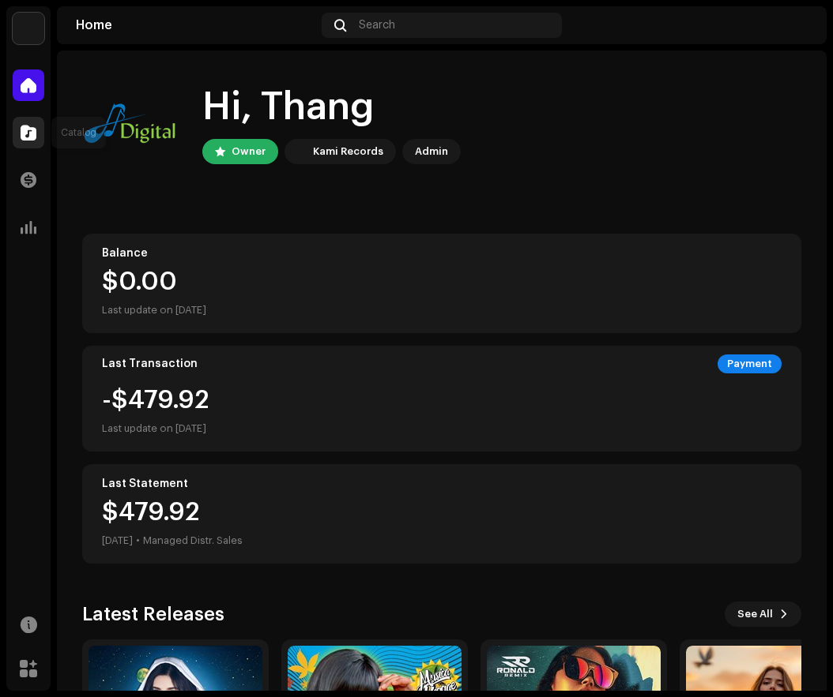
click at [25, 139] on span at bounding box center [29, 132] width 16 height 13
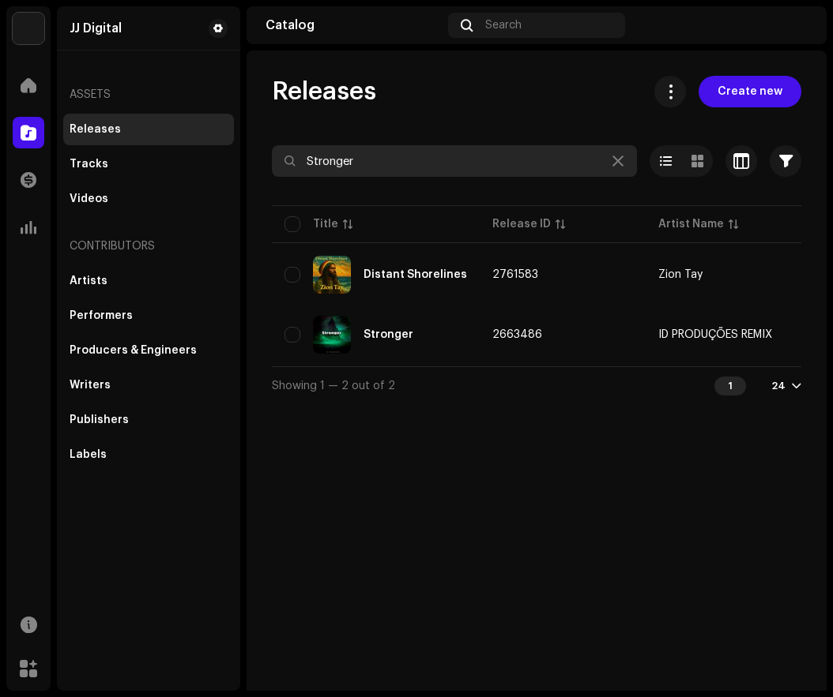
drag, startPoint x: 369, startPoint y: 162, endPoint x: 269, endPoint y: 180, distance: 101.9
click at [266, 175] on div "Releases Create new Stronger Selected 0 Options Filters Distribution status Nev…" at bounding box center [536, 240] width 580 height 329
paste input "Risk It All"
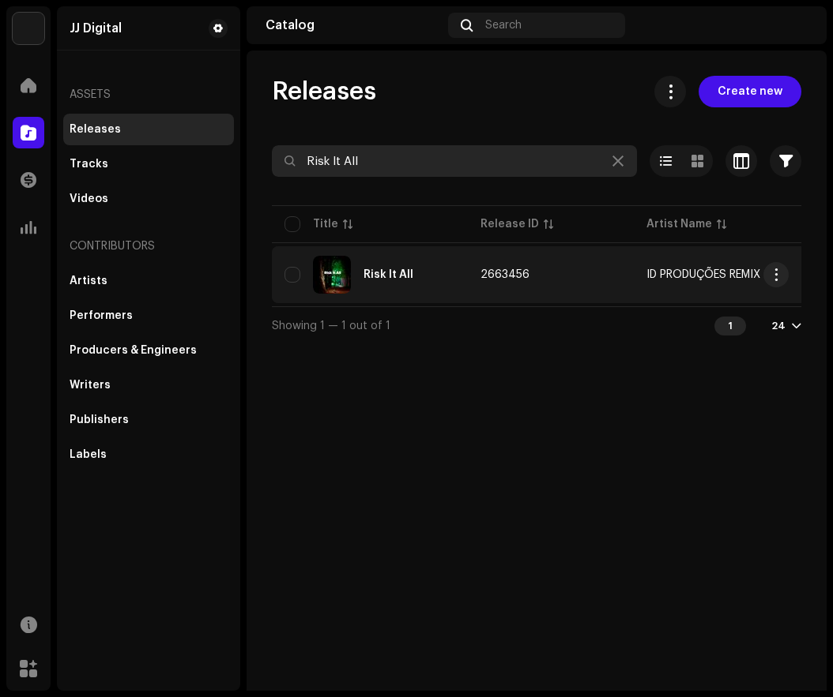
type input "Risk It All"
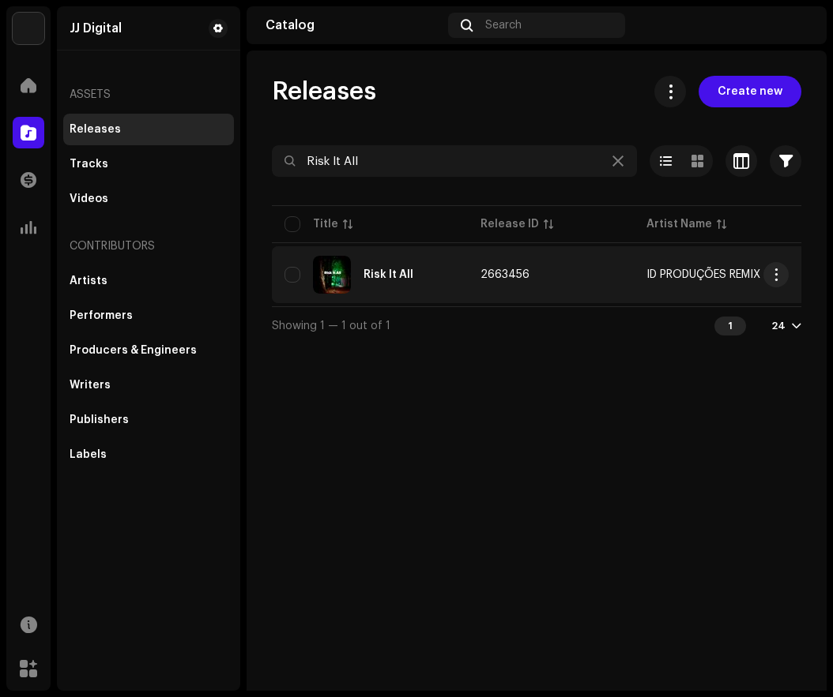
click at [419, 273] on div "Risk It All" at bounding box center [369, 275] width 171 height 38
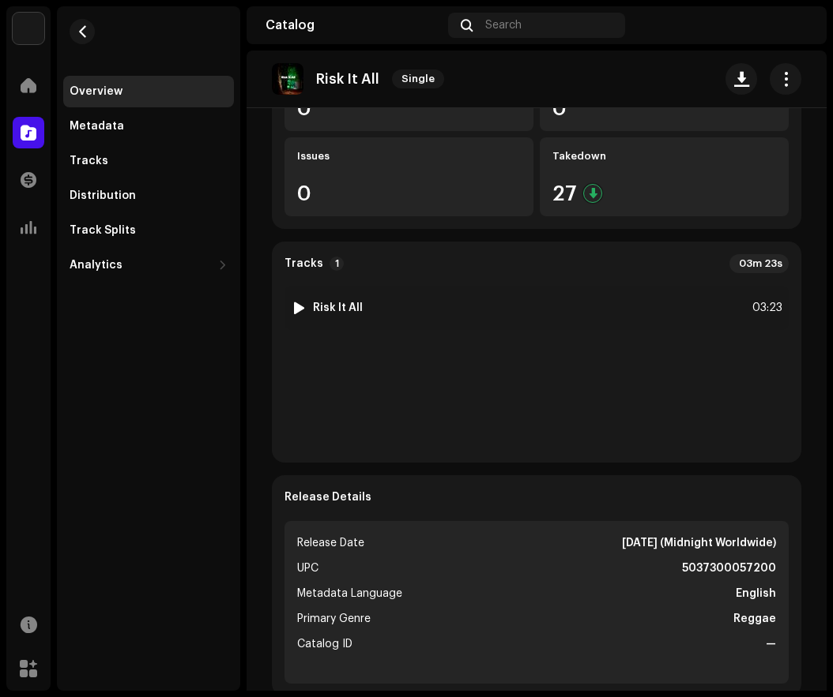
scroll to position [316, 0]
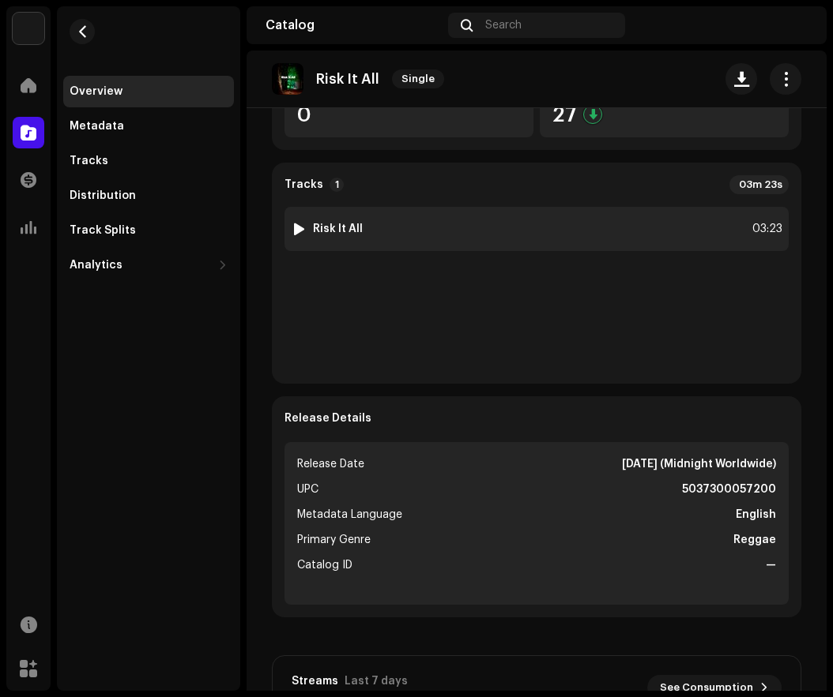
click at [355, 233] on strong "Risk It All" at bounding box center [338, 229] width 50 height 13
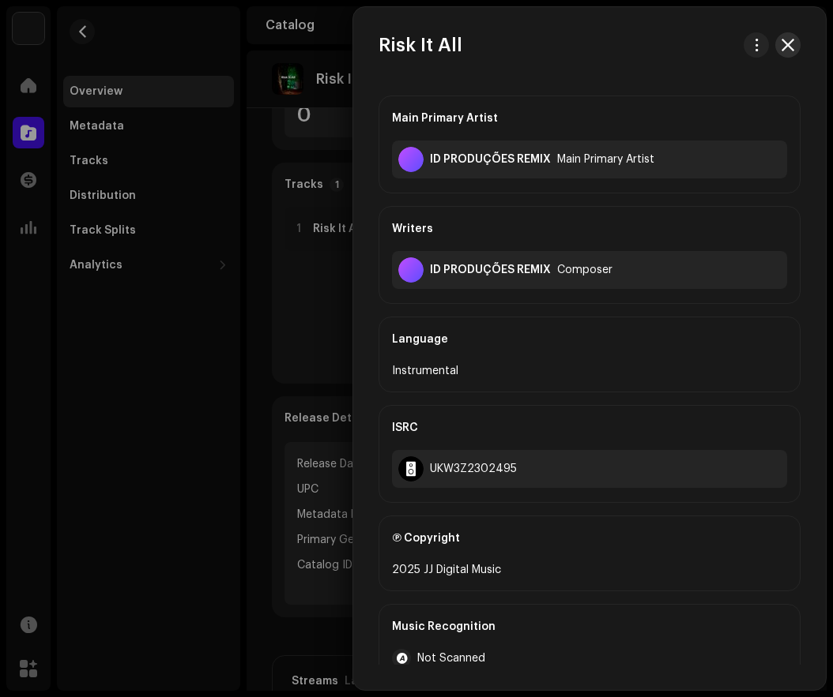
click at [784, 46] on span "button" at bounding box center [787, 45] width 13 height 13
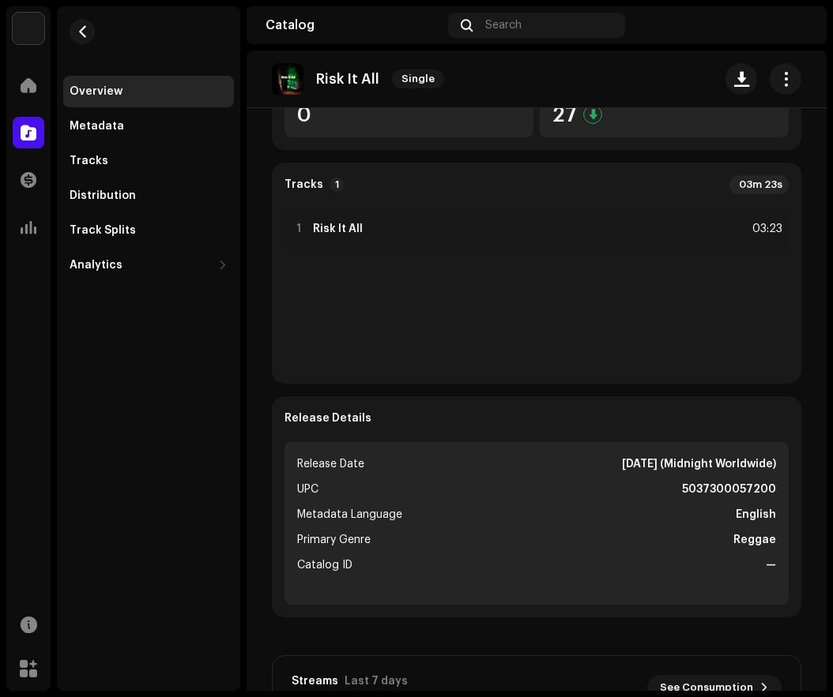
scroll to position [0, 0]
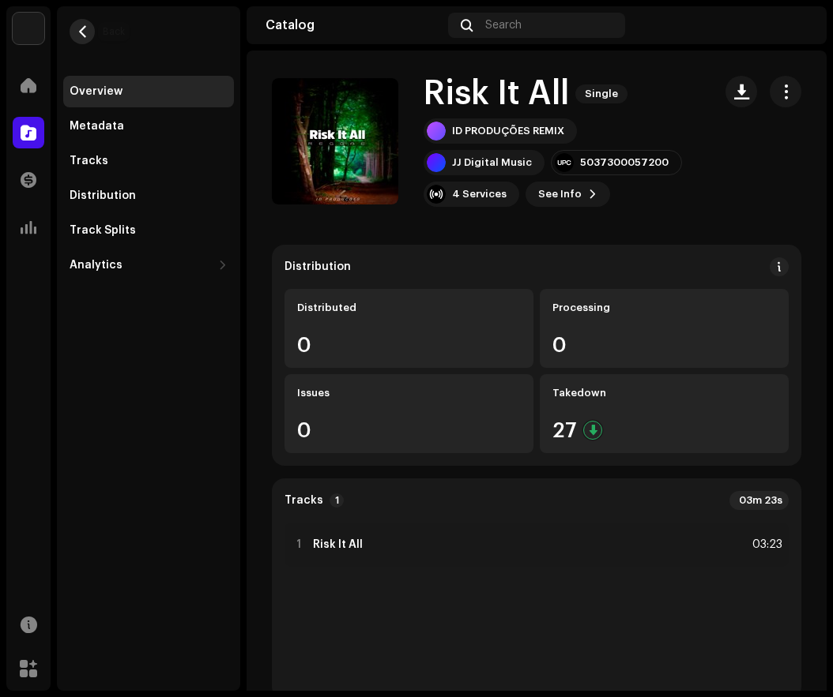
click at [83, 36] on span "button" at bounding box center [83, 31] width 12 height 13
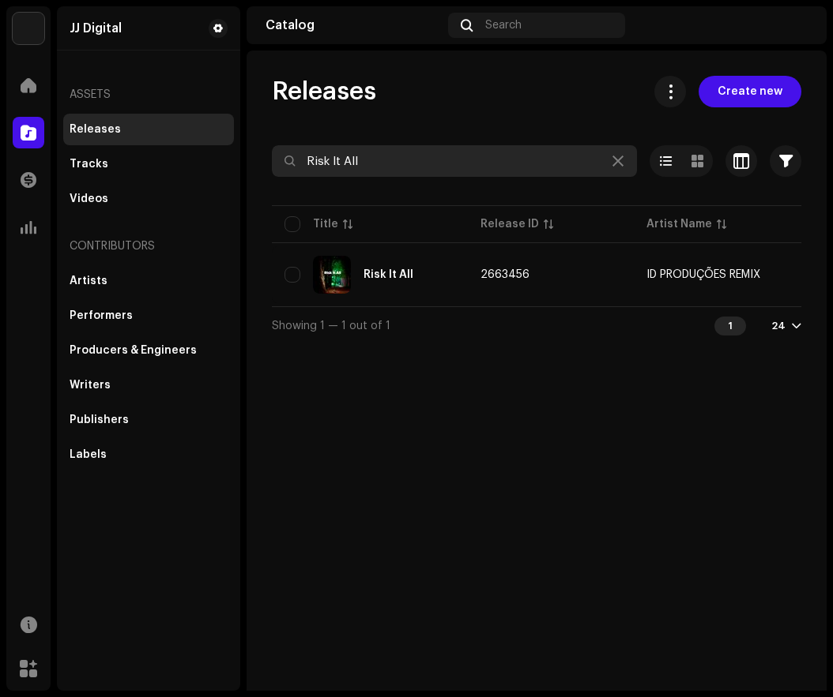
drag, startPoint x: 381, startPoint y: 152, endPoint x: 280, endPoint y: 165, distance: 102.0
click at [280, 165] on input "Risk It All" at bounding box center [454, 161] width 365 height 32
paste input "Someone You Loved"
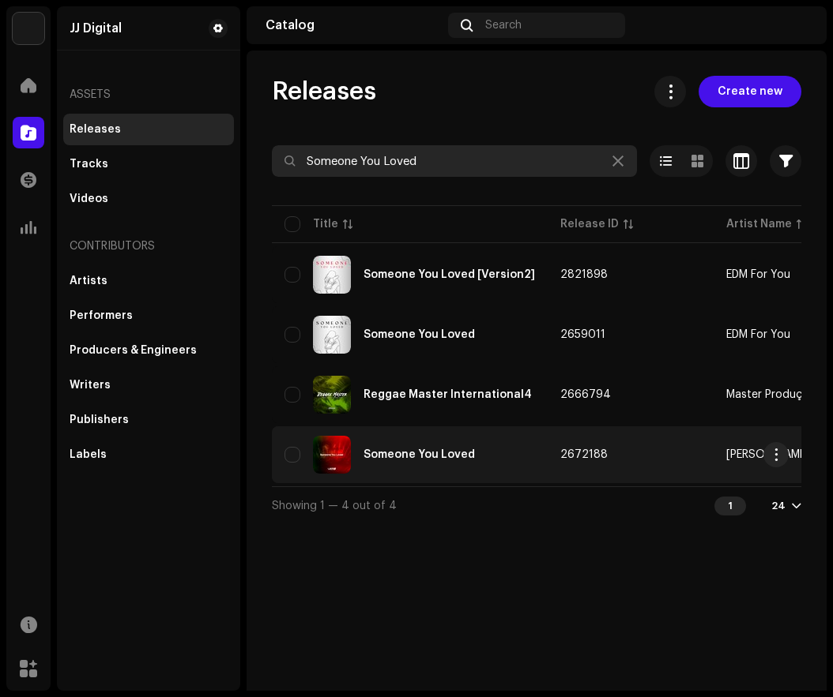
type input "Someone You Loved"
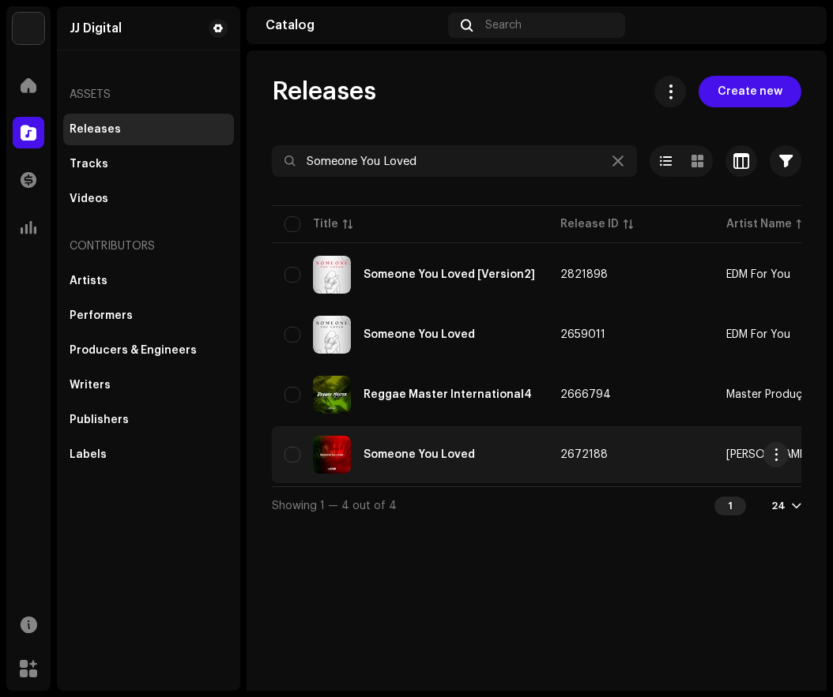
click at [457, 433] on td "Someone You Loved" at bounding box center [410, 455] width 276 height 57
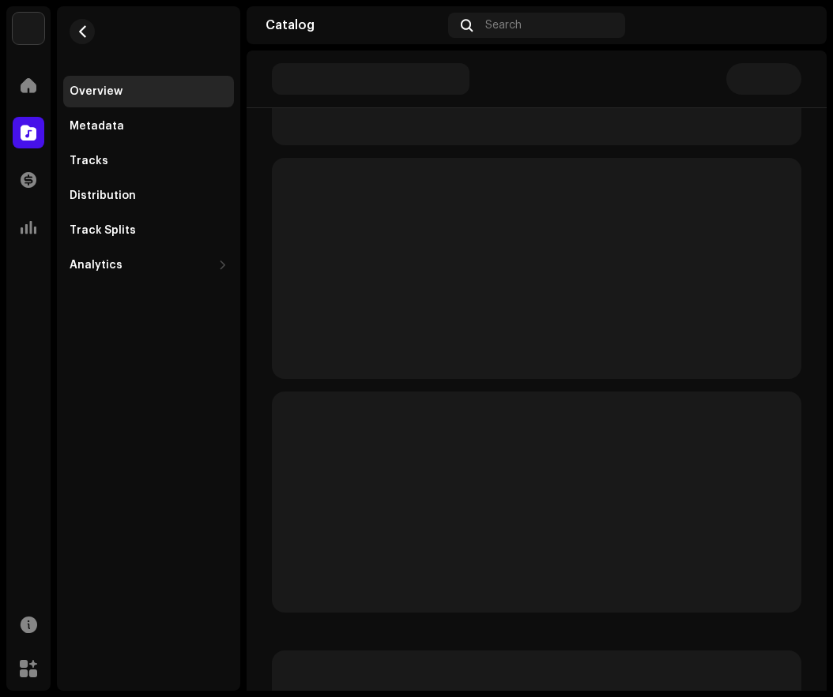
scroll to position [395, 0]
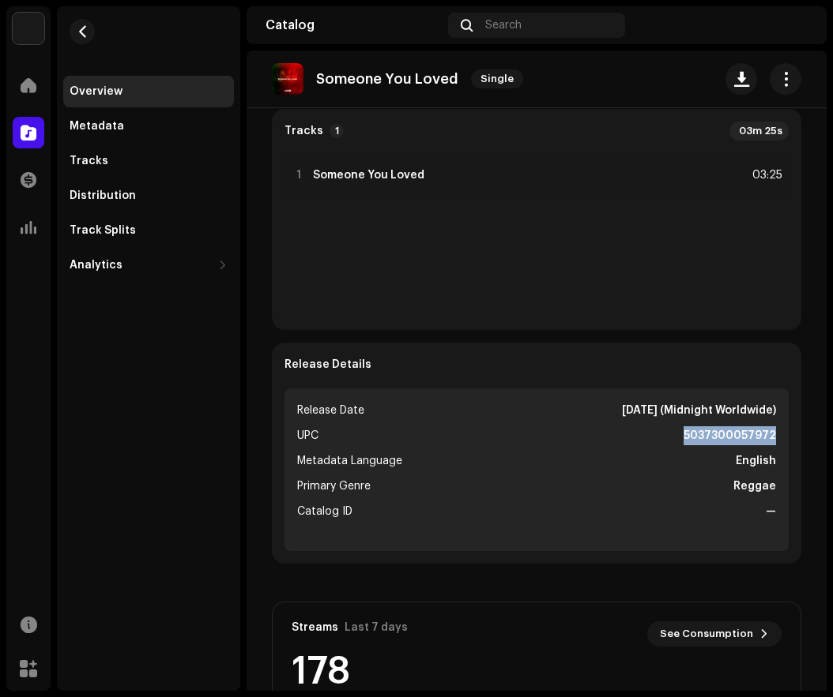
drag, startPoint x: 678, startPoint y: 434, endPoint x: 769, endPoint y: 438, distance: 90.9
click at [769, 438] on ul "Release Date [DATE] (Midnight Worldwide) UPC 5037300057972 Metadata Language En…" at bounding box center [536, 470] width 504 height 163
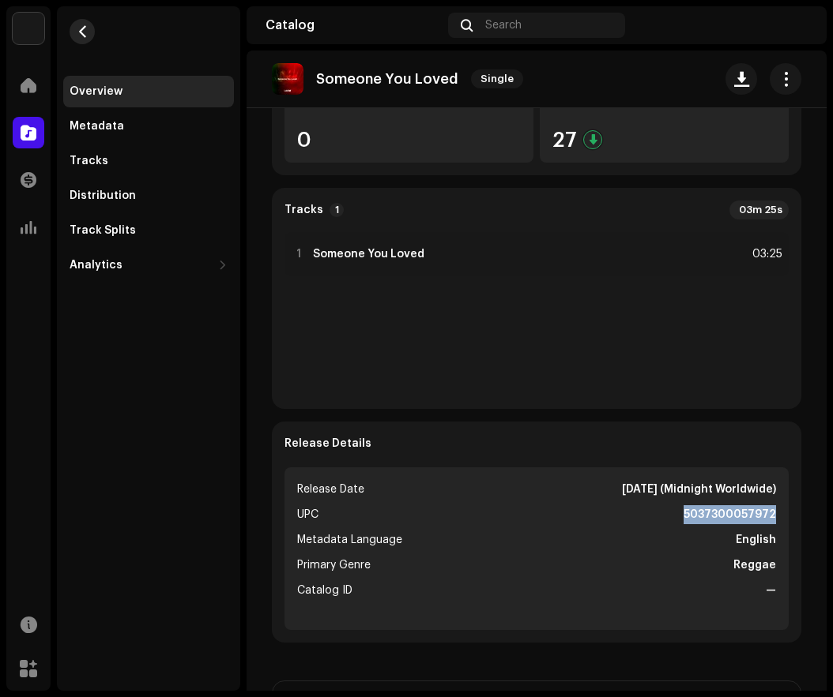
click at [74, 36] on button "button" at bounding box center [82, 31] width 25 height 25
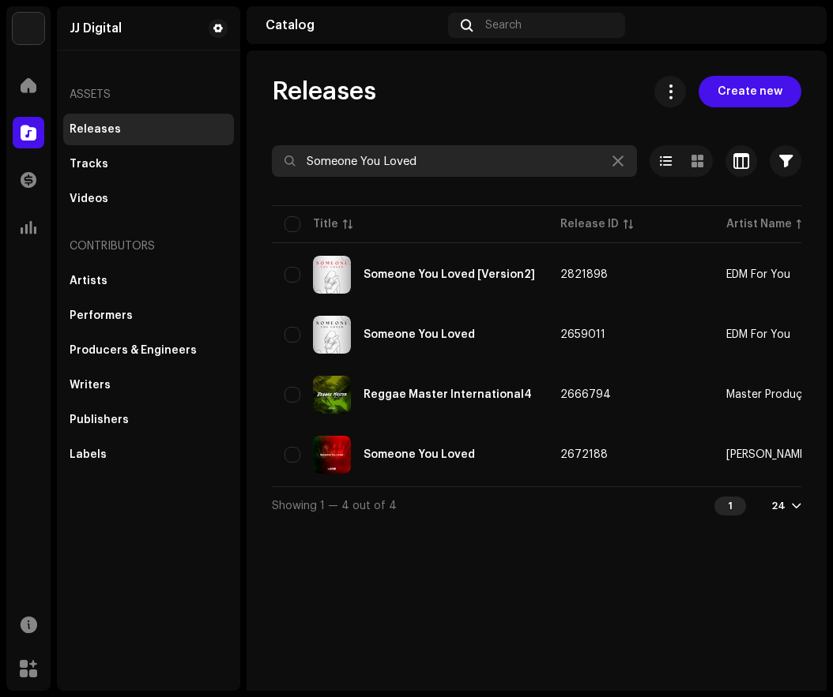
drag, startPoint x: 440, startPoint y: 157, endPoint x: 284, endPoint y: 168, distance: 156.0
click at [284, 168] on input "Someone You Loved" at bounding box center [454, 161] width 365 height 32
paste input "ummertime Sadness"
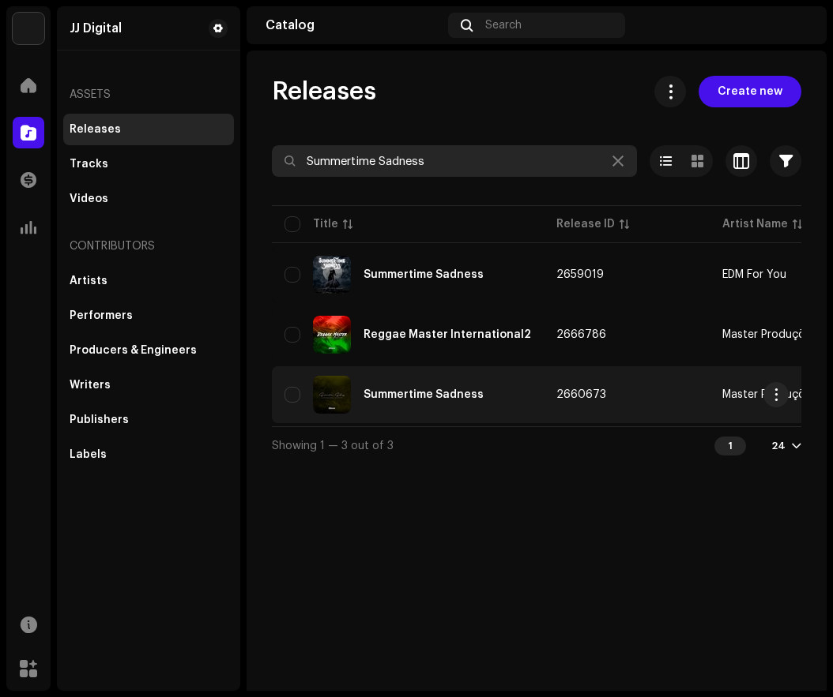
type input "Summertime Sadness"
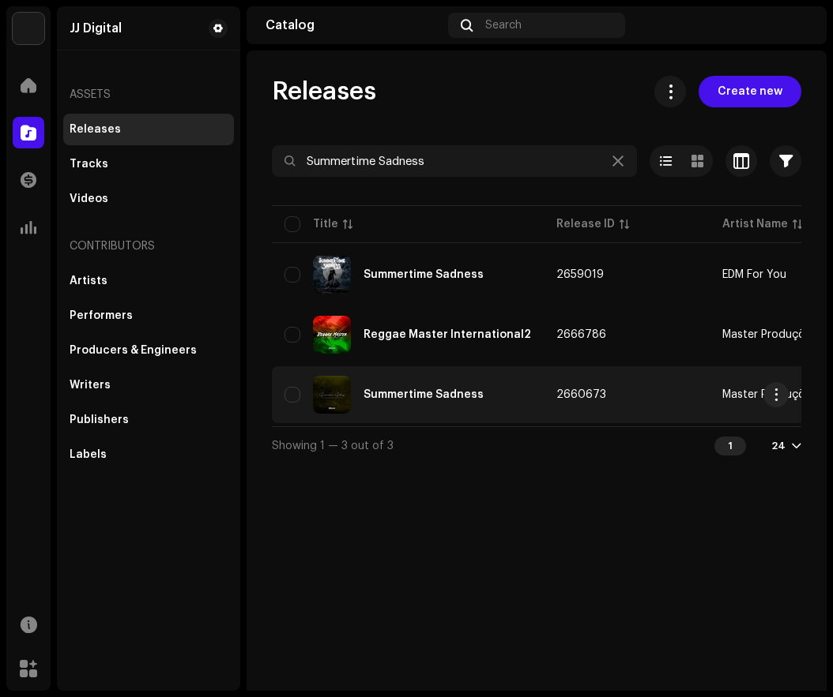
click at [445, 392] on div "Summertime Sadness" at bounding box center [423, 394] width 120 height 11
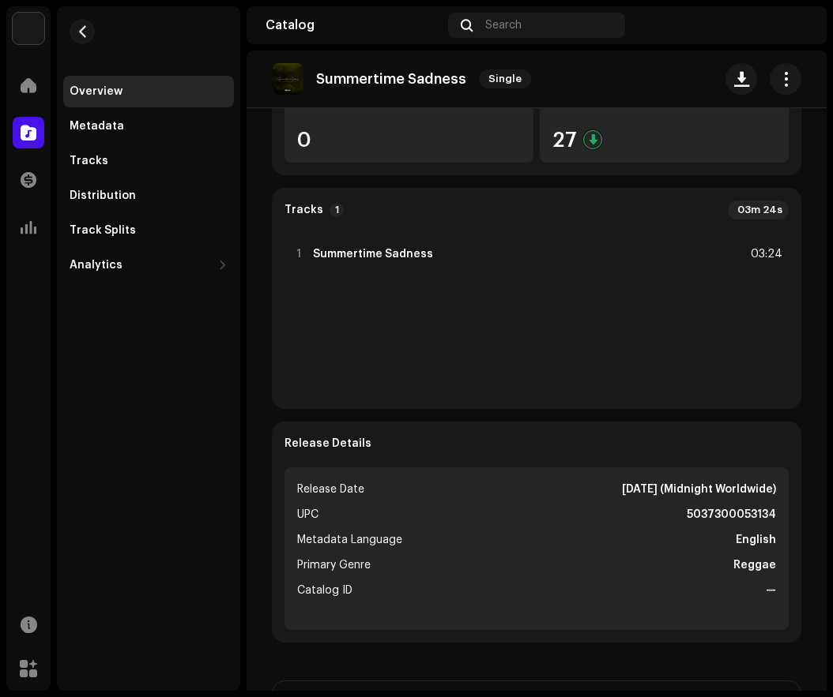
scroll to position [395, 0]
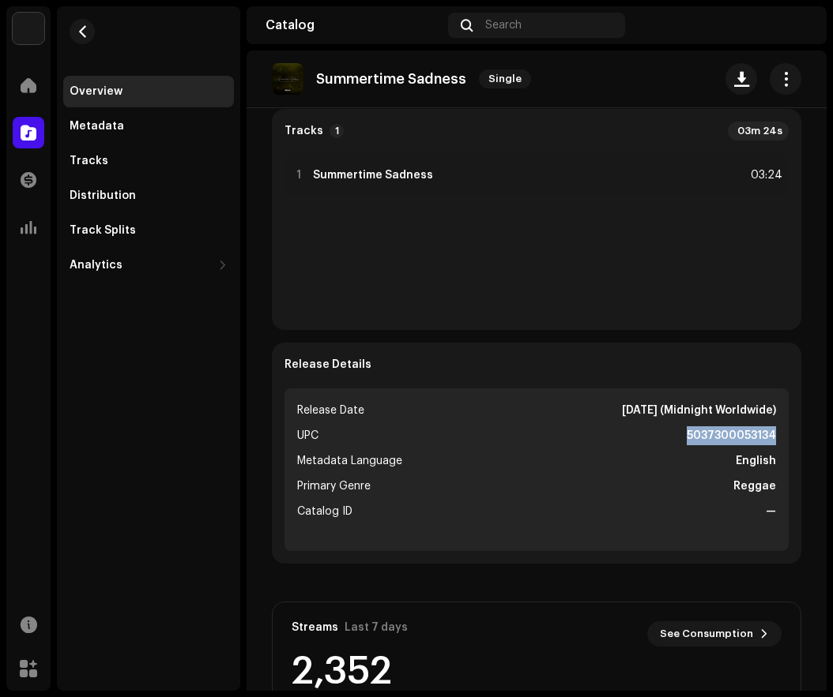
drag, startPoint x: 679, startPoint y: 431, endPoint x: 769, endPoint y: 434, distance: 90.1
click at [769, 434] on ul "Release Date [DATE] (Midnight Worldwide) UPC 5037300053134 Metadata Language En…" at bounding box center [536, 470] width 504 height 163
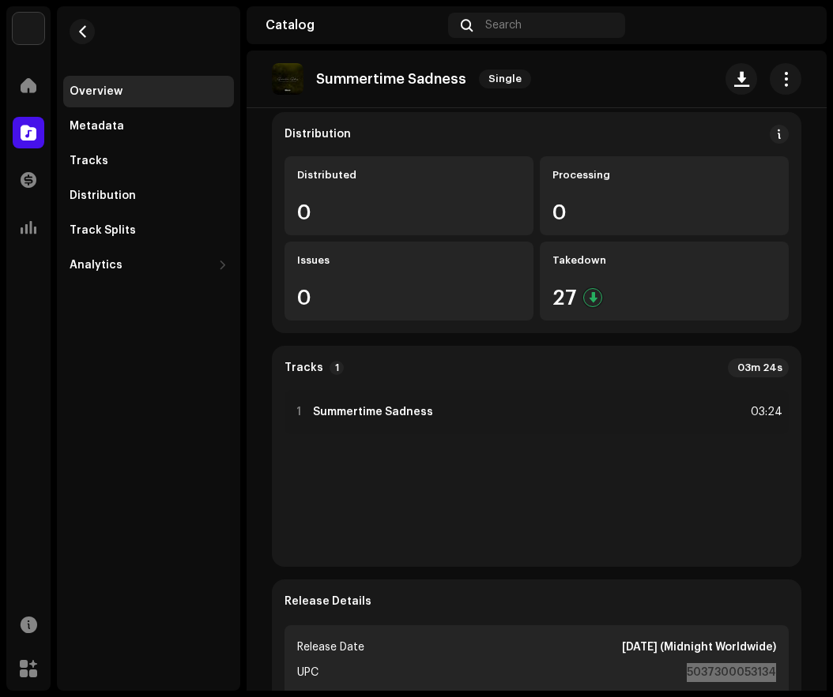
scroll to position [0, 0]
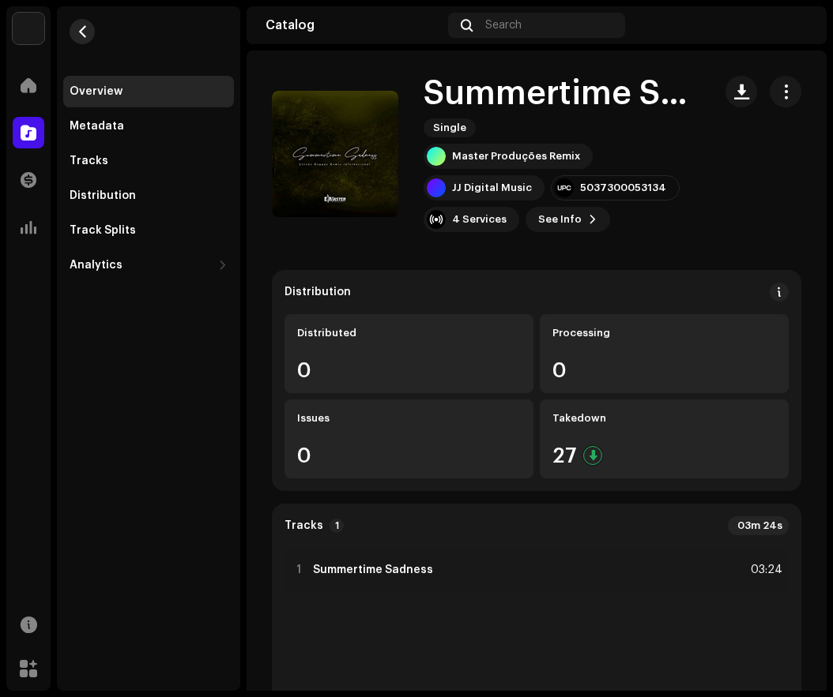
click at [77, 29] on span "button" at bounding box center [83, 31] width 12 height 13
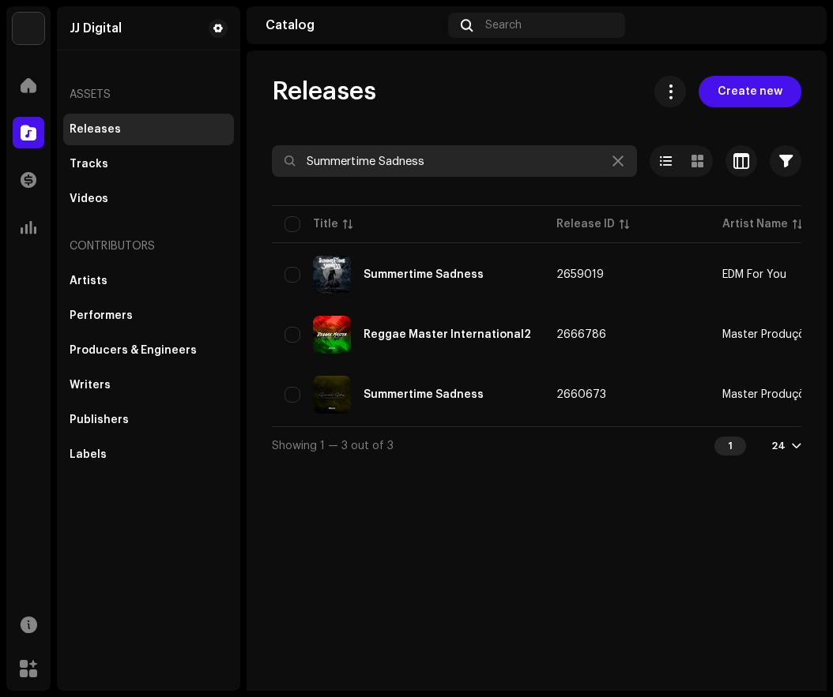
drag, startPoint x: 397, startPoint y: 155, endPoint x: 306, endPoint y: 156, distance: 90.8
click at [306, 156] on input "Summertime Sadness" at bounding box center [454, 161] width 365 height 32
paste input "REMEMBER"
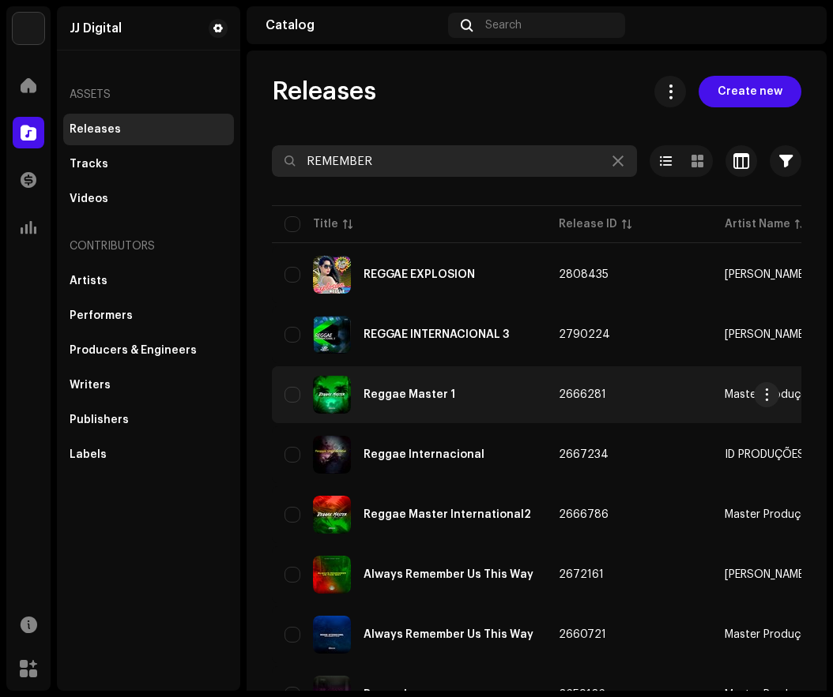
scroll to position [73, 0]
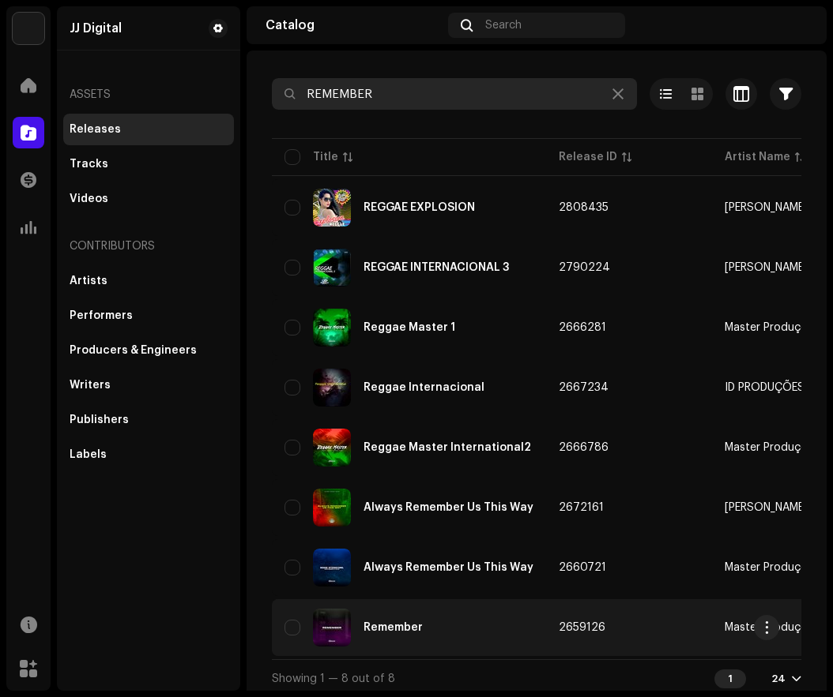
type input "REMEMBER"
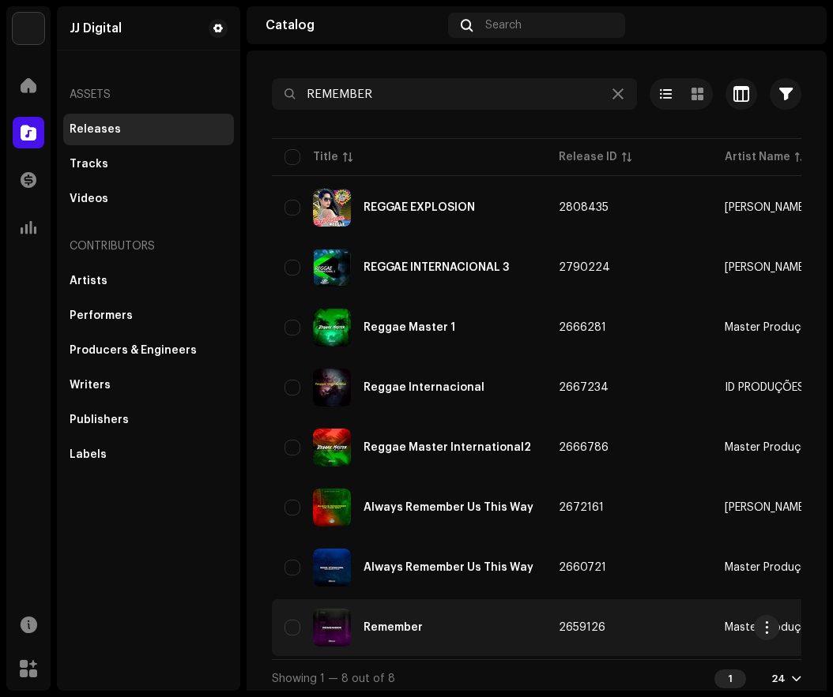
click at [468, 626] on div "Remember" at bounding box center [408, 628] width 249 height 38
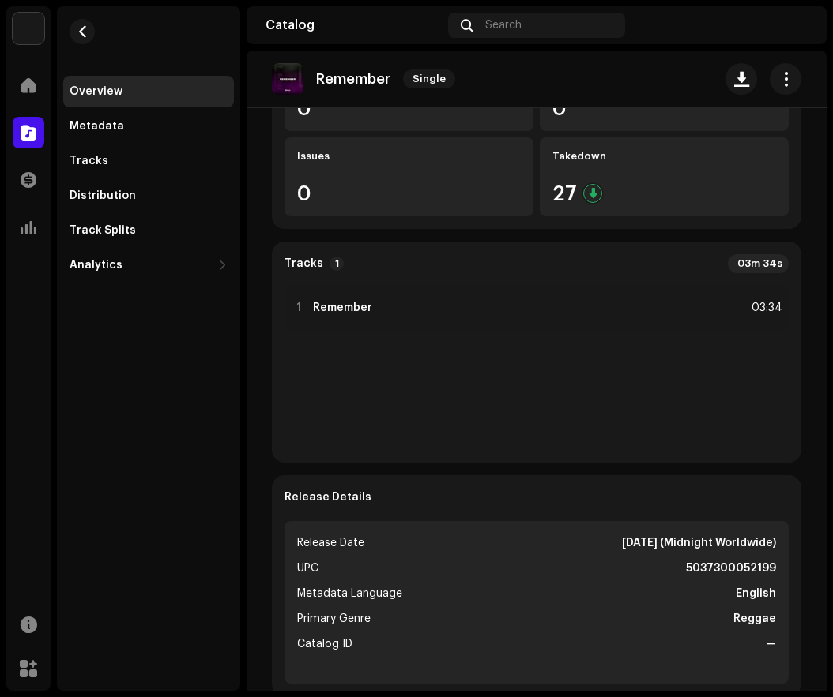
scroll to position [316, 0]
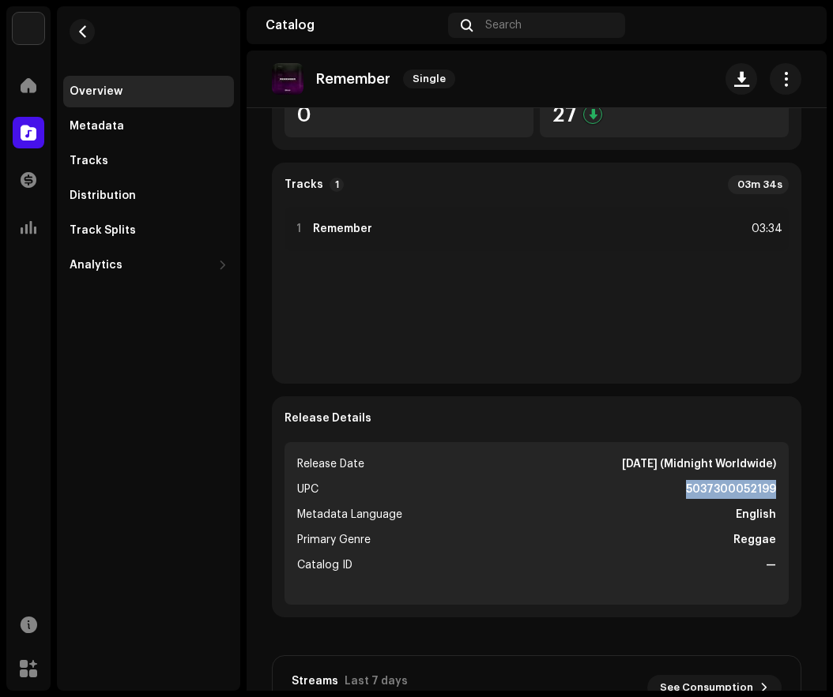
drag, startPoint x: 678, startPoint y: 491, endPoint x: 770, endPoint y: 486, distance: 92.5
click at [770, 486] on ul "Release Date [DATE] (Midnight Worldwide) UPC 5037300052199 Metadata Language En…" at bounding box center [536, 523] width 504 height 163
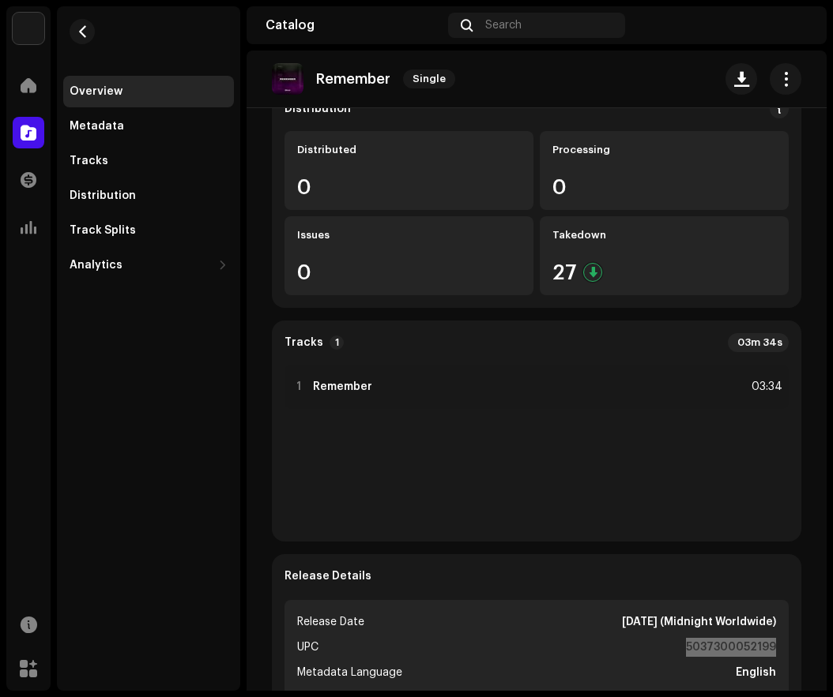
scroll to position [0, 0]
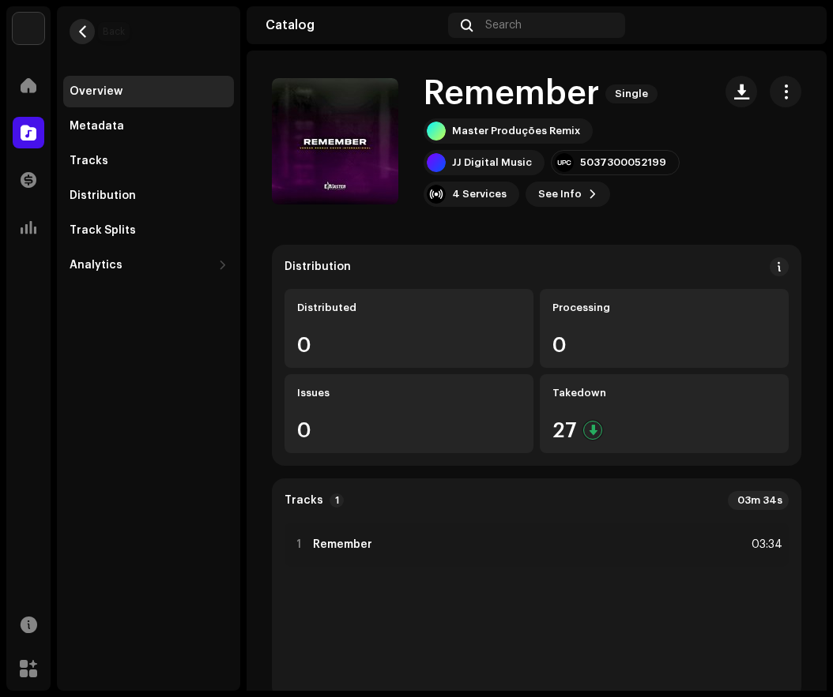
click at [71, 31] on button "button" at bounding box center [82, 31] width 25 height 25
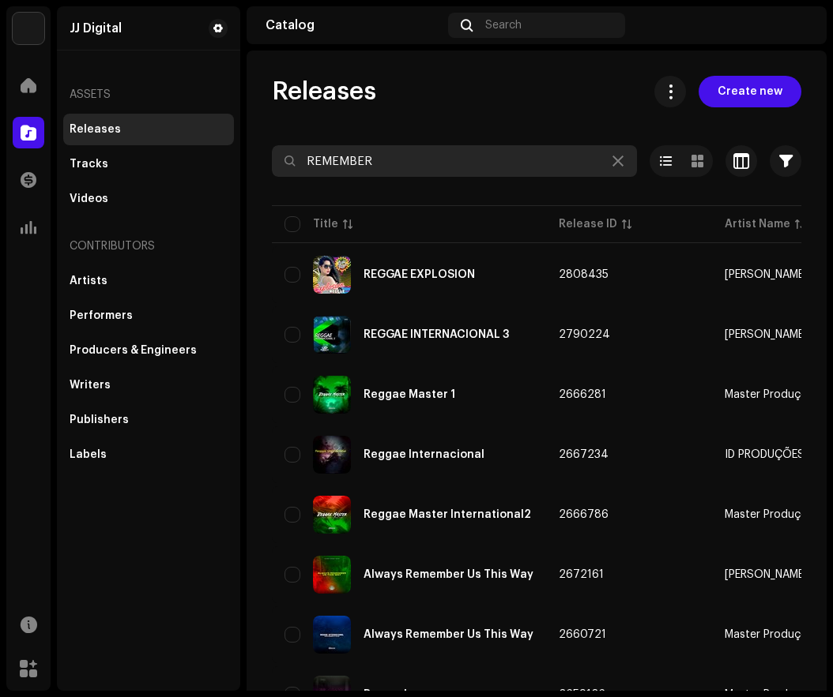
drag, startPoint x: 380, startPoint y: 156, endPoint x: 284, endPoint y: 164, distance: 95.8
click at [284, 164] on div "REMEMBER" at bounding box center [454, 161] width 365 height 32
paste input "Aprovechar lo Mejor"
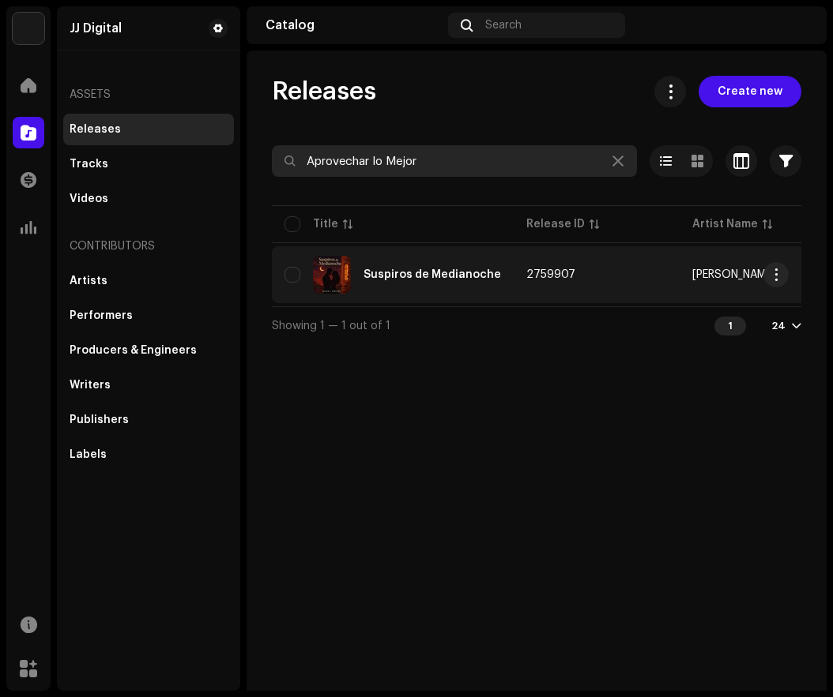
type input "Aprovechar lo Mejor"
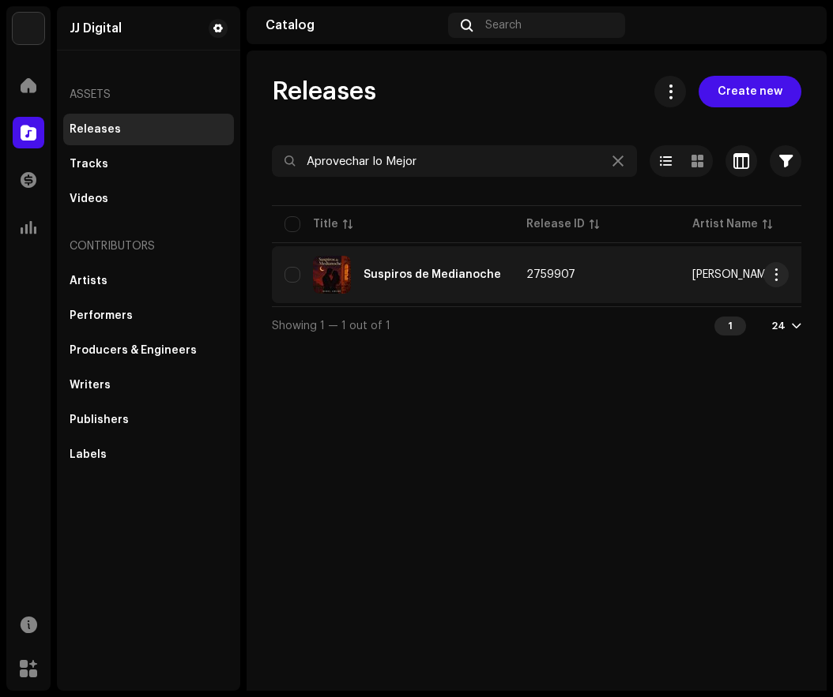
click at [482, 282] on div "Suspiros de Medianoche" at bounding box center [392, 275] width 216 height 38
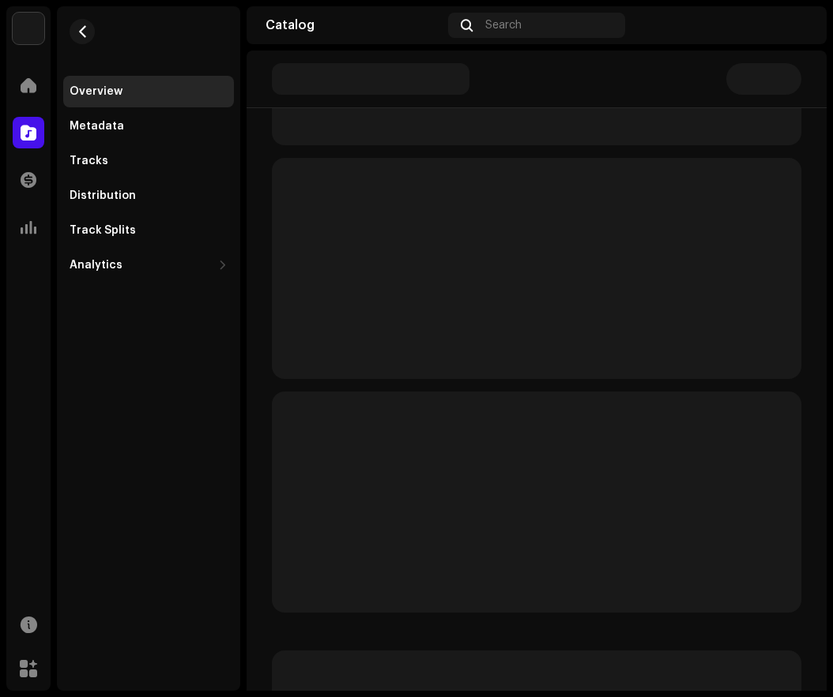
scroll to position [474, 0]
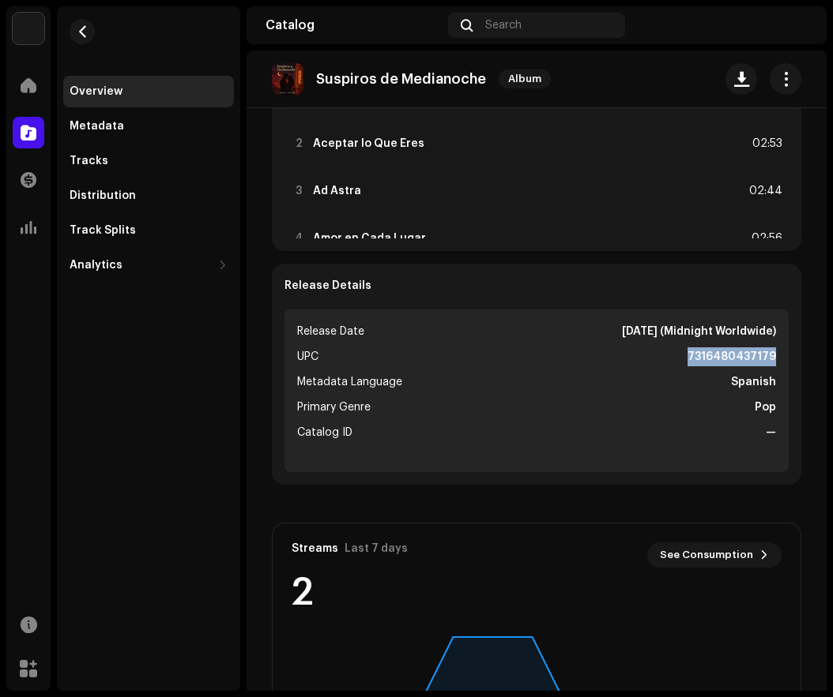
drag, startPoint x: 685, startPoint y: 355, endPoint x: 777, endPoint y: 355, distance: 92.4
click at [777, 355] on ul "Release Date [DATE] (Midnight Worldwide) UPC 7316480437179 Metadata Language Sp…" at bounding box center [536, 391] width 504 height 163
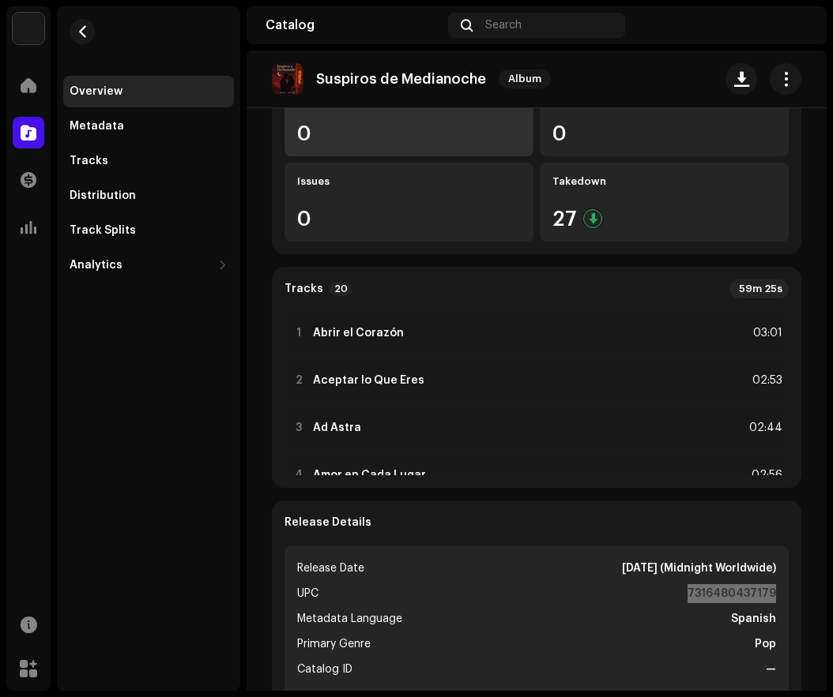
scroll to position [79, 0]
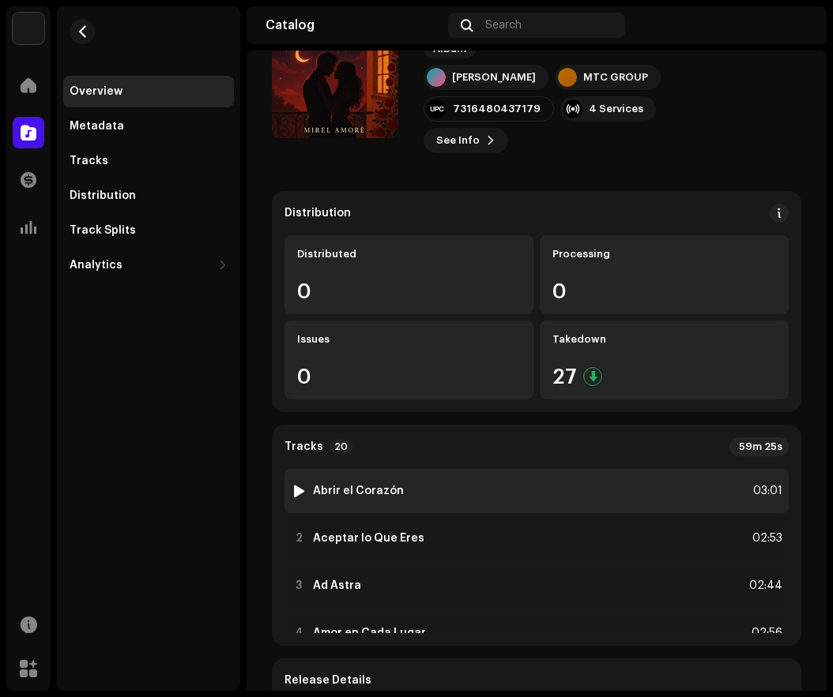
click at [397, 500] on div "1 Abrir el Corazón 03:01" at bounding box center [536, 491] width 504 height 44
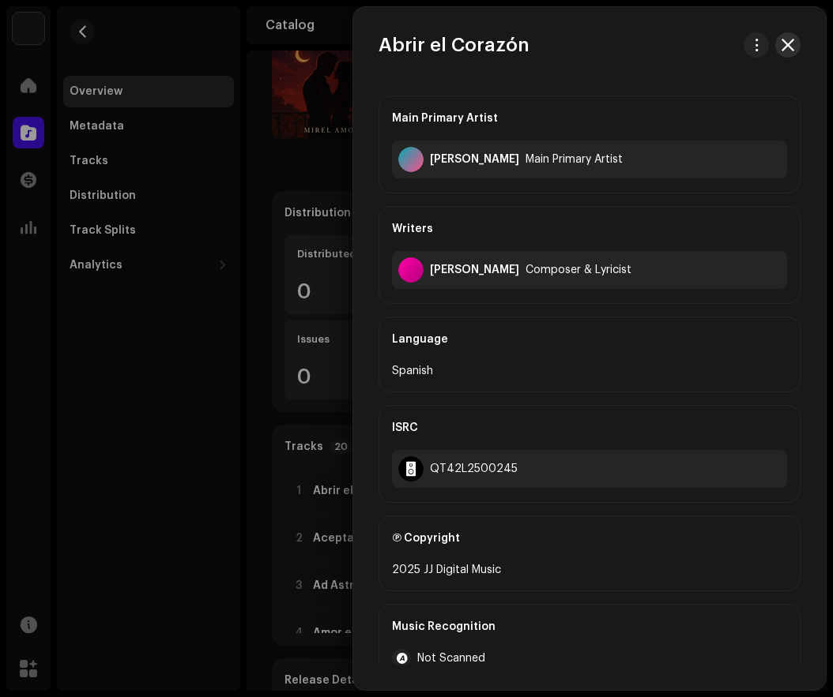
click at [784, 40] on span "button" at bounding box center [787, 45] width 13 height 13
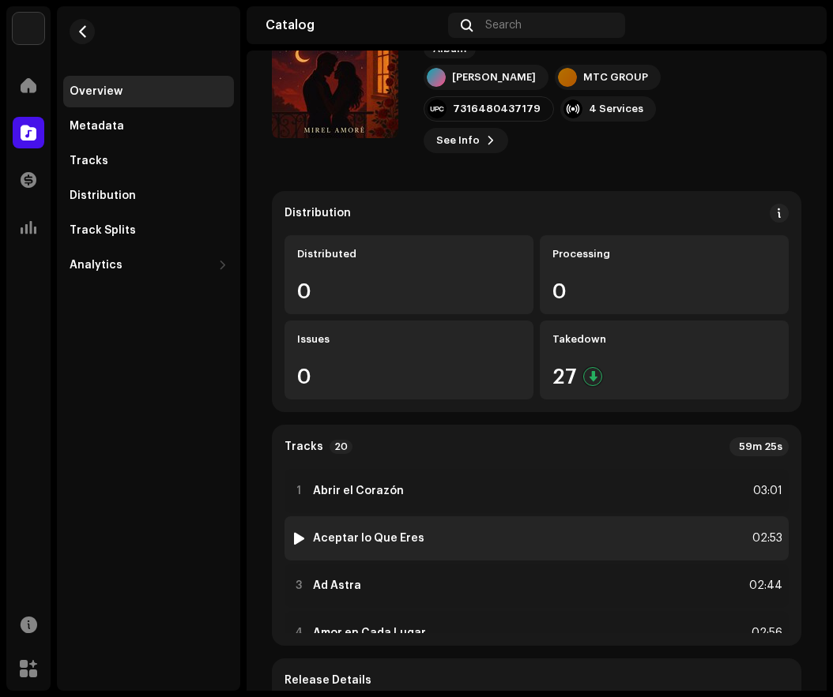
click at [336, 536] on strong "Aceptar lo Que Eres" at bounding box center [368, 538] width 111 height 13
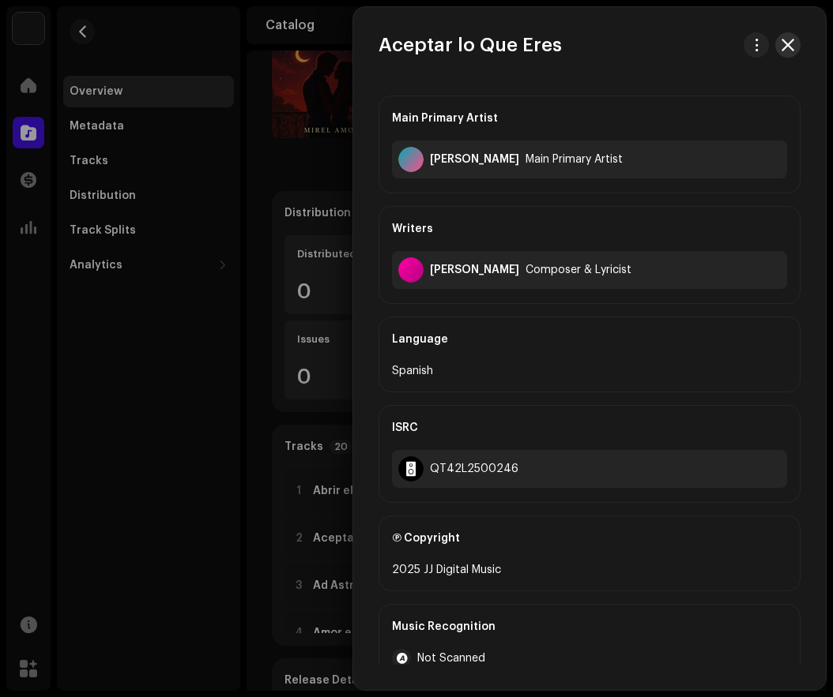
click at [788, 48] on span "button" at bounding box center [787, 45] width 13 height 13
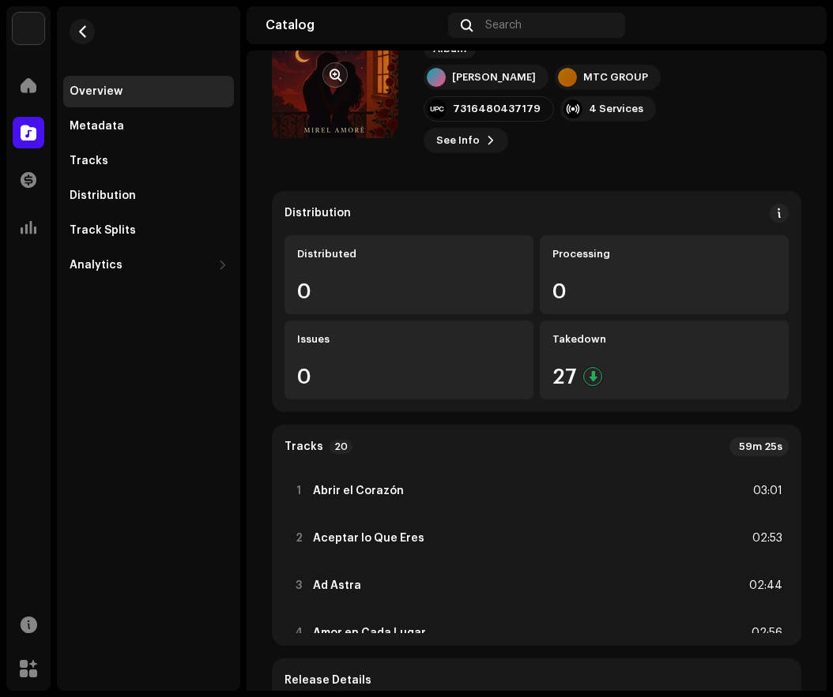
scroll to position [0, 0]
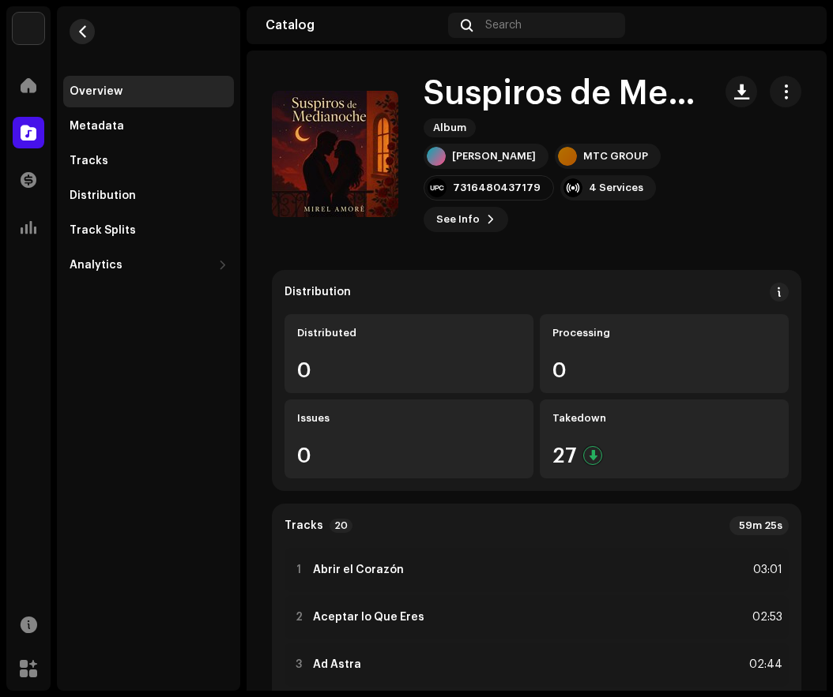
click at [84, 32] on span "button" at bounding box center [83, 31] width 12 height 13
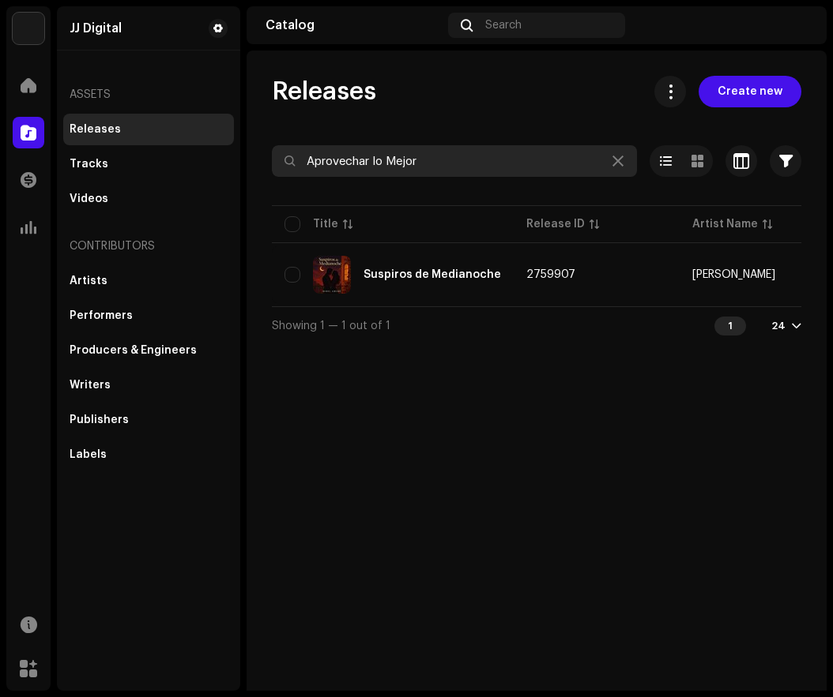
drag, startPoint x: 434, startPoint y: 160, endPoint x: 302, endPoint y: 162, distance: 131.9
click at [302, 162] on input "Aprovechar lo Mejor" at bounding box center [454, 161] width 365 height 32
paste input "lô"
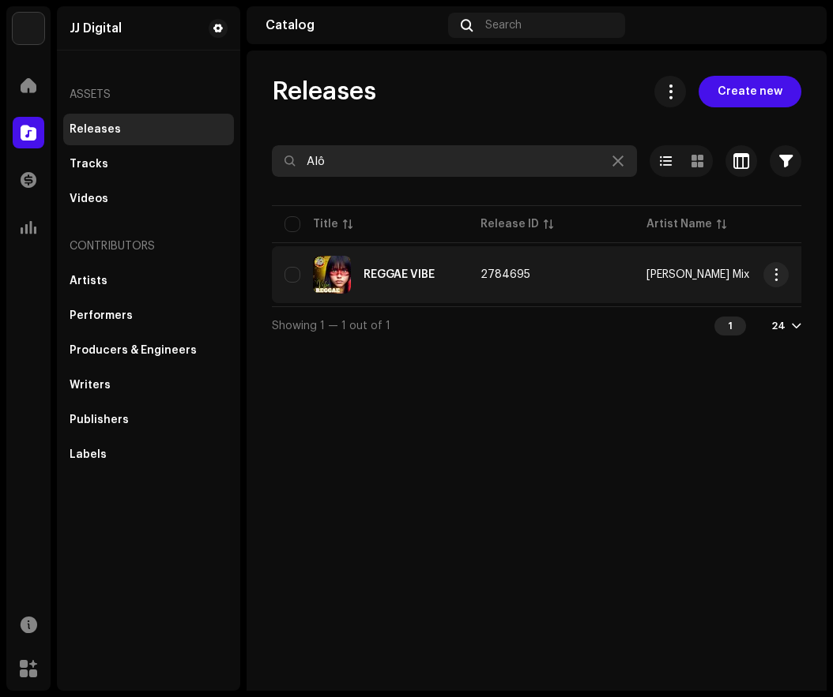
type input "Alô"
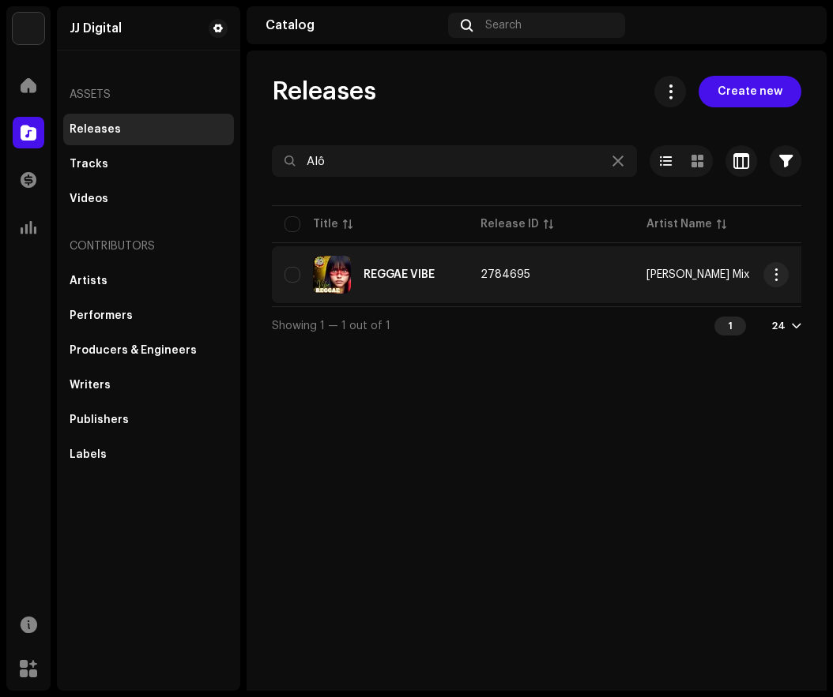
click at [447, 283] on div "REGGAE VIBE" at bounding box center [369, 275] width 171 height 38
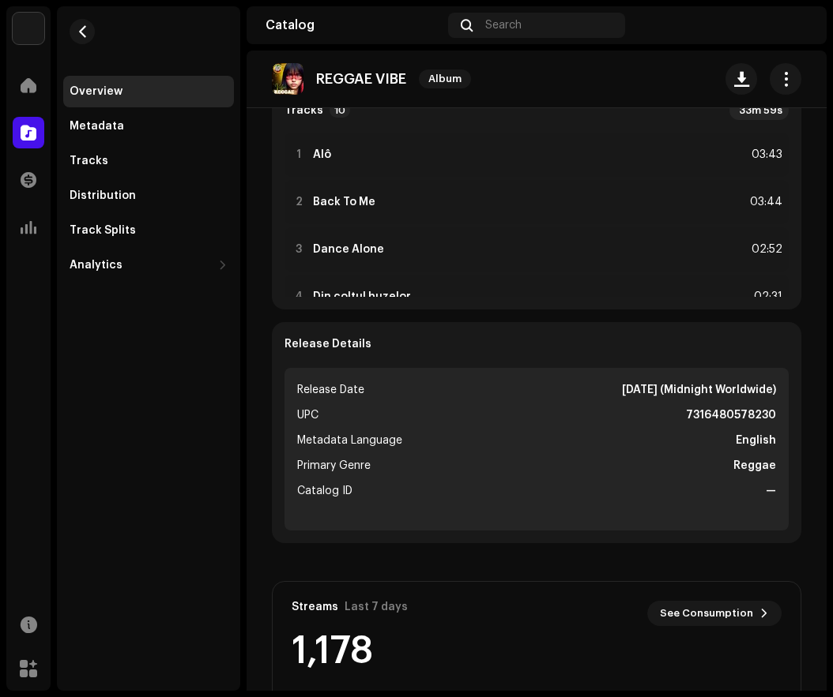
scroll to position [336, 0]
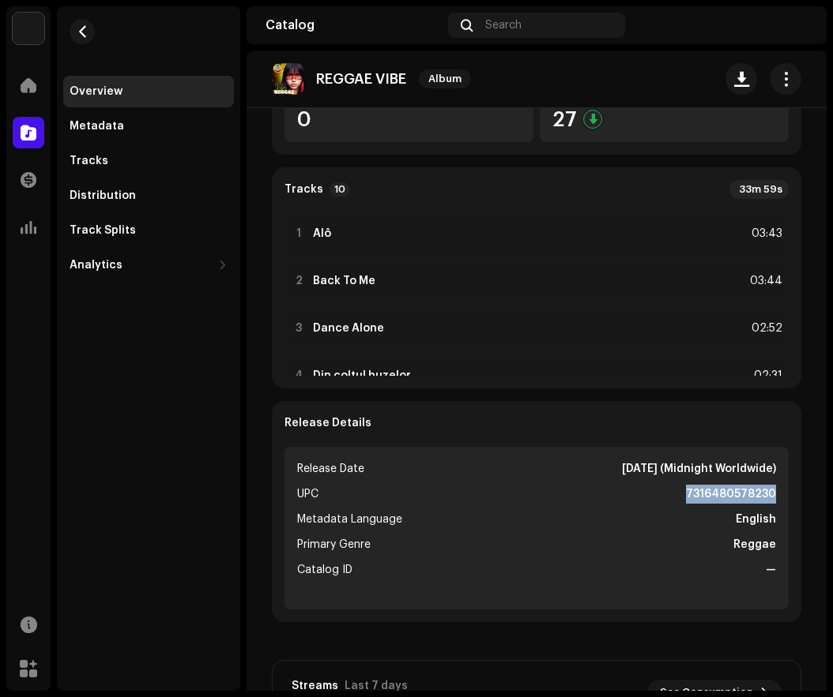
drag, startPoint x: 682, startPoint y: 489, endPoint x: 765, endPoint y: 489, distance: 82.9
click at [765, 489] on strong "7316480578230" at bounding box center [731, 494] width 90 height 19
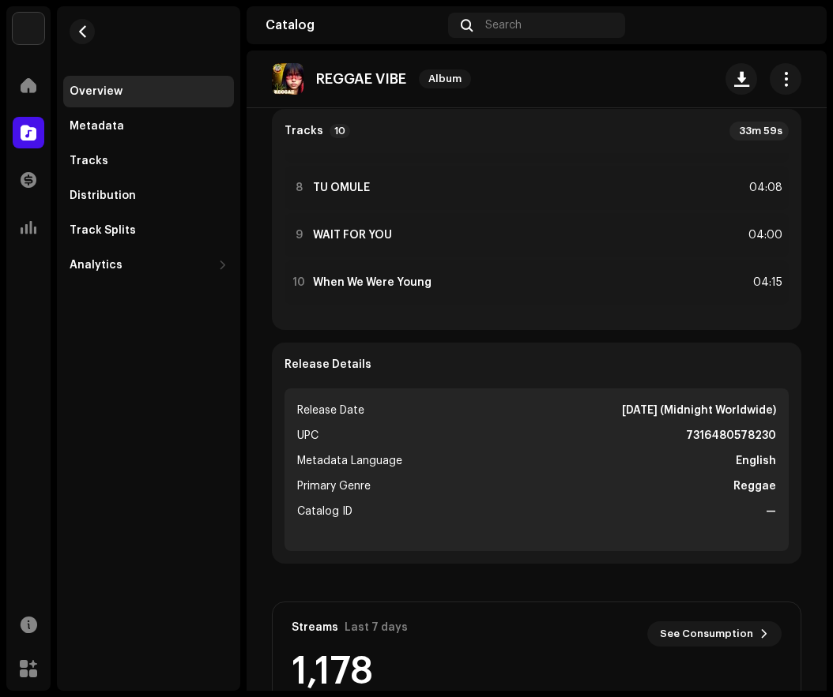
scroll to position [553, 0]
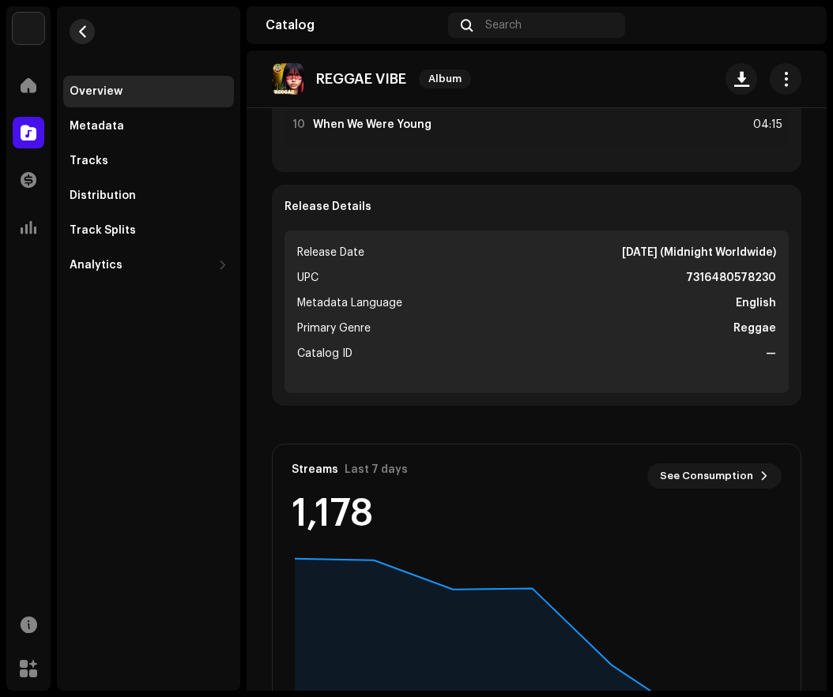
click at [87, 33] on span "button" at bounding box center [83, 31] width 12 height 13
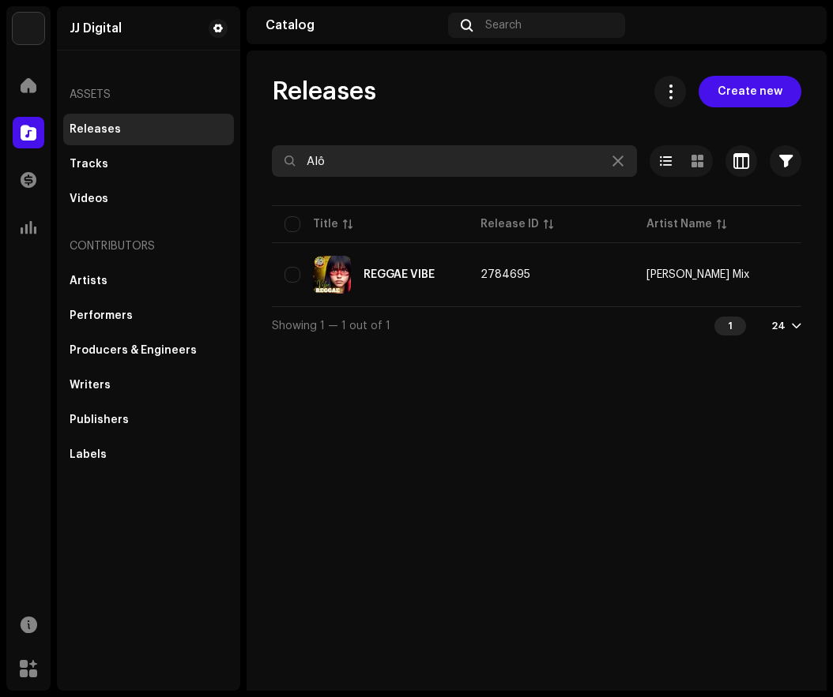
drag, startPoint x: 376, startPoint y: 155, endPoint x: 286, endPoint y: 168, distance: 91.0
click at [286, 168] on input "Alô" at bounding box center [454, 161] width 365 height 32
paste input "Can't Let Go"
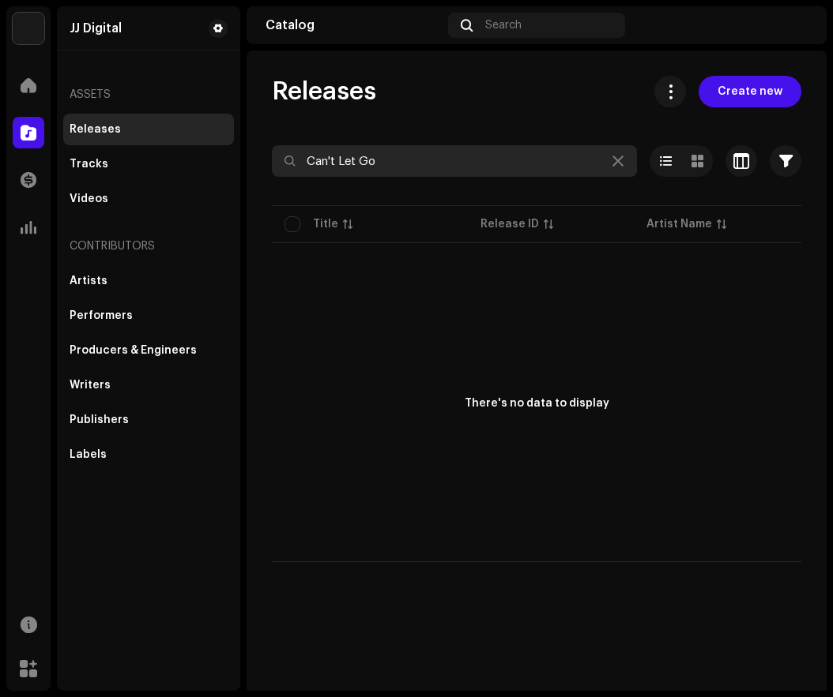
drag, startPoint x: 384, startPoint y: 157, endPoint x: 284, endPoint y: 167, distance: 100.0
click at [284, 167] on div "Can't Let Go" at bounding box center [454, 161] width 365 height 32
paste input "NEVER GOING HOME"
drag, startPoint x: 467, startPoint y: 157, endPoint x: 308, endPoint y: 167, distance: 159.0
click at [308, 167] on input "NEVER GOING HOME" at bounding box center [454, 161] width 365 height 32
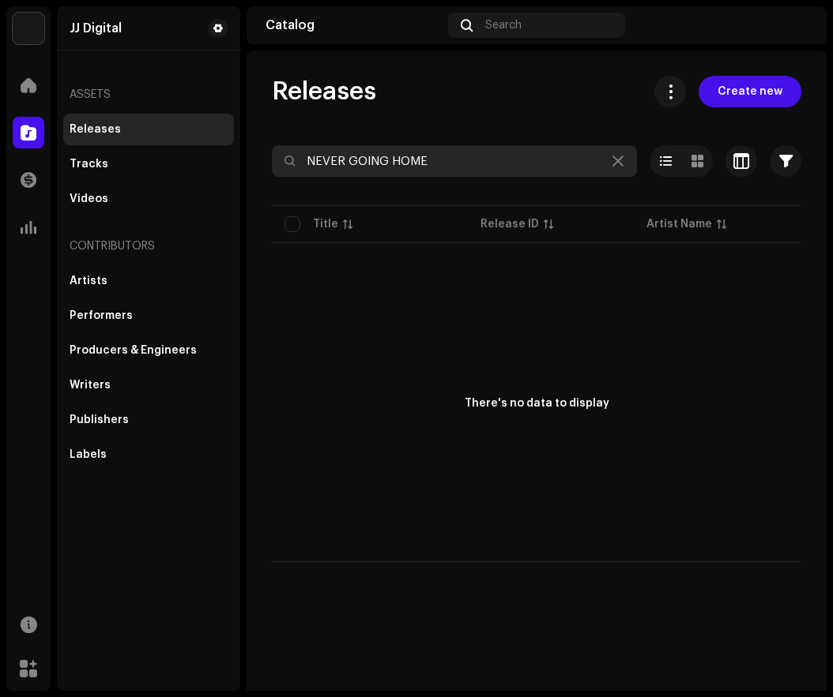
paste input "Reggea Explosed"
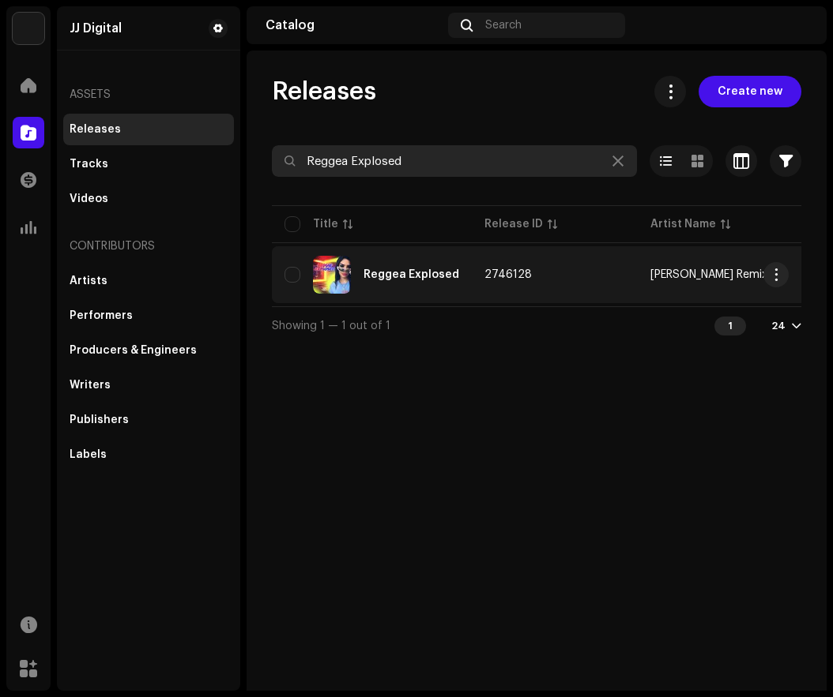
type input "Reggea Explosed"
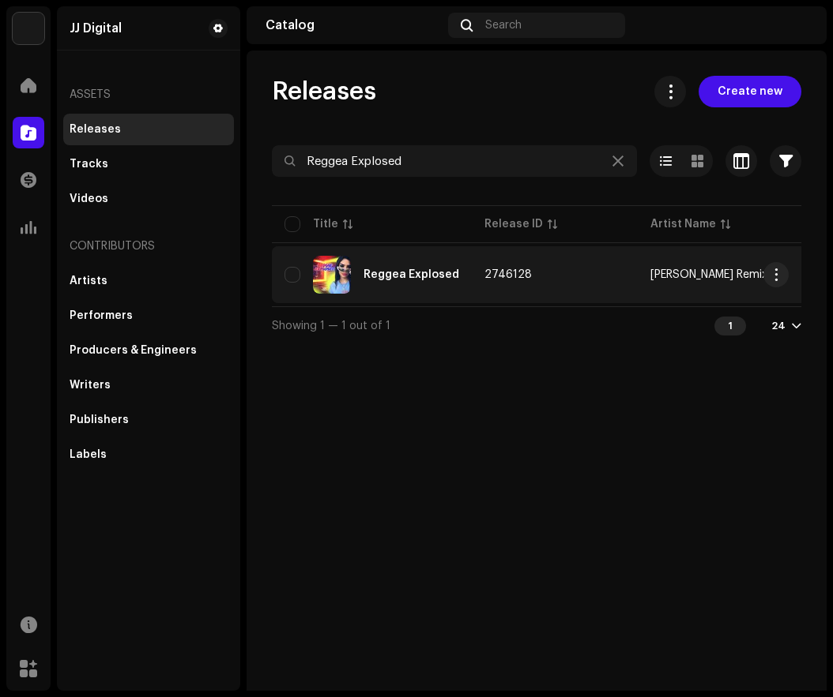
click at [419, 269] on div "Reggea Explosed" at bounding box center [411, 274] width 96 height 11
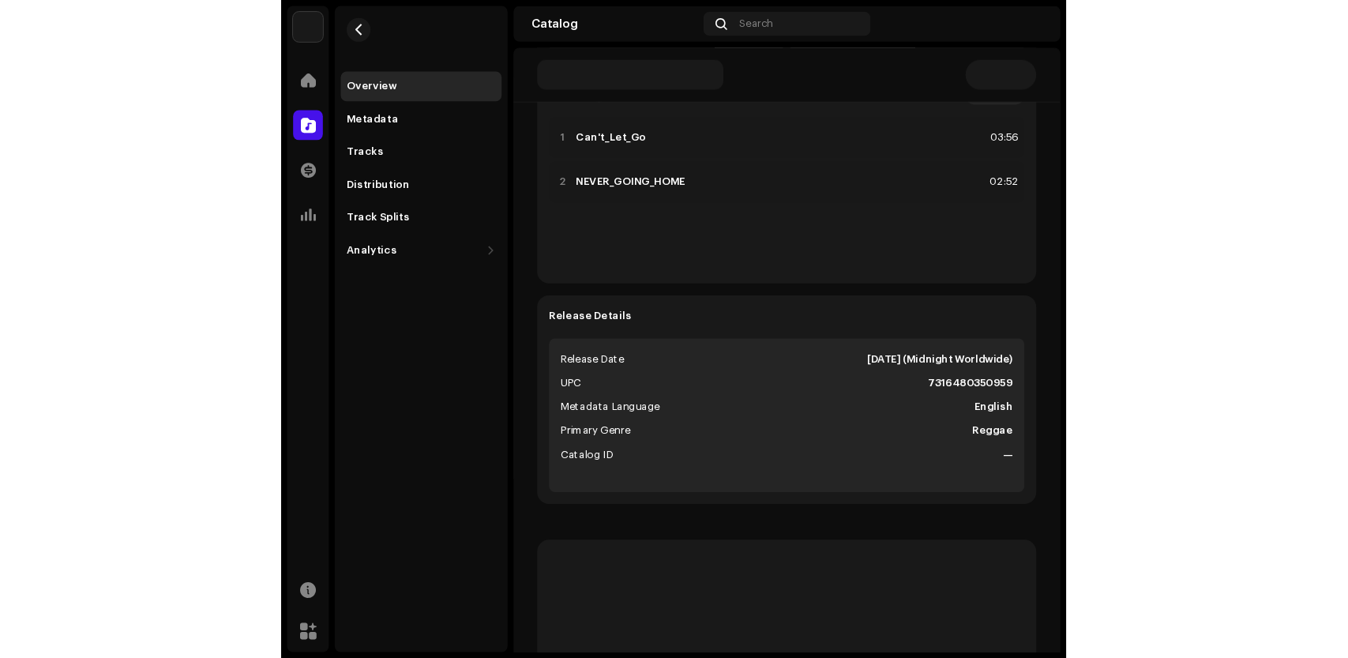
scroll to position [425, 0]
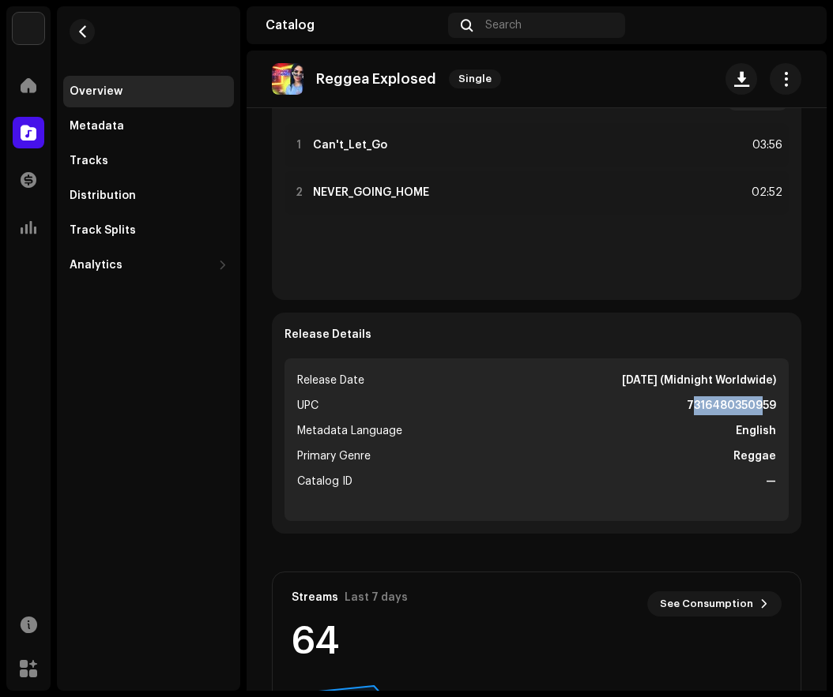
drag, startPoint x: 681, startPoint y: 401, endPoint x: 695, endPoint y: 407, distance: 15.3
click at [750, 401] on strong "7316480350959" at bounding box center [730, 406] width 89 height 19
drag, startPoint x: 683, startPoint y: 404, endPoint x: 691, endPoint y: 403, distance: 7.9
click at [691, 403] on strong "7316480350959" at bounding box center [730, 406] width 89 height 19
click at [670, 451] on li "Primary Genre Reggae" at bounding box center [536, 456] width 479 height 19
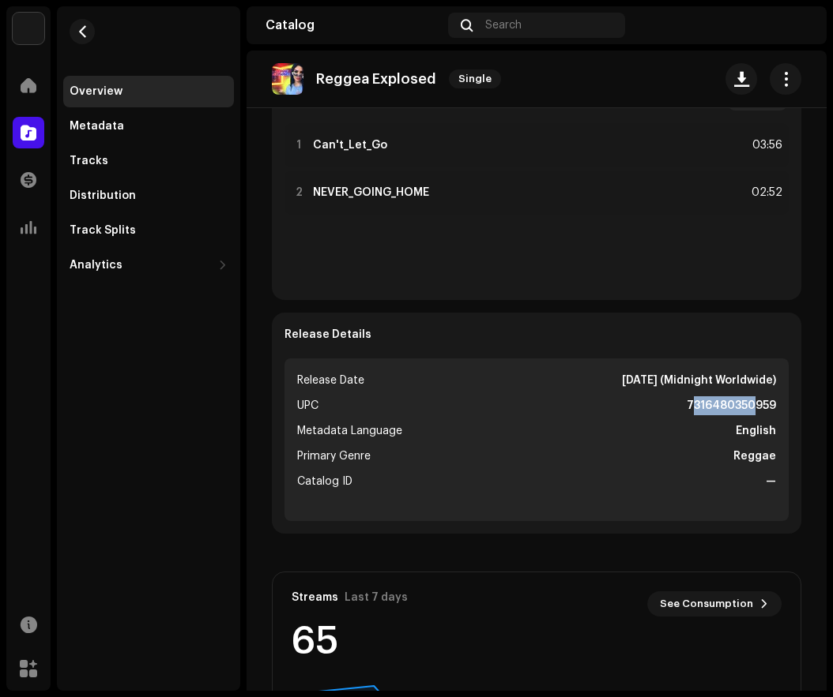
drag, startPoint x: 681, startPoint y: 402, endPoint x: 746, endPoint y: 404, distance: 64.8
click at [746, 404] on strong "7316480350959" at bounding box center [730, 406] width 89 height 19
drag, startPoint x: 687, startPoint y: 453, endPoint x: 701, endPoint y: 426, distance: 30.4
click at [688, 453] on li "Primary Genre Reggae" at bounding box center [536, 456] width 479 height 19
drag, startPoint x: 679, startPoint y: 402, endPoint x: 768, endPoint y: 402, distance: 89.3
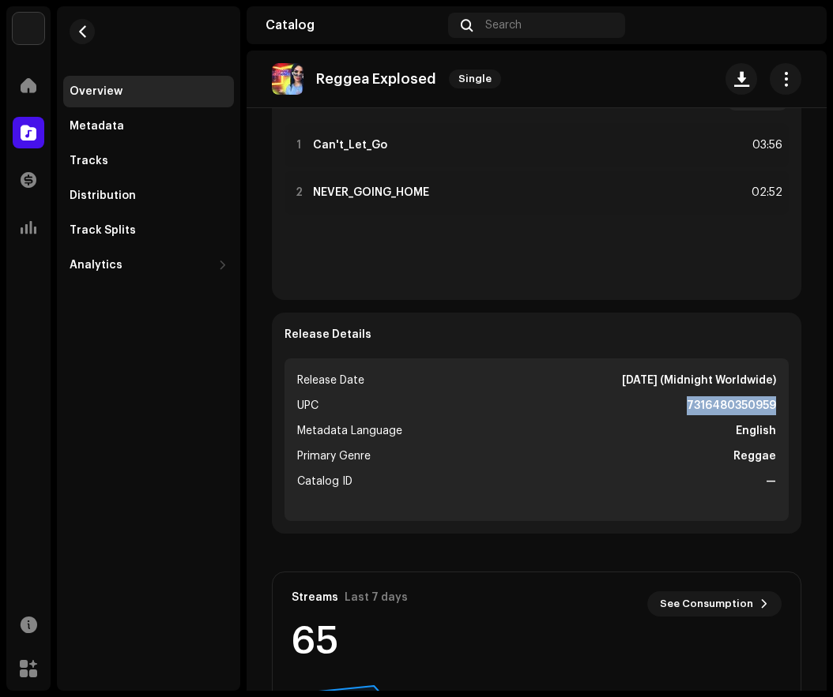
click at [768, 402] on ul "Release Date [DATE] (Midnight Worldwide) UPC 7316480350959 Metadata Language En…" at bounding box center [536, 440] width 504 height 163
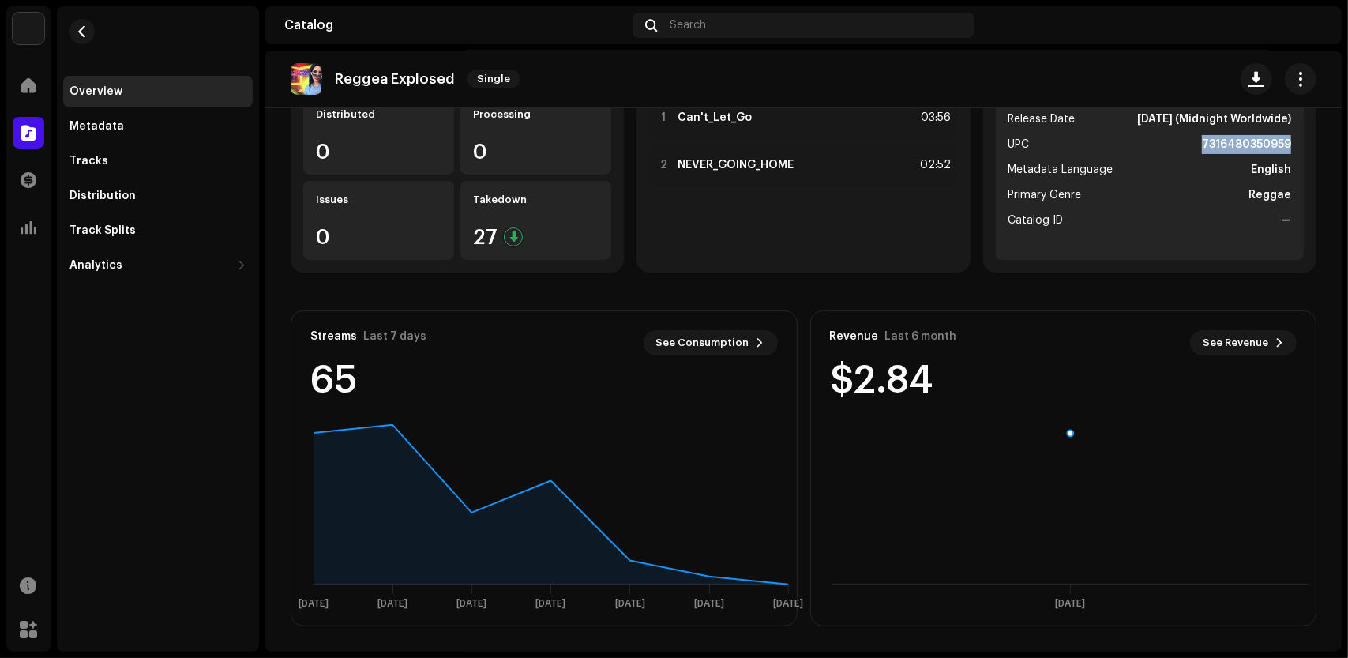
scroll to position [188, 0]
click at [28, 83] on span at bounding box center [29, 85] width 16 height 13
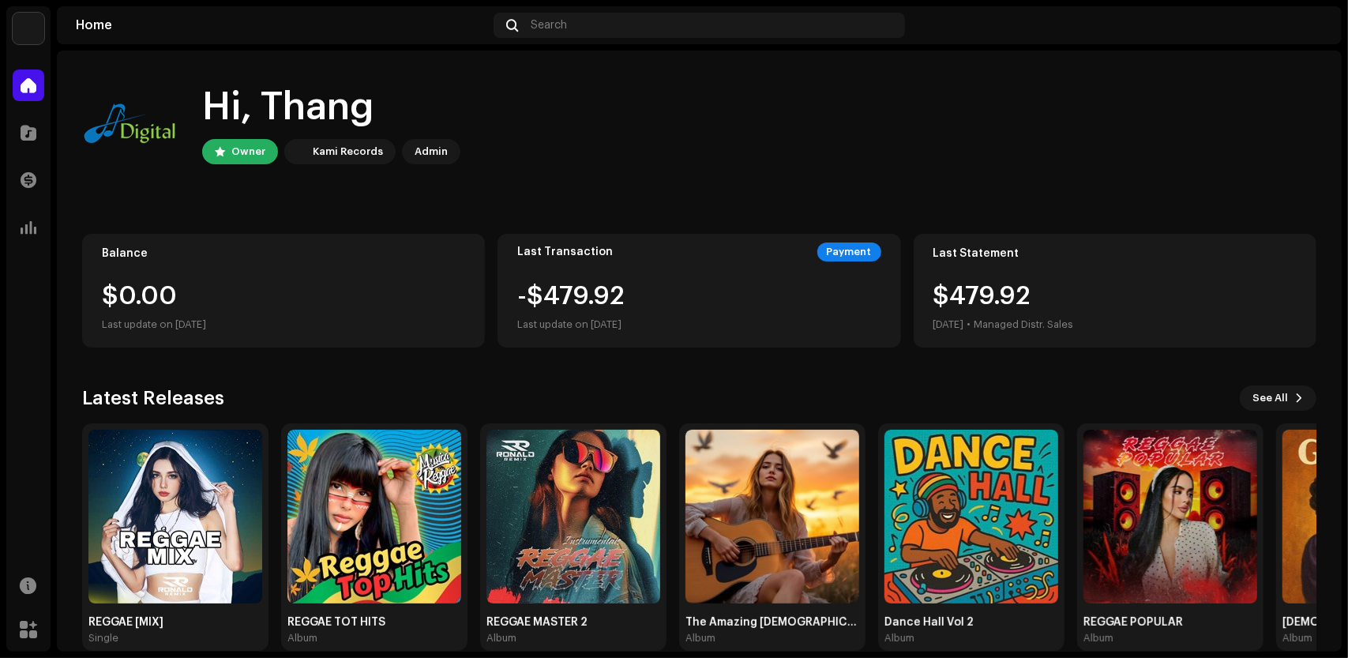
scroll to position [24, 0]
